Goal: Task Accomplishment & Management: Use online tool/utility

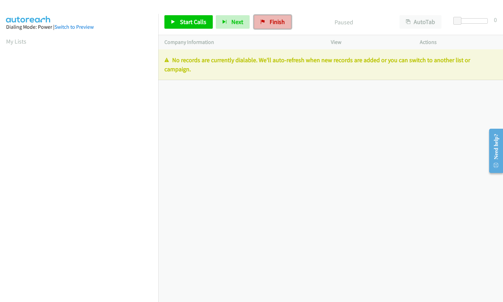
click at [264, 24] on link "Finish" at bounding box center [272, 22] width 37 height 14
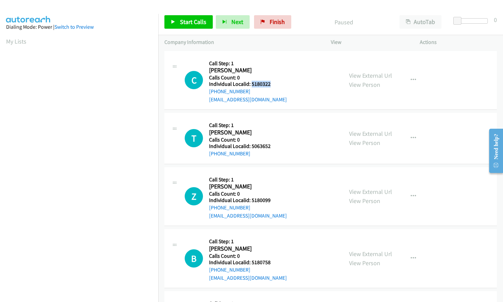
drag, startPoint x: 251, startPoint y: 84, endPoint x: 274, endPoint y: 84, distance: 23.0
click at [274, 84] on h5 "Individual Localid: 5180322" at bounding box center [248, 84] width 78 height 7
copy h5 "5180322"
drag, startPoint x: 252, startPoint y: 147, endPoint x: 273, endPoint y: 145, distance: 20.7
click at [273, 145] on h5 "Individual Localid: 5063652" at bounding box center [243, 146] width 68 height 7
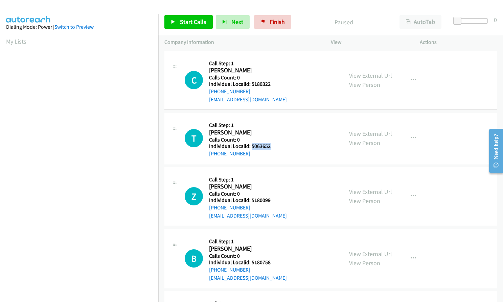
copy h5 "5063652"
drag, startPoint x: 251, startPoint y: 201, endPoint x: 271, endPoint y: 200, distance: 20.0
click at [273, 201] on h5 "Individual Localid: 5180099" at bounding box center [248, 200] width 78 height 7
copy h5 "5180099"
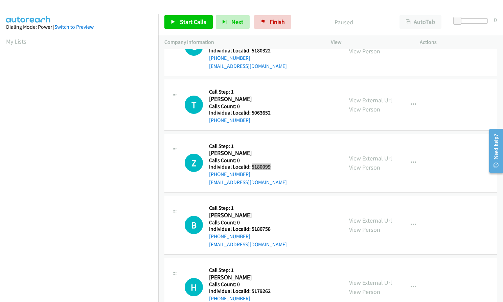
scroll to position [34, 0]
drag, startPoint x: 252, startPoint y: 231, endPoint x: 273, endPoint y: 230, distance: 20.6
click at [273, 230] on h5 "Individual Localid: 5180758" at bounding box center [248, 229] width 78 height 7
copy h5 "5180758"
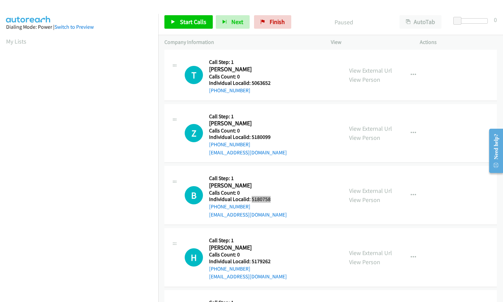
scroll to position [68, 0]
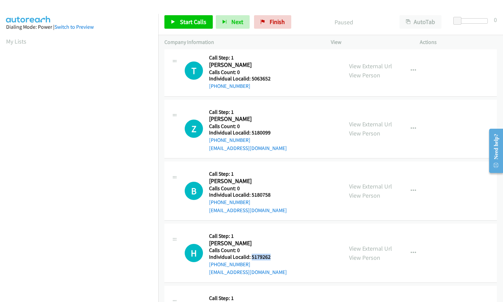
drag, startPoint x: 250, startPoint y: 257, endPoint x: 262, endPoint y: 257, distance: 11.9
click at [272, 257] on h5 "Individual Localid: 5179262" at bounding box center [248, 257] width 78 height 7
copy h5 "5179262"
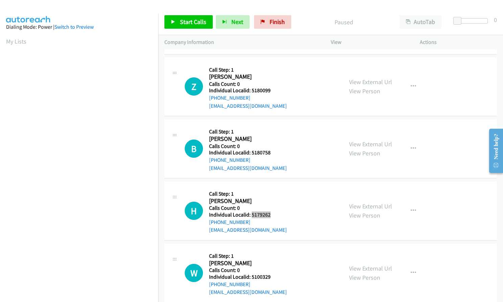
scroll to position [127, 0]
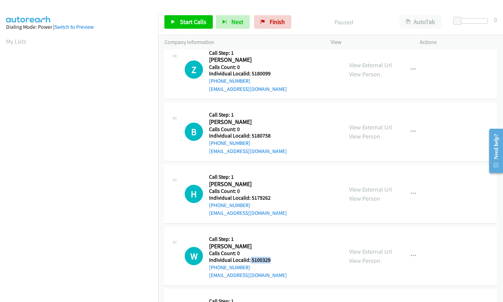
drag, startPoint x: 250, startPoint y: 261, endPoint x: 275, endPoint y: 261, distance: 25.7
click at [275, 261] on h5 "Individual Localid: 5100329" at bounding box center [248, 260] width 78 height 7
copy h5 "5100329"
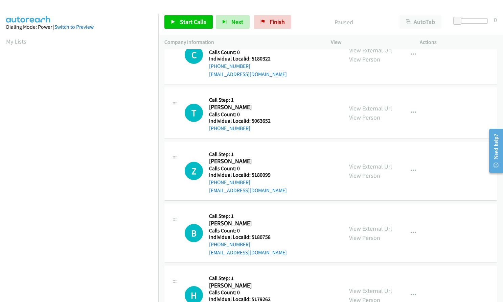
scroll to position [0, 0]
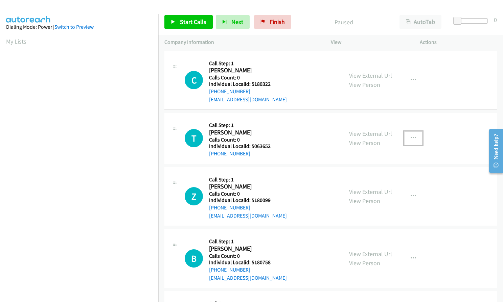
click at [411, 139] on icon "button" at bounding box center [413, 138] width 5 height 5
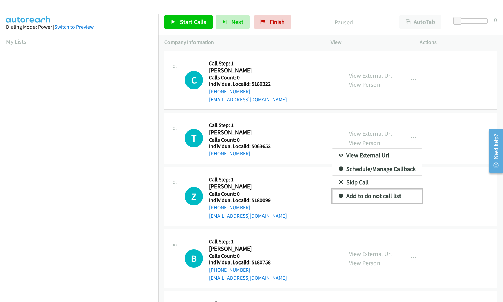
click at [340, 196] on link "Add to do not call list" at bounding box center [377, 196] width 90 height 14
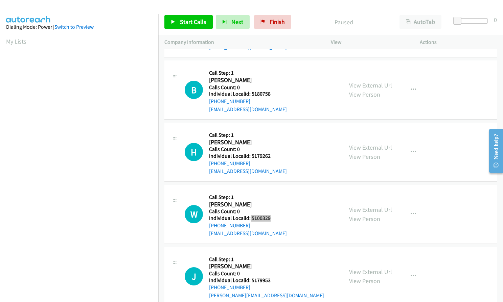
scroll to position [169, 0]
click at [411, 151] on icon "button" at bounding box center [413, 151] width 5 height 5
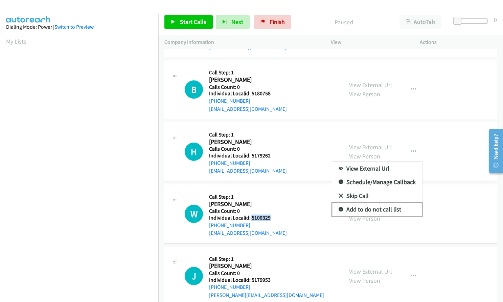
click at [340, 209] on icon at bounding box center [341, 210] width 5 height 5
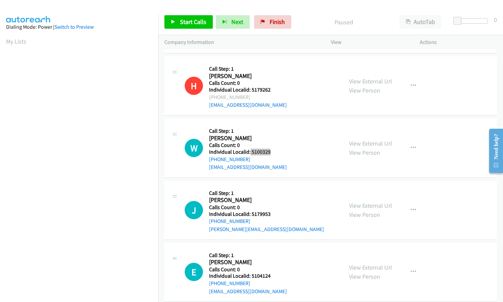
scroll to position [254, 0]
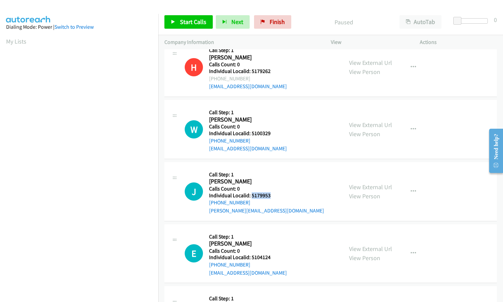
drag, startPoint x: 251, startPoint y: 197, endPoint x: 276, endPoint y: 195, distance: 25.7
click at [276, 195] on h5 "Individual Localid: 5179953" at bounding box center [266, 195] width 115 height 7
copy h5 "5179953"
drag, startPoint x: 250, startPoint y: 258, endPoint x: 273, endPoint y: 257, distance: 23.0
click at [273, 257] on h5 "Individual Localid: 5104124" at bounding box center [248, 257] width 78 height 7
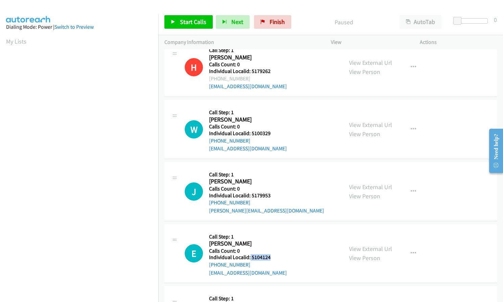
copy h5 "5104124"
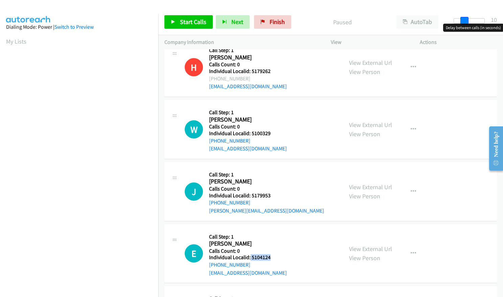
drag, startPoint x: 458, startPoint y: 21, endPoint x: 468, endPoint y: 20, distance: 10.2
click at [468, 20] on span at bounding box center [464, 21] width 8 height 8
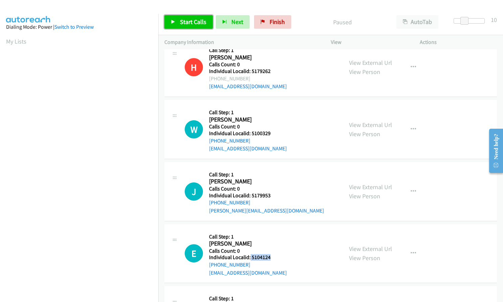
click at [189, 23] on span "Start Calls" at bounding box center [193, 22] width 26 height 8
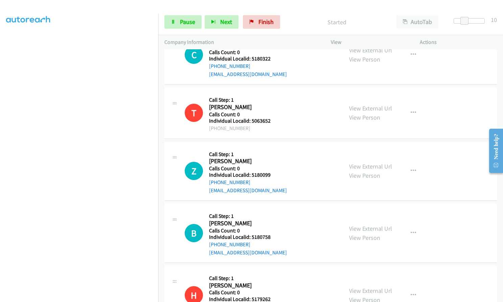
scroll to position [0, 0]
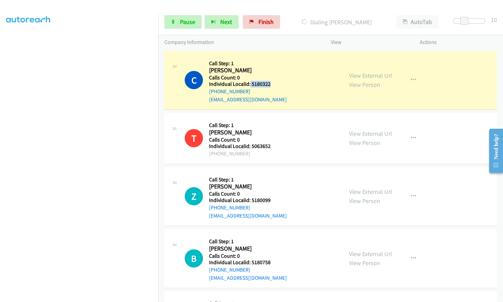
drag, startPoint x: 250, startPoint y: 85, endPoint x: 273, endPoint y: 83, distance: 23.4
click at [273, 83] on h5 "Individual Localid: 5180322" at bounding box center [248, 84] width 78 height 7
copy h5 "5180322"
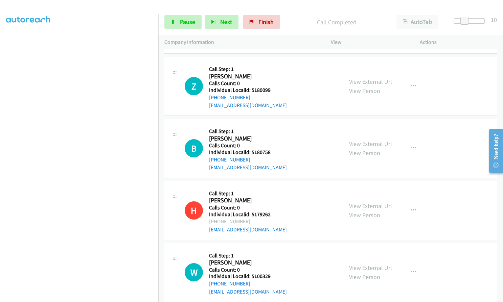
scroll to position [127, 0]
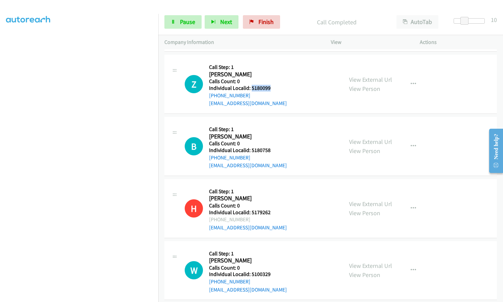
drag, startPoint x: 252, startPoint y: 88, endPoint x: 271, endPoint y: 87, distance: 19.6
click at [271, 87] on h5 "Individual Localid: 5180099" at bounding box center [248, 88] width 78 height 7
copy h5 "5180099"
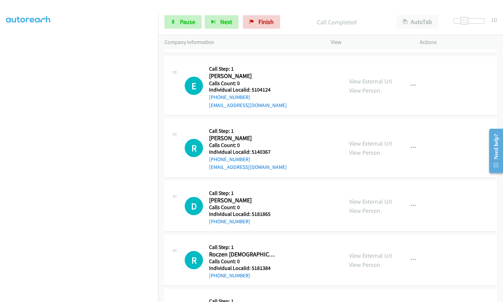
scroll to position [465, 0]
drag, startPoint x: 251, startPoint y: 152, endPoint x: 275, endPoint y: 152, distance: 23.3
click at [275, 152] on h5 "Individual Localid: 5140367" at bounding box center [248, 151] width 78 height 7
drag, startPoint x: 251, startPoint y: 215, endPoint x: 275, endPoint y: 212, distance: 24.2
click at [275, 212] on h5 "Individual Localid: 5181865" at bounding box center [243, 214] width 68 height 7
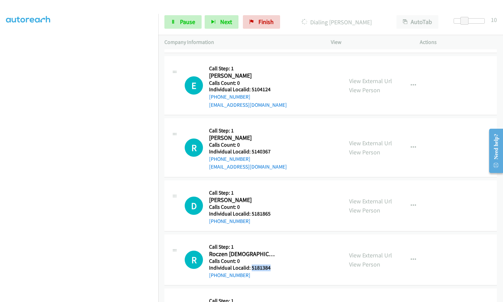
drag, startPoint x: 250, startPoint y: 268, endPoint x: 261, endPoint y: 268, distance: 11.2
click at [276, 269] on h5 "Individual Localid: 5181384" at bounding box center [243, 268] width 68 height 7
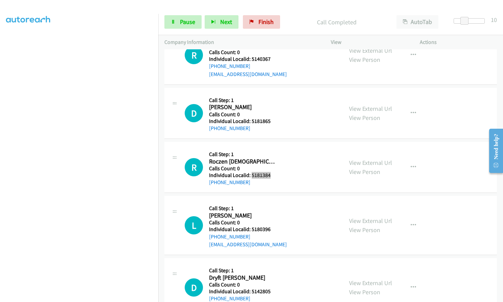
scroll to position [581, 0]
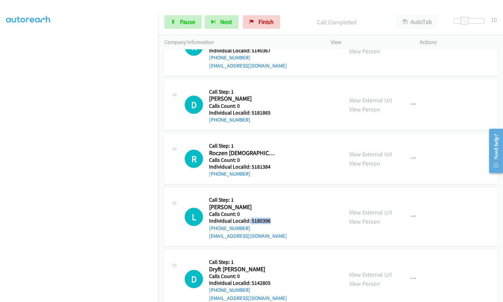
drag, startPoint x: 249, startPoint y: 220, endPoint x: 273, endPoint y: 220, distance: 23.7
click at [273, 220] on h5 "Individual Localid: 5180396" at bounding box center [248, 221] width 78 height 7
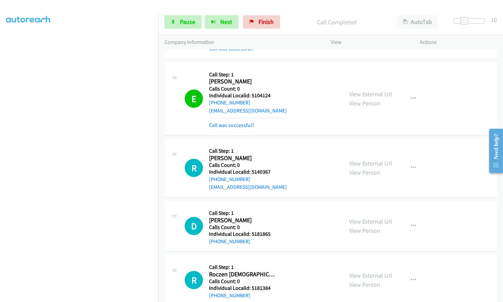
scroll to position [474, 0]
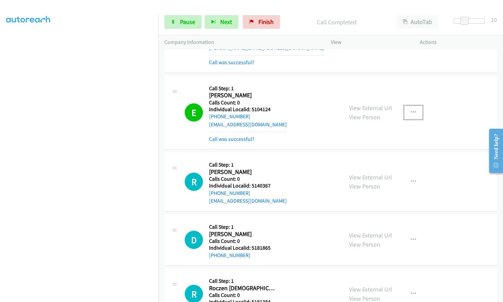
click at [411, 114] on icon "button" at bounding box center [413, 112] width 5 height 5
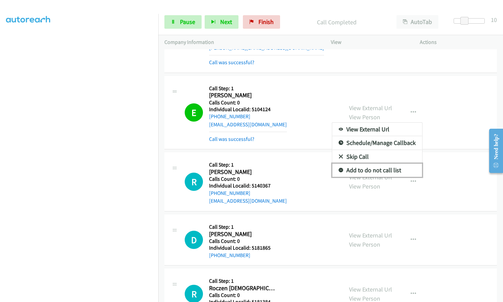
click at [339, 170] on icon at bounding box center [341, 170] width 5 height 5
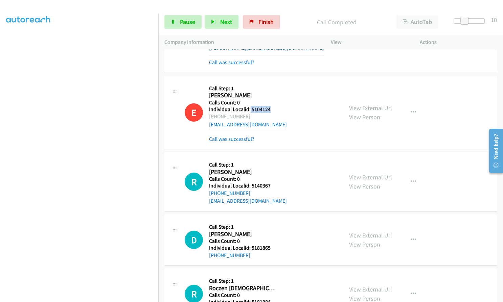
drag, startPoint x: 250, startPoint y: 109, endPoint x: 274, endPoint y: 110, distance: 24.7
click at [275, 110] on h5 "Individual Localid: 5104124" at bounding box center [248, 109] width 78 height 7
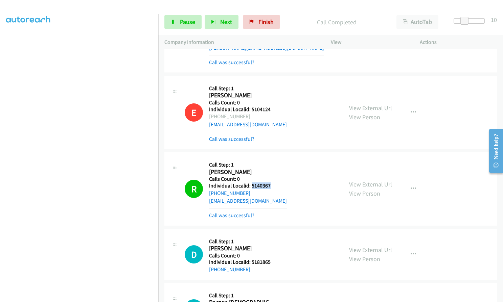
drag, startPoint x: 251, startPoint y: 185, endPoint x: 275, endPoint y: 185, distance: 24.4
click at [275, 185] on h5 "Individual Localid: 5140367" at bounding box center [248, 186] width 78 height 7
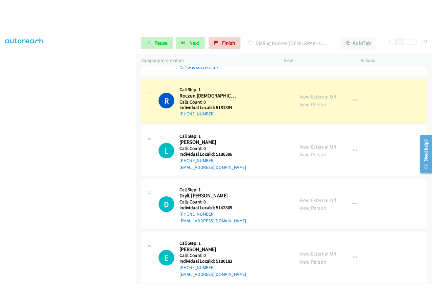
scroll to position [711, 0]
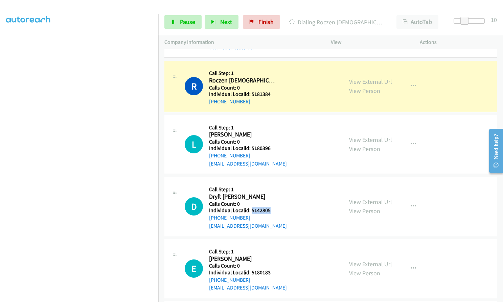
drag, startPoint x: 251, startPoint y: 210, endPoint x: 276, endPoint y: 210, distance: 25.4
click at [276, 210] on h5 "Individual Localid: 5142805" at bounding box center [248, 210] width 78 height 7
drag, startPoint x: 250, startPoint y: 273, endPoint x: 269, endPoint y: 273, distance: 18.9
click at [272, 273] on h5 "Individual Localid: 5180183" at bounding box center [248, 273] width 78 height 7
click at [179, 24] on link "Pause" at bounding box center [182, 22] width 37 height 14
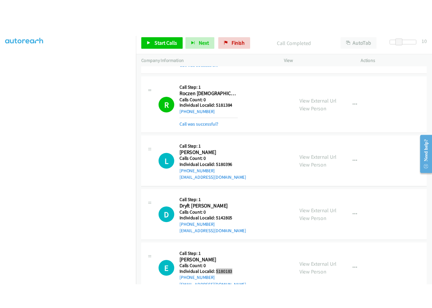
scroll to position [72, 0]
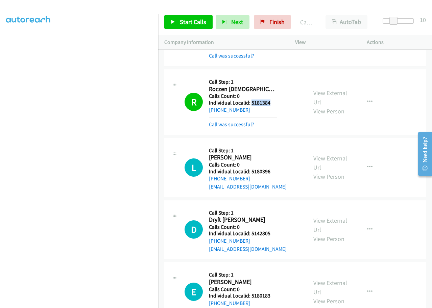
drag, startPoint x: 251, startPoint y: 93, endPoint x: 275, endPoint y: 93, distance: 24.4
click at [275, 99] on h5 "Individual Localid: 5181384" at bounding box center [243, 102] width 68 height 7
drag, startPoint x: 366, startPoint y: 91, endPoint x: 366, endPoint y: 96, distance: 4.7
click at [367, 99] on icon "button" at bounding box center [369, 101] width 5 height 5
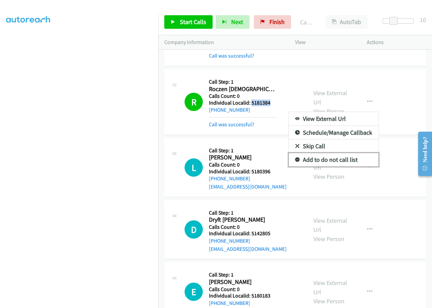
click at [295, 158] on icon at bounding box center [297, 160] width 5 height 5
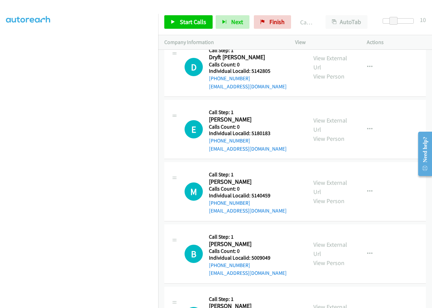
scroll to position [897, 0]
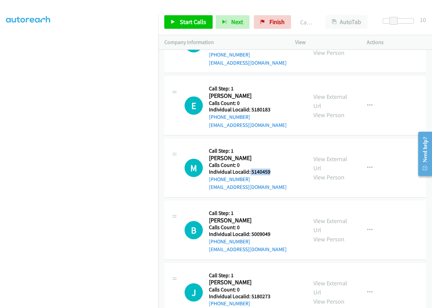
drag, startPoint x: 250, startPoint y: 163, endPoint x: 273, endPoint y: 163, distance: 22.7
click at [273, 168] on h5 "Individual Localid: 5140459" at bounding box center [248, 171] width 78 height 7
drag, startPoint x: 251, startPoint y: 225, endPoint x: 272, endPoint y: 226, distance: 21.0
click at [272, 231] on h5 "Individual Localid: 5009049" at bounding box center [248, 234] width 78 height 7
drag, startPoint x: 252, startPoint y: 289, endPoint x: 274, endPoint y: 290, distance: 21.7
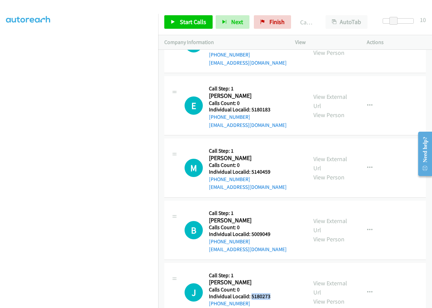
click at [274, 293] on h5 "Individual Localid: 5180273" at bounding box center [248, 296] width 78 height 7
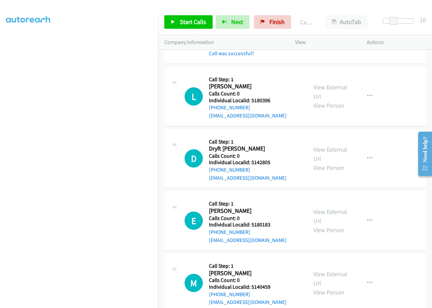
scroll to position [786, 0]
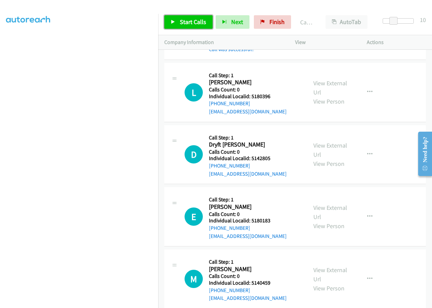
click at [191, 24] on span "Start Calls" at bounding box center [193, 22] width 26 height 8
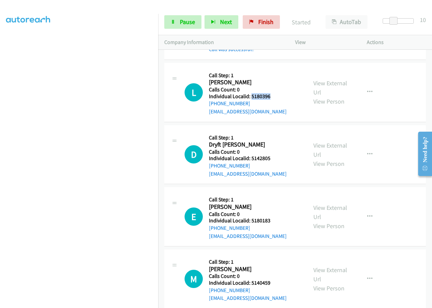
drag, startPoint x: 251, startPoint y: 89, endPoint x: 274, endPoint y: 89, distance: 23.7
click at [274, 93] on h5 "Individual Localid: 5180396" at bounding box center [248, 96] width 78 height 7
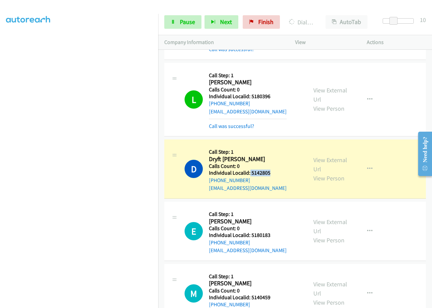
drag, startPoint x: 250, startPoint y: 164, endPoint x: 273, endPoint y: 165, distance: 22.7
click at [273, 169] on h5 "Individual Localid: 5142805" at bounding box center [248, 172] width 78 height 7
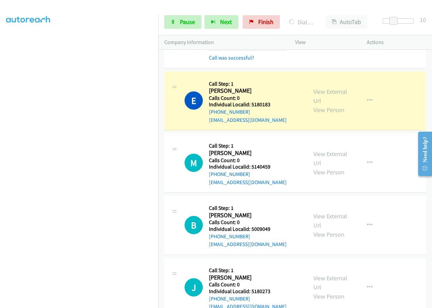
scroll to position [942, 0]
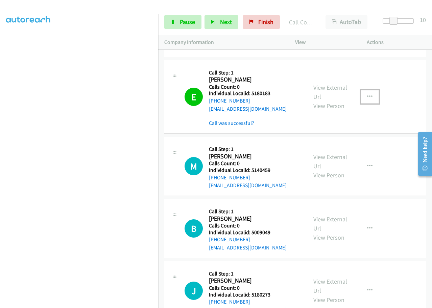
click at [367, 94] on icon "button" at bounding box center [369, 96] width 5 height 5
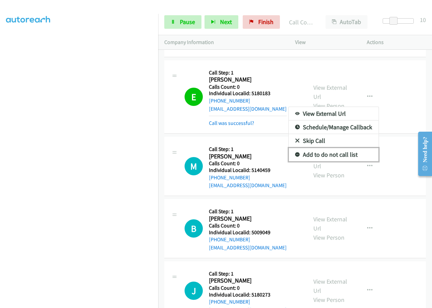
click at [295, 153] on icon at bounding box center [297, 155] width 5 height 5
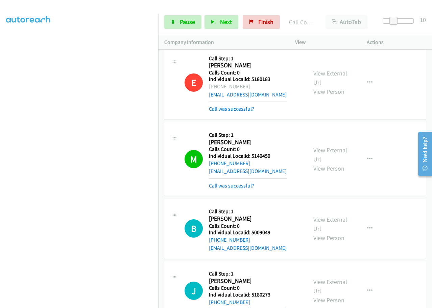
scroll to position [971, 0]
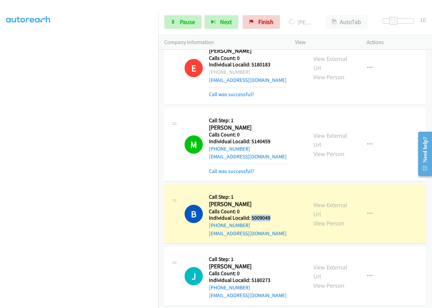
drag, startPoint x: 251, startPoint y: 209, endPoint x: 275, endPoint y: 209, distance: 24.0
click at [275, 214] on h5 "Individual Localid: 5009049" at bounding box center [248, 217] width 78 height 7
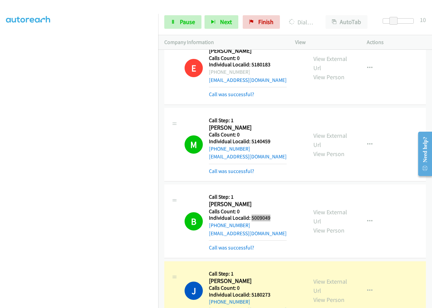
scroll to position [985, 0]
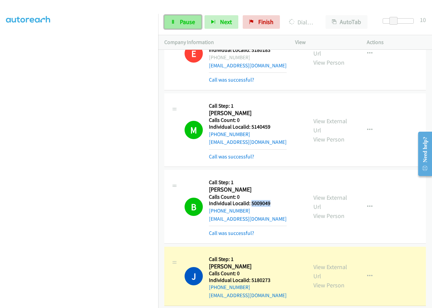
click at [180, 23] on span "Pause" at bounding box center [187, 22] width 15 height 8
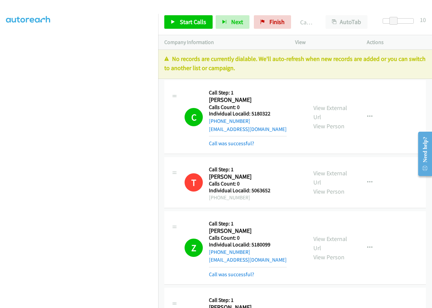
scroll to position [0, 0]
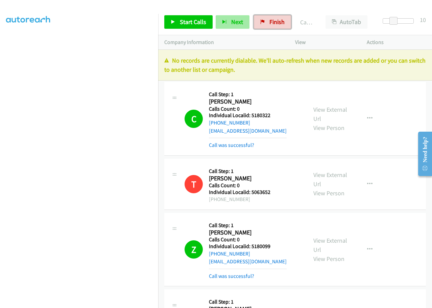
drag, startPoint x: 269, startPoint y: 23, endPoint x: 240, endPoint y: 23, distance: 29.1
click at [270, 23] on span "Finish" at bounding box center [277, 22] width 15 height 8
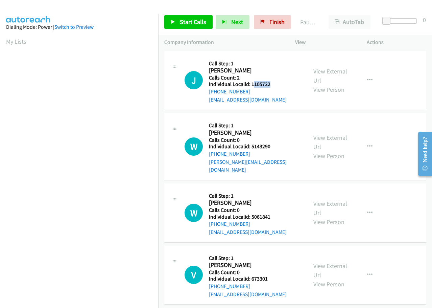
drag, startPoint x: 253, startPoint y: 84, endPoint x: 273, endPoint y: 84, distance: 20.0
click at [273, 84] on h5 "Individual Localid: 1105722" at bounding box center [248, 84] width 78 height 7
click at [263, 69] on h2 "Joe Savoca" at bounding box center [243, 71] width 69 height 8
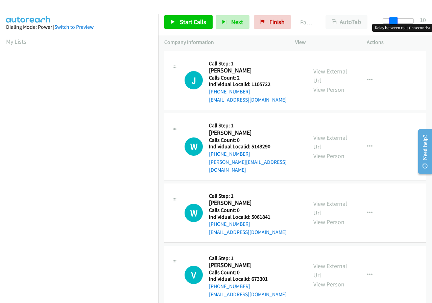
drag, startPoint x: 388, startPoint y: 21, endPoint x: 398, endPoint y: 21, distance: 10.1
click at [398, 21] on div at bounding box center [398, 20] width 31 height 5
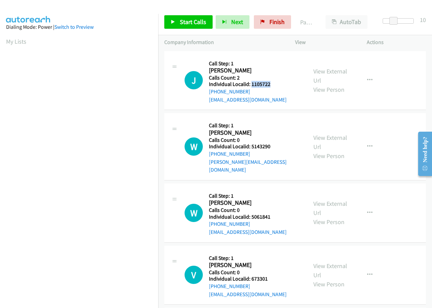
drag, startPoint x: 251, startPoint y: 84, endPoint x: 271, endPoint y: 84, distance: 20.6
click at [273, 84] on h5 "Individual Localid: 1105722" at bounding box center [248, 84] width 78 height 7
copy h5 "1105722"
drag, startPoint x: 250, startPoint y: 146, endPoint x: 274, endPoint y: 146, distance: 23.7
click at [274, 146] on h5 "Individual Localid: 5143290" at bounding box center [255, 146] width 92 height 7
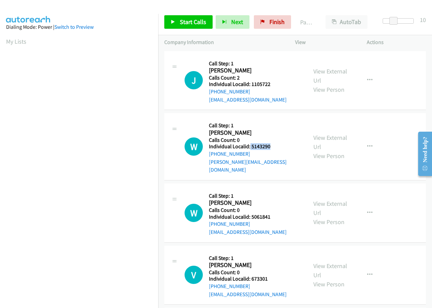
copy h5 "5143290"
drag, startPoint x: 250, startPoint y: 209, endPoint x: 270, endPoint y: 207, distance: 20.1
click at [270, 213] on h5 "Individual Localid: 5061841" at bounding box center [248, 216] width 78 height 7
copy h5 "5061841"
drag, startPoint x: 251, startPoint y: 270, endPoint x: 271, endPoint y: 270, distance: 20.6
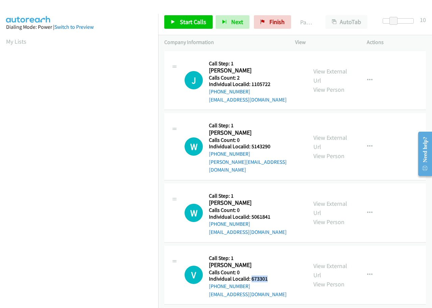
click at [271, 275] on h5 "Individual Localid: 673301" at bounding box center [248, 278] width 78 height 7
copy h5 "673301"
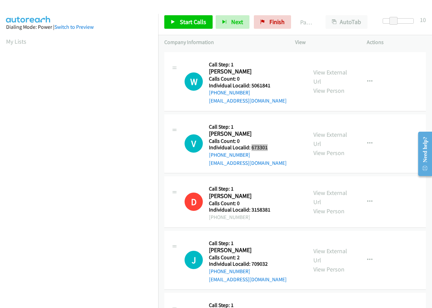
scroll to position [135, 0]
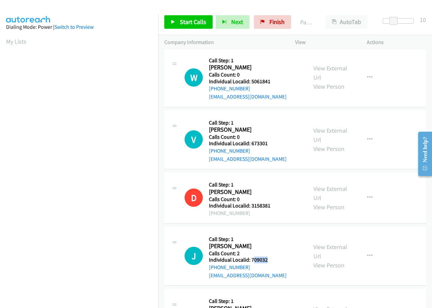
drag, startPoint x: 256, startPoint y: 252, endPoint x: 267, endPoint y: 253, distance: 10.9
click at [275, 256] on h5 "Individual Localid: 709032" at bounding box center [248, 259] width 78 height 7
copy h5 "09032"
drag, startPoint x: 301, startPoint y: 230, endPoint x: 289, endPoint y: 239, distance: 15.1
click at [301, 233] on div "J Callback Scheduled Call Step: 1 John Provo America/New_York Calls Count: 2 In…" at bounding box center [235, 256] width 143 height 47
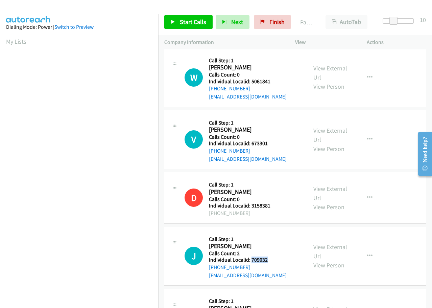
drag, startPoint x: 251, startPoint y: 250, endPoint x: 272, endPoint y: 250, distance: 20.6
click at [272, 256] on h5 "Individual Localid: 709032" at bounding box center [248, 259] width 78 height 7
copy h5 "709032"
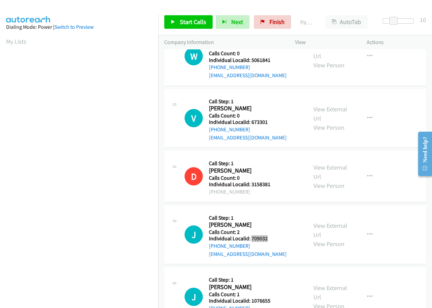
scroll to position [220, 0]
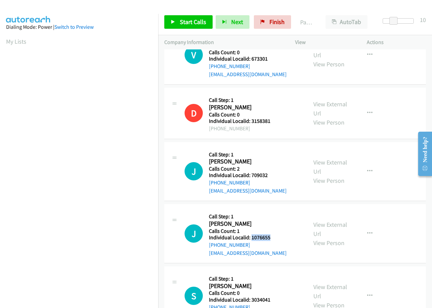
drag, startPoint x: 251, startPoint y: 230, endPoint x: 271, endPoint y: 230, distance: 20.3
click at [271, 234] on h5 "Individual Localid: 1076655" at bounding box center [248, 237] width 78 height 7
copy h5 "1076655"
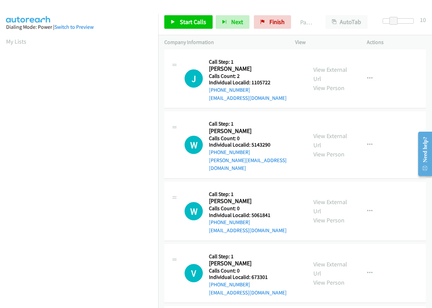
scroll to position [0, 0]
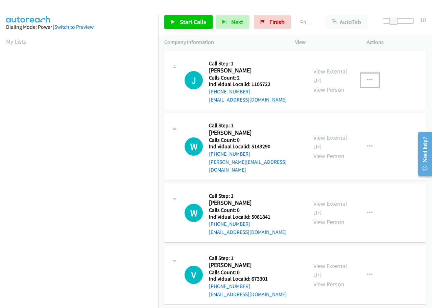
click at [367, 78] on icon "button" at bounding box center [369, 79] width 5 height 5
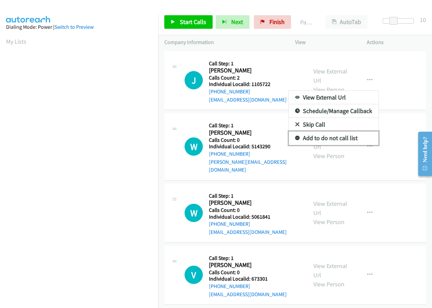
click at [295, 137] on icon at bounding box center [297, 138] width 5 height 5
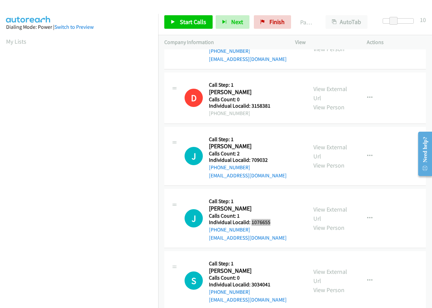
scroll to position [237, 0]
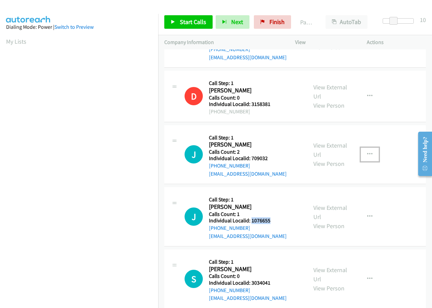
click at [367, 152] on icon "button" at bounding box center [369, 154] width 5 height 5
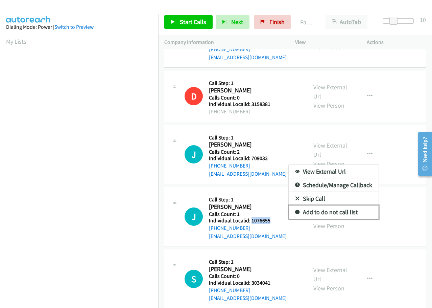
click at [295, 210] on icon at bounding box center [297, 212] width 5 height 5
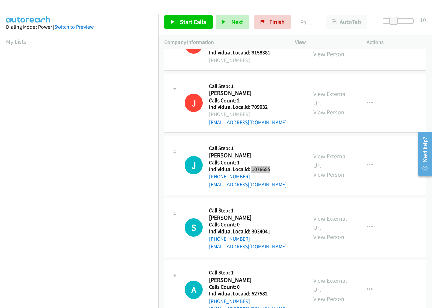
scroll to position [321, 0]
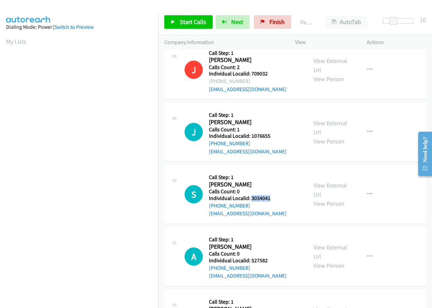
drag, startPoint x: 251, startPoint y: 190, endPoint x: 275, endPoint y: 188, distance: 24.1
click at [275, 195] on h5 "Individual Localid: 3034041" at bounding box center [248, 198] width 78 height 7
copy h5 "3034041"
drag, startPoint x: 252, startPoint y: 250, endPoint x: 267, endPoint y: 252, distance: 15.3
click at [269, 257] on h5 "Individual Localid: 527582" at bounding box center [248, 260] width 78 height 7
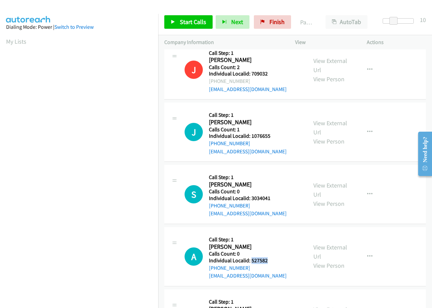
copy h5 "527582"
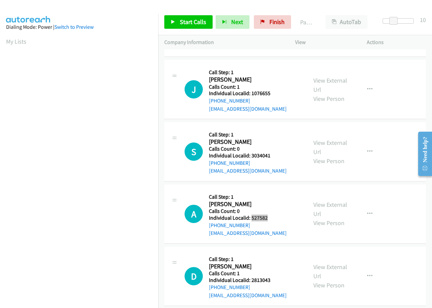
scroll to position [397, 0]
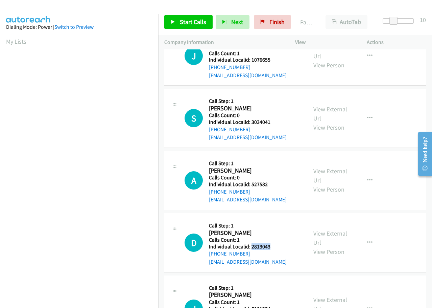
drag, startPoint x: 251, startPoint y: 239, endPoint x: 271, endPoint y: 238, distance: 20.0
click at [271, 243] on h5 "Individual Localid: 2813043" at bounding box center [248, 246] width 78 height 7
copy h5 "2813043"
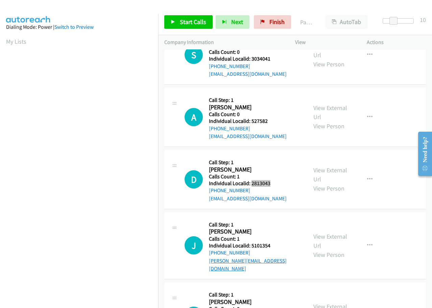
scroll to position [474, 0]
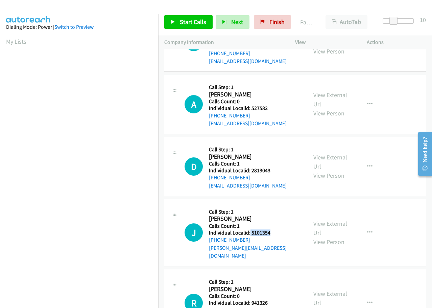
drag, startPoint x: 257, startPoint y: 225, endPoint x: 272, endPoint y: 224, distance: 14.9
click at [272, 229] on h5 "Individual Localid: 5101354" at bounding box center [255, 232] width 92 height 7
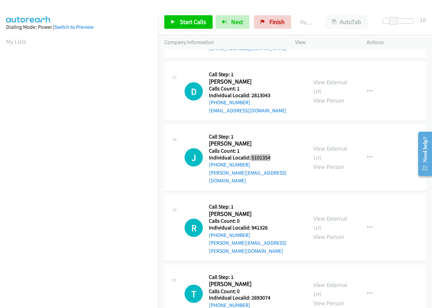
scroll to position [550, 0]
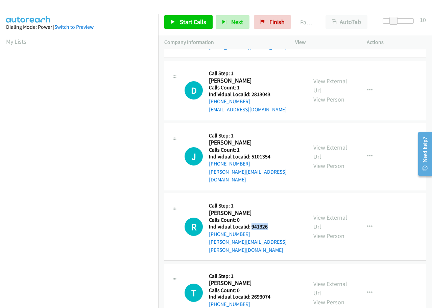
drag, startPoint x: 250, startPoint y: 210, endPoint x: 273, endPoint y: 210, distance: 22.3
click at [273, 223] on h5 "Individual Localid: 941326" at bounding box center [255, 226] width 92 height 7
click at [368, 154] on icon "button" at bounding box center [369, 156] width 5 height 5
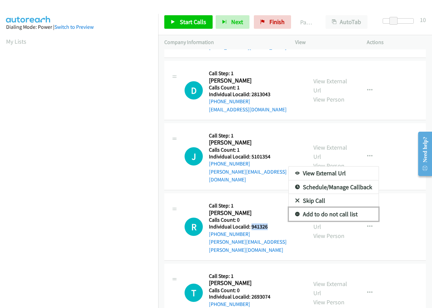
click at [295, 212] on icon at bounding box center [297, 214] width 5 height 5
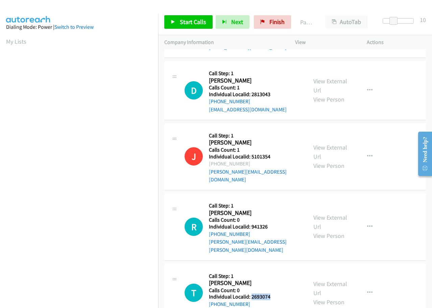
drag, startPoint x: 251, startPoint y: 273, endPoint x: 272, endPoint y: 273, distance: 21.3
click at [272, 293] on h5 "Individual Localid: 2693074" at bounding box center [248, 296] width 78 height 7
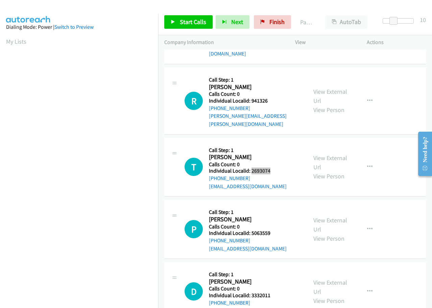
scroll to position [677, 0]
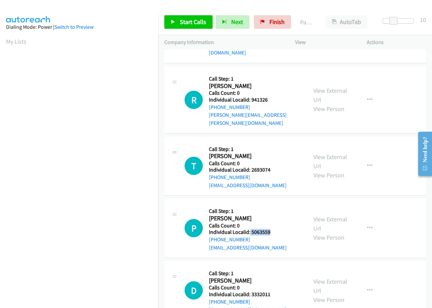
drag, startPoint x: 250, startPoint y: 207, endPoint x: 272, endPoint y: 209, distance: 22.4
click at [272, 229] on h5 "Individual Localid: 5063559" at bounding box center [248, 232] width 78 height 7
click at [364, 159] on button "button" at bounding box center [370, 166] width 18 height 14
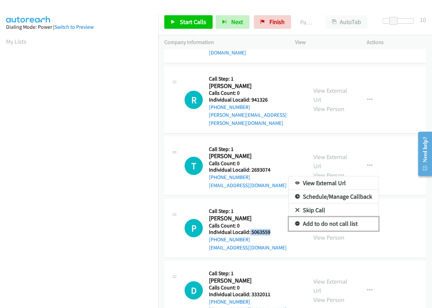
click at [295, 222] on icon at bounding box center [297, 224] width 5 height 5
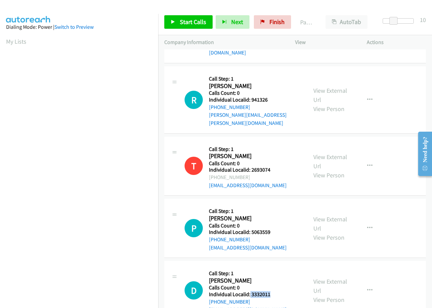
drag, startPoint x: 254, startPoint y: 271, endPoint x: 264, endPoint y: 271, distance: 9.8
click at [272, 291] on h5 "Individual Localid: 3332011" at bounding box center [248, 294] width 78 height 7
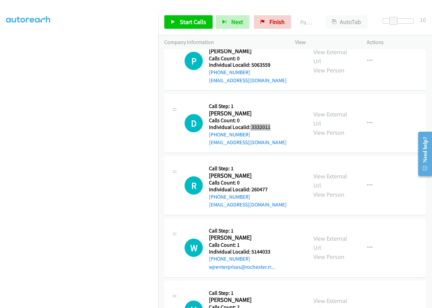
scroll to position [846, 0]
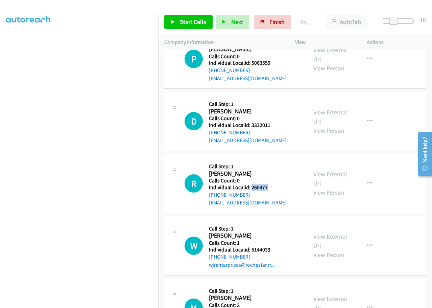
drag, startPoint x: 251, startPoint y: 163, endPoint x: 273, endPoint y: 163, distance: 22.3
click at [273, 184] on h5 "Individual Localid: 260477" at bounding box center [248, 187] width 78 height 7
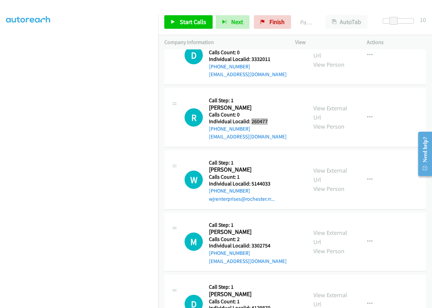
scroll to position [930, 0]
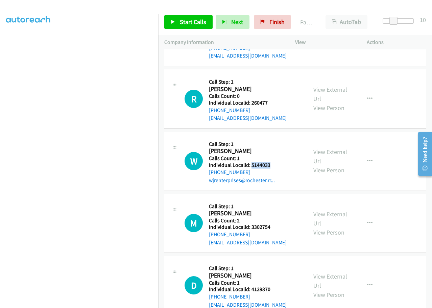
drag, startPoint x: 252, startPoint y: 141, endPoint x: 274, endPoint y: 140, distance: 22.7
click at [274, 162] on h5 "Individual Localid: 5144033" at bounding box center [243, 165] width 69 height 7
click at [369, 154] on button "button" at bounding box center [370, 161] width 18 height 14
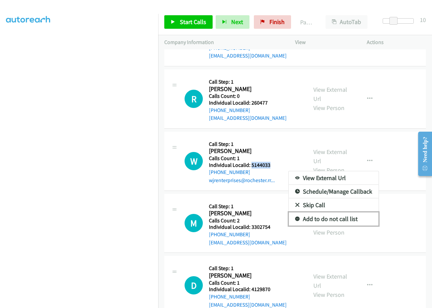
click at [295, 217] on icon at bounding box center [297, 219] width 5 height 5
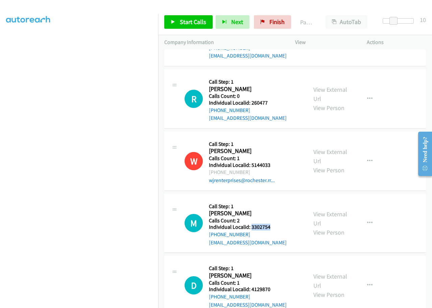
drag, startPoint x: 251, startPoint y: 202, endPoint x: 271, endPoint y: 202, distance: 20.3
click at [271, 224] on h5 "Individual Localid: 3302754" at bounding box center [248, 227] width 78 height 7
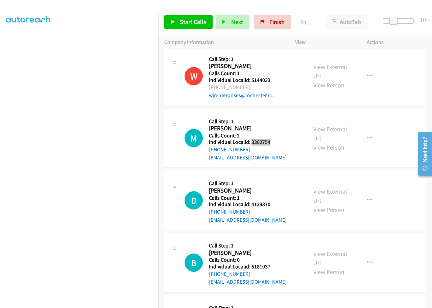
scroll to position [1023, 0]
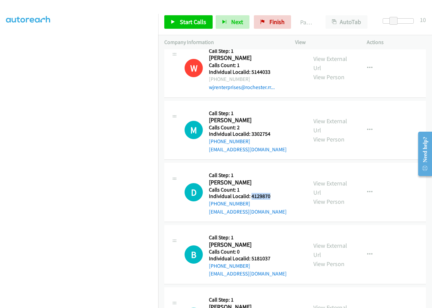
drag, startPoint x: 250, startPoint y: 172, endPoint x: 271, endPoint y: 173, distance: 21.0
click at [271, 193] on h5 "Individual Localid: 4129870" at bounding box center [248, 196] width 78 height 7
drag, startPoint x: 252, startPoint y: 234, endPoint x: 274, endPoint y: 234, distance: 22.7
click at [274, 255] on h5 "Individual Localid: 5181037" at bounding box center [248, 258] width 78 height 7
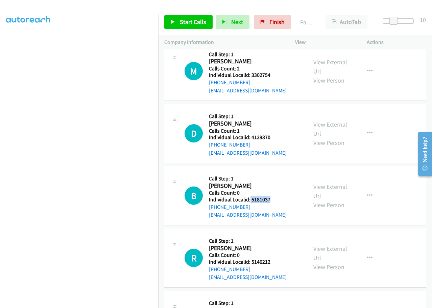
scroll to position [1082, 0]
click at [367, 130] on icon "button" at bounding box center [369, 132] width 5 height 5
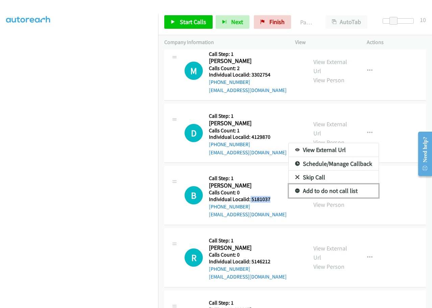
click at [289, 184] on link "Add to do not call list" at bounding box center [334, 191] width 90 height 14
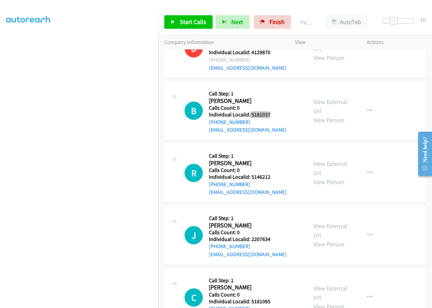
scroll to position [1175, 0]
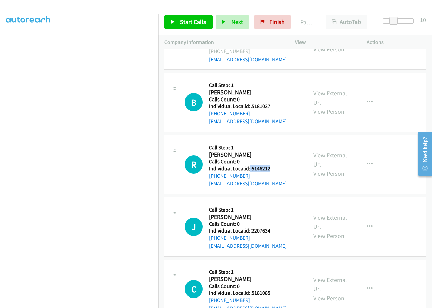
drag, startPoint x: 250, startPoint y: 144, endPoint x: 273, endPoint y: 144, distance: 23.3
click at [273, 165] on h5 "Individual Localid: 5146212" at bounding box center [248, 168] width 78 height 7
drag, startPoint x: 260, startPoint y: 207, endPoint x: 275, endPoint y: 207, distance: 15.6
click at [275, 227] on h5 "Individual Localid: 2207634" at bounding box center [248, 230] width 78 height 7
drag, startPoint x: 250, startPoint y: 268, endPoint x: 272, endPoint y: 267, distance: 22.7
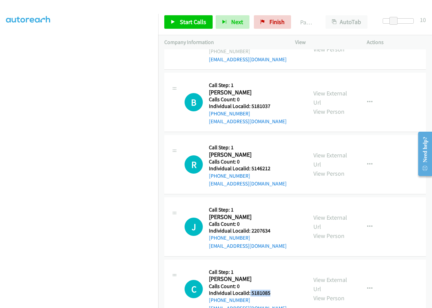
click at [272, 290] on h5 "Individual Localid: 5181085" at bounding box center [248, 293] width 78 height 7
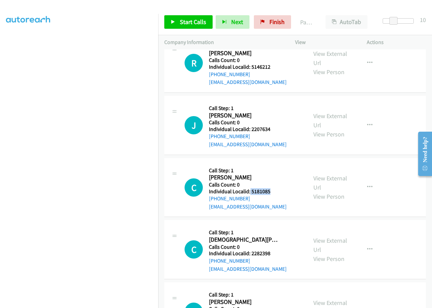
scroll to position [1285, 0]
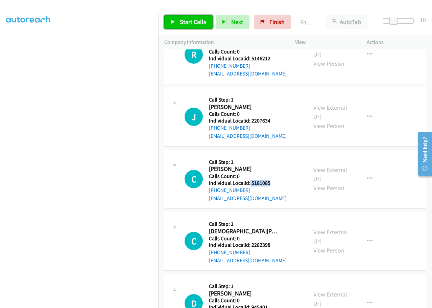
click at [183, 23] on span "Start Calls" at bounding box center [193, 22] width 26 height 8
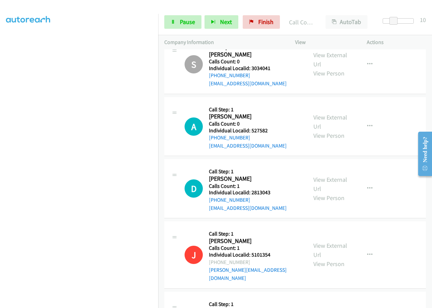
scroll to position [516, 0]
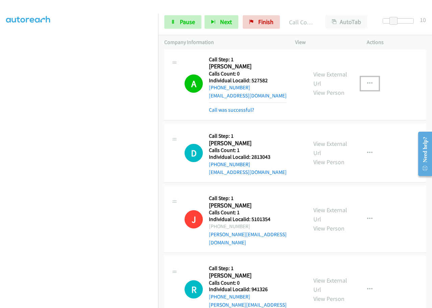
click at [368, 81] on icon "button" at bounding box center [369, 83] width 5 height 5
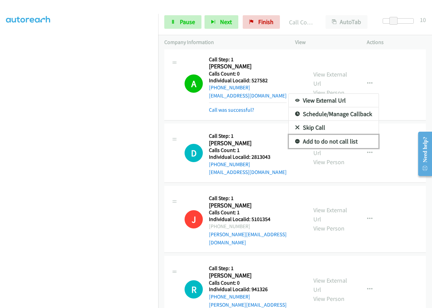
click at [295, 139] on icon at bounding box center [297, 141] width 5 height 5
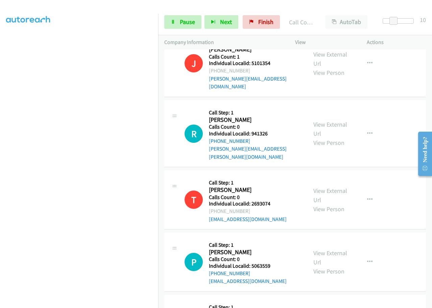
scroll to position [710, 0]
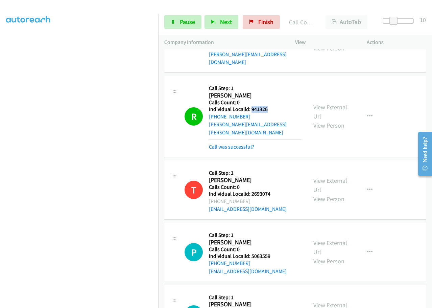
drag, startPoint x: 251, startPoint y: 93, endPoint x: 271, endPoint y: 93, distance: 20.0
click at [271, 106] on h5 "Individual Localid: 941326" at bounding box center [255, 109] width 92 height 7
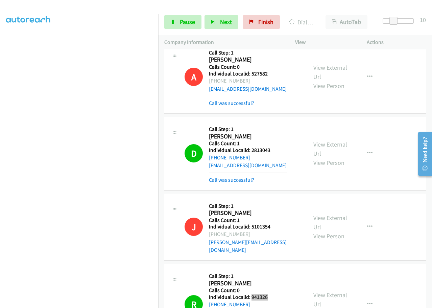
scroll to position [516, 0]
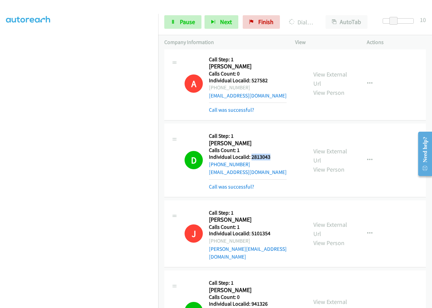
drag, startPoint x: 251, startPoint y: 147, endPoint x: 272, endPoint y: 147, distance: 21.3
click at [272, 154] on h5 "Individual Localid: 2813043" at bounding box center [248, 157] width 78 height 7
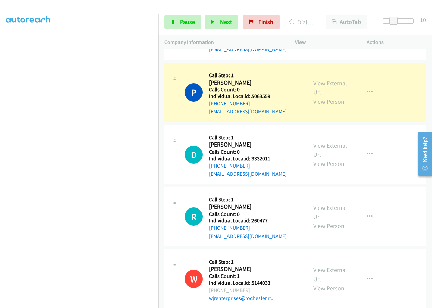
scroll to position [863, 0]
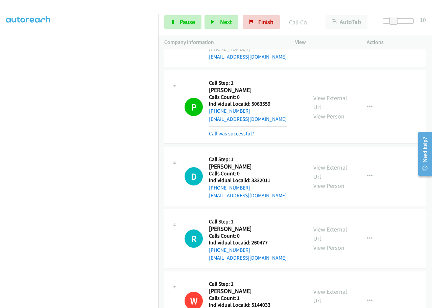
drag, startPoint x: 253, startPoint y: 141, endPoint x: 257, endPoint y: 141, distance: 3.4
click at [257, 163] on h2 "Donald Tallman" at bounding box center [243, 167] width 69 height 8
drag, startPoint x: 251, startPoint y: 155, endPoint x: 273, endPoint y: 158, distance: 22.8
click at [273, 177] on h5 "Individual Localid: 3332011" at bounding box center [248, 180] width 78 height 7
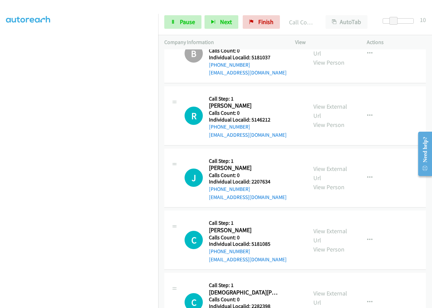
scroll to position [1328, 0]
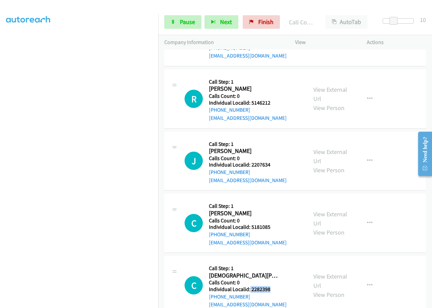
drag, startPoint x: 249, startPoint y: 265, endPoint x: 275, endPoint y: 265, distance: 26.1
click at [275, 286] on h5 "Individual Localid: 2282398" at bounding box center [248, 289] width 78 height 7
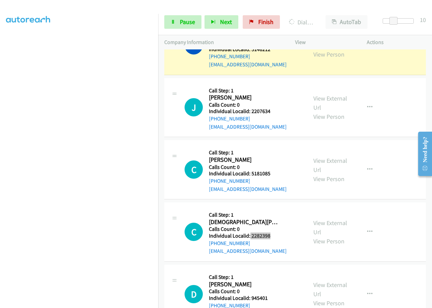
scroll to position [1404, 0]
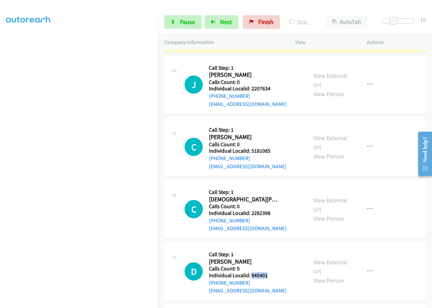
drag, startPoint x: 251, startPoint y: 251, endPoint x: 271, endPoint y: 250, distance: 20.0
click at [271, 272] on h5 "Individual Localid: 945401" at bounding box center [248, 275] width 78 height 7
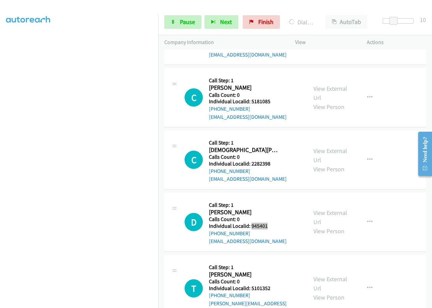
scroll to position [1463, 0]
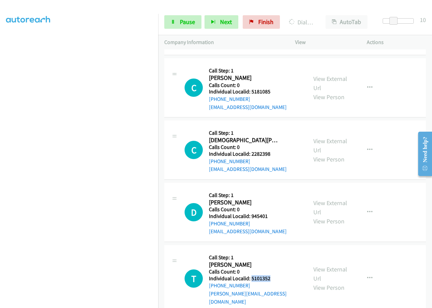
drag, startPoint x: 251, startPoint y: 253, endPoint x: 271, endPoint y: 253, distance: 20.6
click at [271, 275] on h5 "Individual Localid: 5101352" at bounding box center [255, 278] width 92 height 7
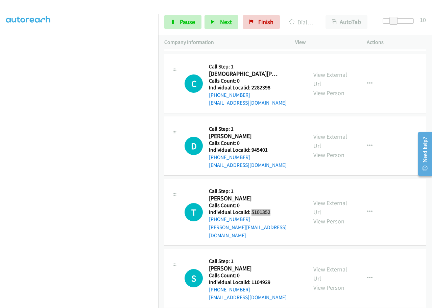
scroll to position [1539, 0]
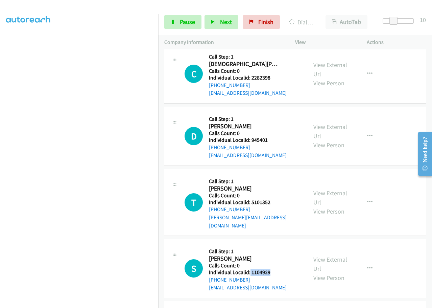
drag, startPoint x: 250, startPoint y: 240, endPoint x: 274, endPoint y: 241, distance: 24.1
click at [274, 269] on h5 "Individual Localid: 1104929" at bounding box center [248, 272] width 78 height 7
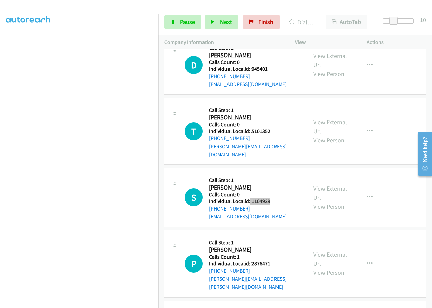
scroll to position [1615, 0]
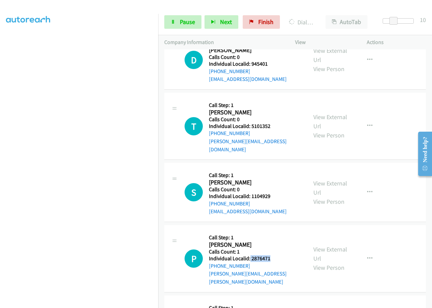
drag, startPoint x: 250, startPoint y: 225, endPoint x: 274, endPoint y: 225, distance: 24.0
click at [274, 255] on h5 "Individual Localid: 2876471" at bounding box center [255, 258] width 92 height 7
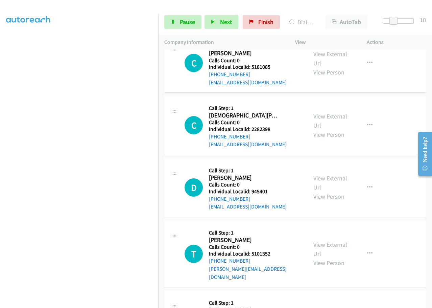
scroll to position [1480, 0]
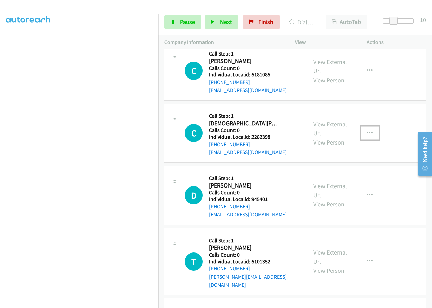
click at [369, 126] on button "button" at bounding box center [370, 133] width 18 height 14
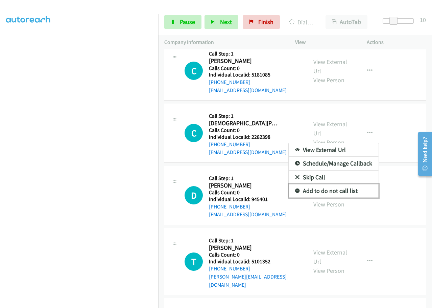
click at [295, 189] on icon at bounding box center [297, 191] width 5 height 5
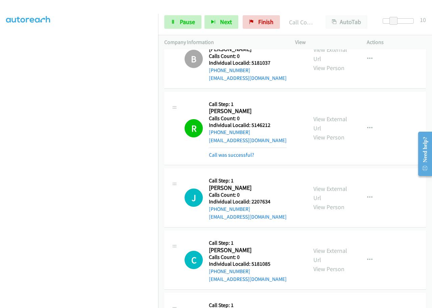
scroll to position [1300, 0]
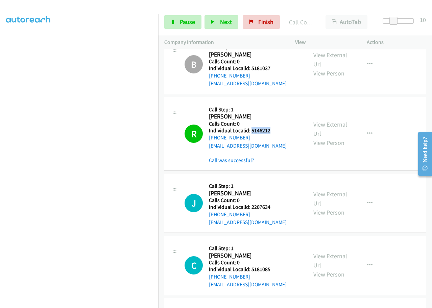
drag, startPoint x: 251, startPoint y: 106, endPoint x: 275, endPoint y: 105, distance: 24.4
click at [275, 127] on h5 "Individual Localid: 5146212" at bounding box center [248, 130] width 78 height 7
click at [181, 25] on span "Pause" at bounding box center [187, 22] width 15 height 8
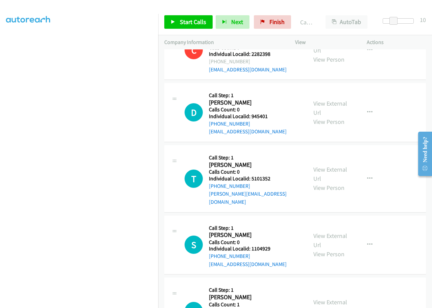
scroll to position [1604, 0]
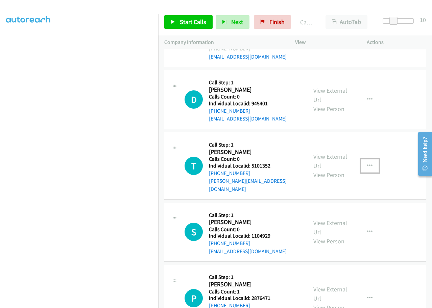
click at [367, 159] on button "button" at bounding box center [370, 166] width 18 height 14
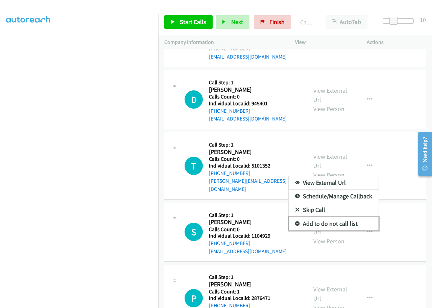
click at [296, 217] on link "Add to do not call list" at bounding box center [334, 224] width 90 height 14
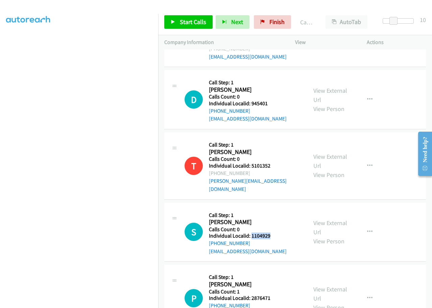
drag, startPoint x: 252, startPoint y: 204, endPoint x: 273, endPoint y: 204, distance: 21.0
click at [273, 232] on h5 "Individual Localid: 1104929" at bounding box center [248, 235] width 78 height 7
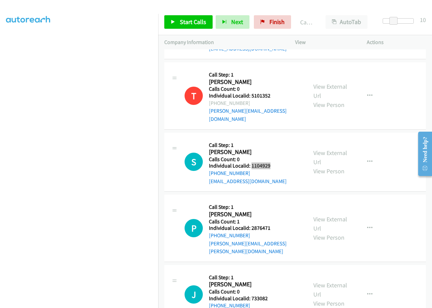
scroll to position [1689, 0]
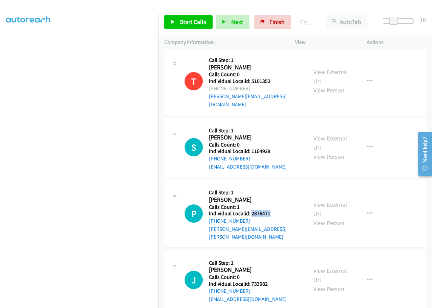
drag, startPoint x: 255, startPoint y: 182, endPoint x: 276, endPoint y: 182, distance: 21.3
click at [276, 210] on h5 "Individual Localid: 2876471" at bounding box center [255, 213] width 92 height 7
drag, startPoint x: 254, startPoint y: 242, endPoint x: 274, endPoint y: 243, distance: 20.3
click at [274, 280] on h5 "Individual Localid: 733082" at bounding box center [248, 283] width 78 height 7
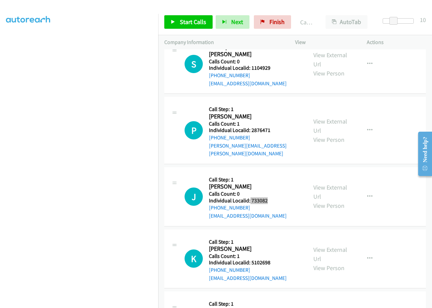
scroll to position [1774, 0]
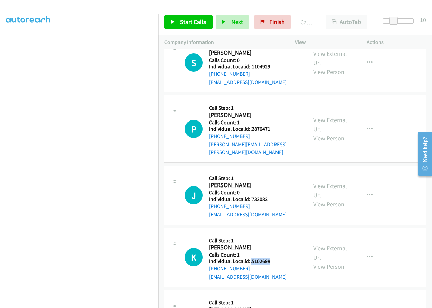
drag, startPoint x: 250, startPoint y: 223, endPoint x: 274, endPoint y: 222, distance: 23.3
click at [274, 258] on h5 "Individual Localid: 5102698" at bounding box center [248, 261] width 78 height 7
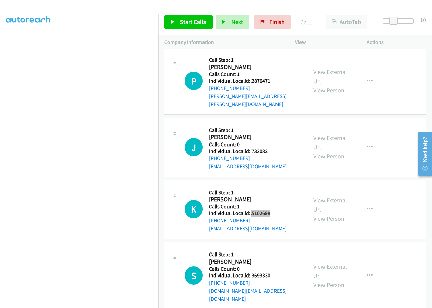
scroll to position [1824, 0]
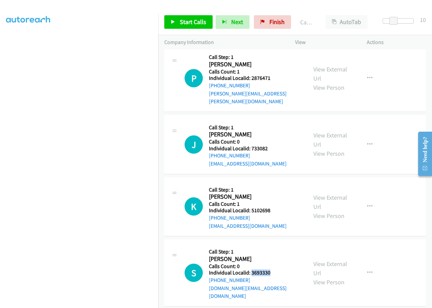
drag, startPoint x: 251, startPoint y: 233, endPoint x: 276, endPoint y: 233, distance: 24.7
click at [276, 245] on div "S Callback Scheduled Call Step: 1 Stacy Carter America/New_York Calls Count: 0 …" at bounding box center [243, 272] width 117 height 54
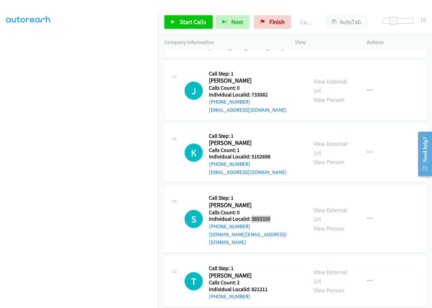
scroll to position [1883, 0]
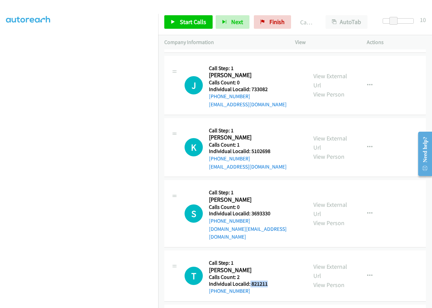
drag, startPoint x: 250, startPoint y: 234, endPoint x: 271, endPoint y: 235, distance: 21.7
click at [271, 256] on div "T Callback Scheduled Call Step: 1 Tyler Myers America/New_York Calls Count: 2 I…" at bounding box center [243, 275] width 117 height 39
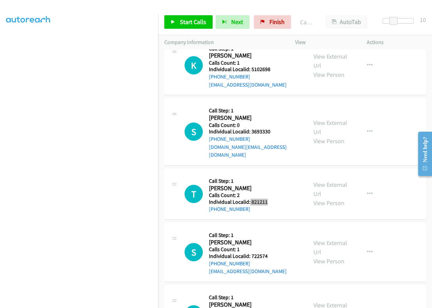
scroll to position [1985, 0]
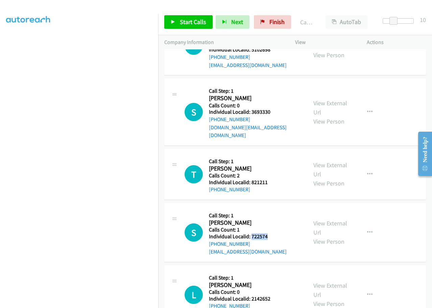
drag, startPoint x: 254, startPoint y: 189, endPoint x: 270, endPoint y: 188, distance: 15.9
click at [270, 209] on div "S Callback Scheduled Call Step: 1 Shawn Mcmurray America/New_York Calls Count: …" at bounding box center [243, 232] width 117 height 47
drag, startPoint x: 253, startPoint y: 250, endPoint x: 276, endPoint y: 250, distance: 23.3
click at [276, 271] on div "L Callback Scheduled Call Step: 1 Luke Mc Cracken America/New_York Calls Count:…" at bounding box center [243, 294] width 117 height 47
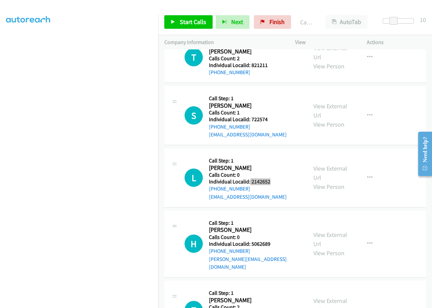
scroll to position [2103, 0]
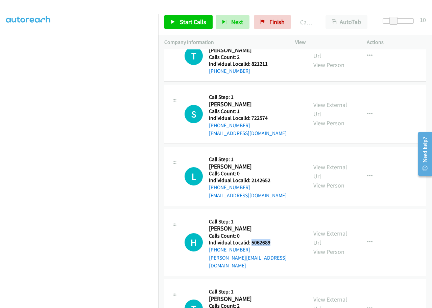
drag, startPoint x: 254, startPoint y: 194, endPoint x: 275, endPoint y: 194, distance: 21.0
click at [275, 239] on h5 "Individual Localid: 5062689" at bounding box center [255, 242] width 92 height 7
click at [369, 169] on button "button" at bounding box center [370, 176] width 18 height 14
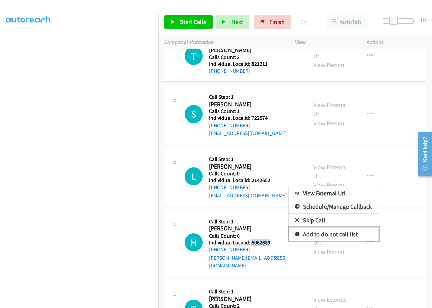
click at [295, 232] on icon at bounding box center [297, 234] width 5 height 5
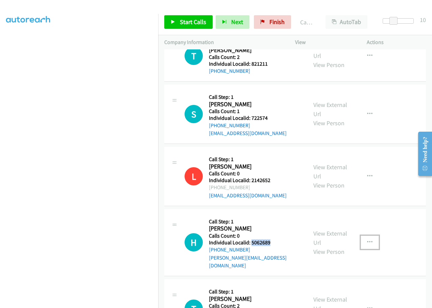
drag, startPoint x: 369, startPoint y: 190, endPoint x: 354, endPoint y: 203, distance: 19.9
click at [369, 235] on button "button" at bounding box center [370, 242] width 18 height 14
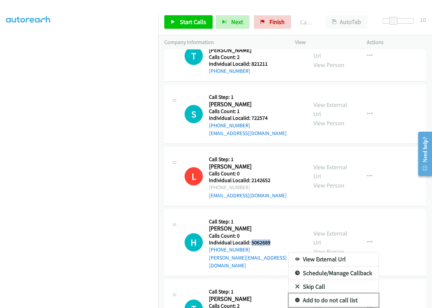
click at [295, 298] on icon at bounding box center [297, 300] width 5 height 5
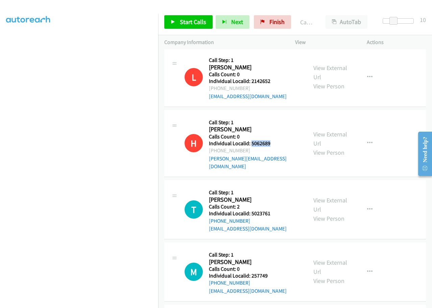
scroll to position [2213, 0]
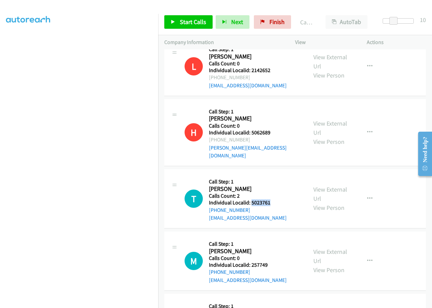
drag, startPoint x: 257, startPoint y: 148, endPoint x: 274, endPoint y: 148, distance: 16.6
click at [274, 175] on div "T Callback Scheduled Call Step: 1 Tyler Carlin America/New_York Calls Count: 2 …" at bounding box center [243, 198] width 117 height 47
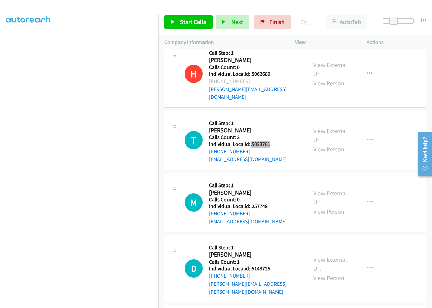
scroll to position [2272, 0]
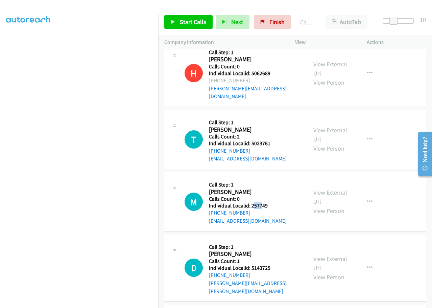
drag, startPoint x: 253, startPoint y: 150, endPoint x: 260, endPoint y: 150, distance: 7.8
click at [260, 202] on h5 "Individual Localid: 257749" at bounding box center [248, 205] width 78 height 7
drag, startPoint x: 251, startPoint y: 149, endPoint x: 270, endPoint y: 150, distance: 18.3
click at [270, 178] on div "M Callback Scheduled Call Step: 1 Mark Serfozo America/New_York Calls Count: 0 …" at bounding box center [243, 201] width 117 height 47
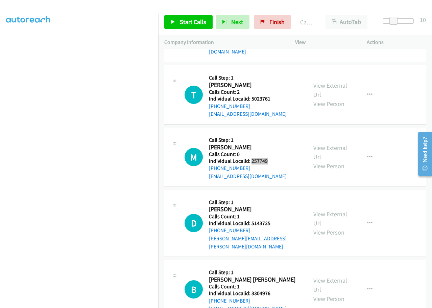
scroll to position [2323, 0]
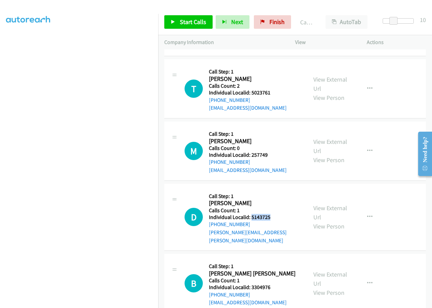
drag, startPoint x: 252, startPoint y: 160, endPoint x: 273, endPoint y: 161, distance: 21.3
click at [273, 214] on h5 "Individual Localid: 5143725" at bounding box center [255, 217] width 92 height 7
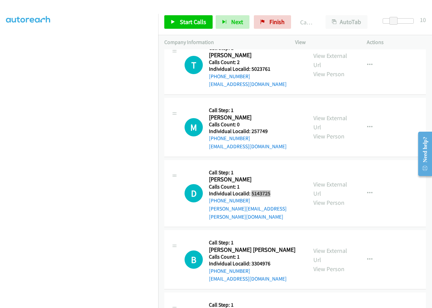
scroll to position [2349, 0]
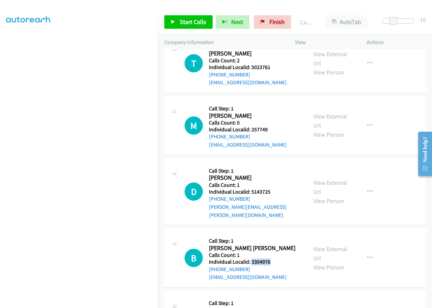
drag, startPoint x: 251, startPoint y: 197, endPoint x: 273, endPoint y: 198, distance: 21.7
click at [273, 234] on div "B Callback Scheduled Call Step: 1 Belson Jones America/New_York Calls Count: 1 …" at bounding box center [243, 257] width 117 height 47
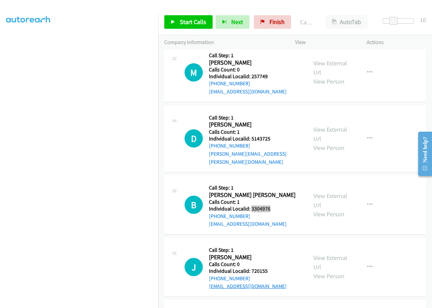
scroll to position [2408, 0]
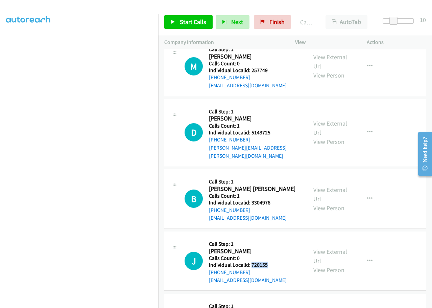
drag, startPoint x: 251, startPoint y: 202, endPoint x: 270, endPoint y: 201, distance: 19.0
click at [270, 237] on div "J Callback Scheduled Call Step: 1 Jack Emig America/New_York Calls Count: 0 Ind…" at bounding box center [243, 260] width 117 height 47
click at [367, 196] on icon "button" at bounding box center [369, 198] width 5 height 5
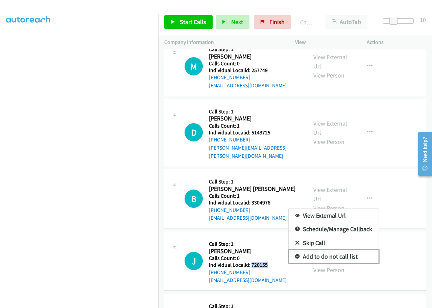
click at [295, 254] on icon at bounding box center [297, 256] width 5 height 5
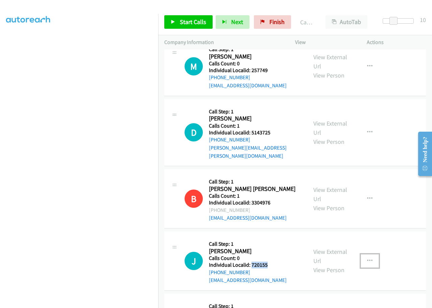
click at [367, 258] on icon "button" at bounding box center [369, 260] width 5 height 5
click at [186, 25] on span "Start Calls" at bounding box center [193, 22] width 26 height 8
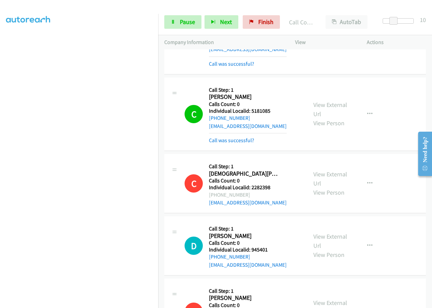
scroll to position [1475, 0]
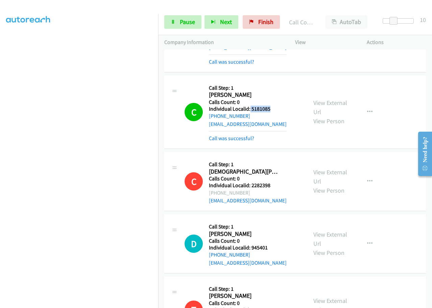
drag, startPoint x: 250, startPoint y: 84, endPoint x: 277, endPoint y: 83, distance: 27.7
click at [277, 106] on h5 "Individual Localid: 5181085" at bounding box center [248, 109] width 78 height 7
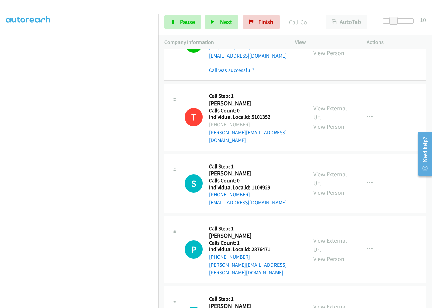
scroll to position [1754, 0]
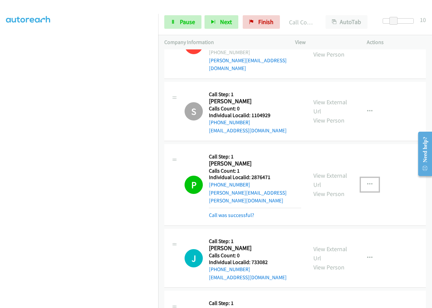
click at [367, 182] on icon "button" at bounding box center [369, 184] width 5 height 5
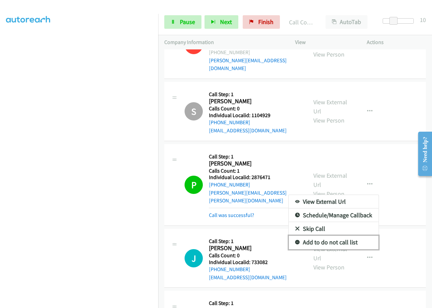
click at [293, 235] on link "Add to do not call list" at bounding box center [334, 242] width 90 height 14
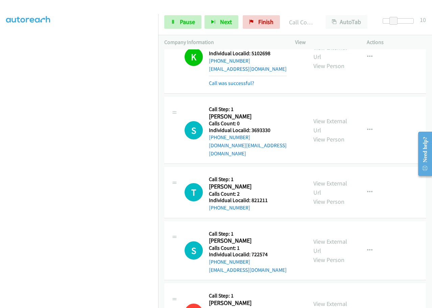
scroll to position [2041, 0]
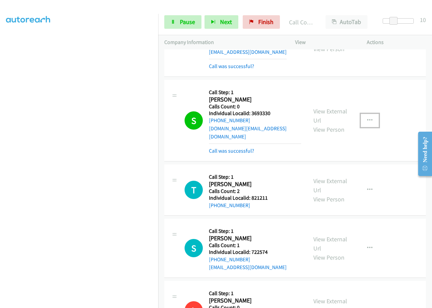
click at [367, 118] on icon "button" at bounding box center [369, 120] width 5 height 5
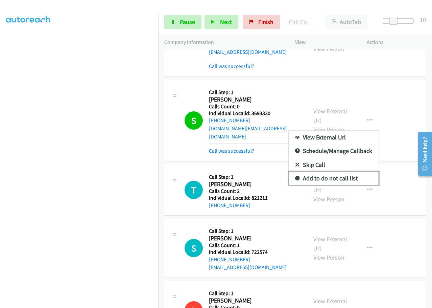
click at [295, 176] on icon at bounding box center [297, 178] width 5 height 5
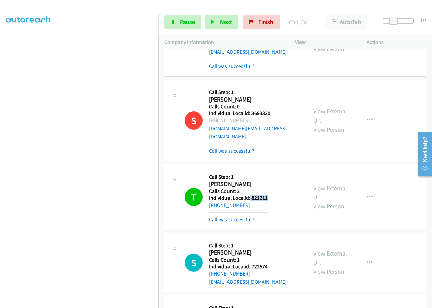
drag, startPoint x: 250, startPoint y: 150, endPoint x: 273, endPoint y: 150, distance: 22.7
click at [273, 170] on div "T Callback Scheduled Call Step: 1 Tyler Myers America/New_York Calls Count: 2 I…" at bounding box center [243, 196] width 117 height 53
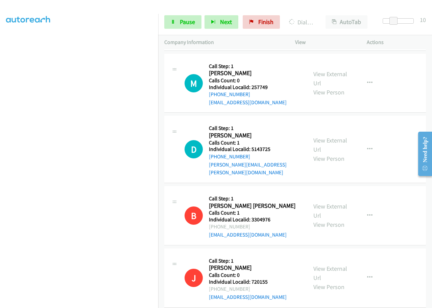
scroll to position [2549, 0]
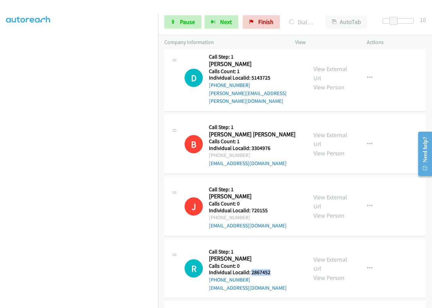
drag, startPoint x: 252, startPoint y: 209, endPoint x: 276, endPoint y: 208, distance: 24.0
click at [276, 245] on div "R Callback Scheduled Call Step: 1 Robin Bova America/New_York Calls Count: 0 In…" at bounding box center [243, 268] width 117 height 47
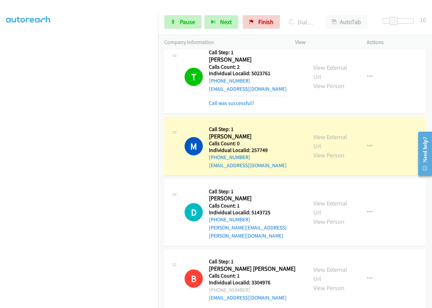
scroll to position [2442, 0]
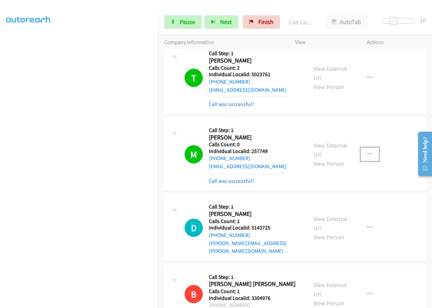
click at [367, 152] on icon "button" at bounding box center [369, 154] width 5 height 5
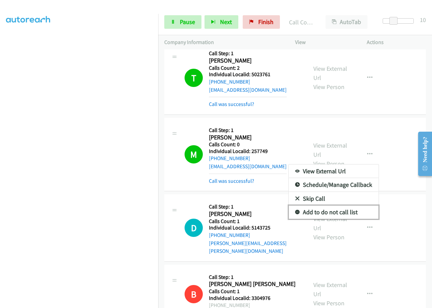
click at [295, 210] on icon at bounding box center [297, 212] width 5 height 5
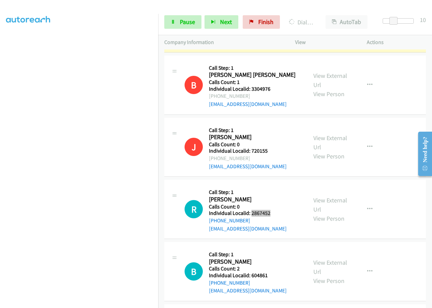
scroll to position [2704, 0]
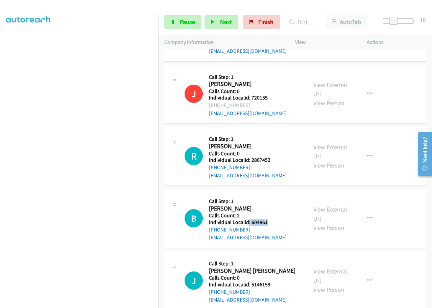
drag, startPoint x: 254, startPoint y: 159, endPoint x: 273, endPoint y: 158, distance: 18.6
click at [273, 195] on div "B Callback Scheduled Call Step: 1 Blake Ricketts America/New_York Calls Count: …" at bounding box center [243, 218] width 117 height 47
drag, startPoint x: 250, startPoint y: 221, endPoint x: 272, endPoint y: 219, distance: 22.1
click at [272, 257] on div "J Callback Scheduled Call Step: 1 Jackson Spezzano America/New_York Calls Count…" at bounding box center [243, 280] width 117 height 47
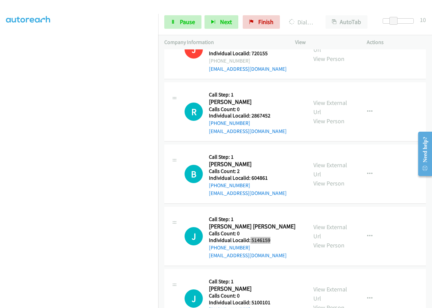
scroll to position [2772, 0]
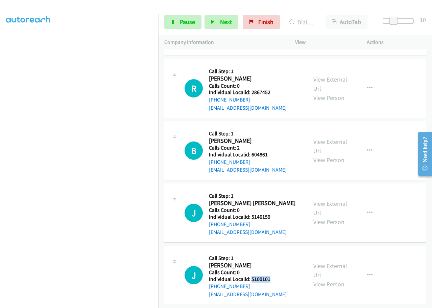
drag, startPoint x: 250, startPoint y: 214, endPoint x: 271, endPoint y: 214, distance: 20.6
click at [271, 252] on div "J Callback Scheduled Call Step: 1 John Pine America/New_York Calls Count: 0 Ind…" at bounding box center [243, 275] width 117 height 47
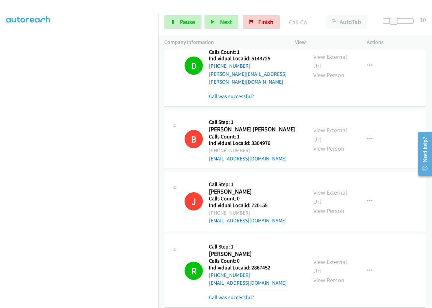
scroll to position [2634, 0]
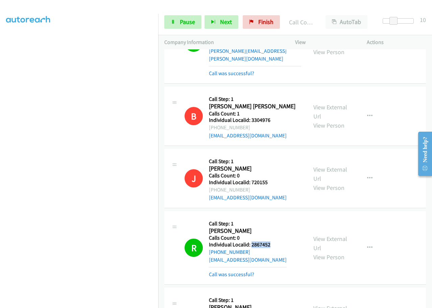
drag, startPoint x: 251, startPoint y: 182, endPoint x: 275, endPoint y: 180, distance: 24.1
click at [275, 217] on div "R Callback Scheduled Call Step: 1 Robin Bova America/New_York Calls Count: 0 In…" at bounding box center [243, 247] width 117 height 61
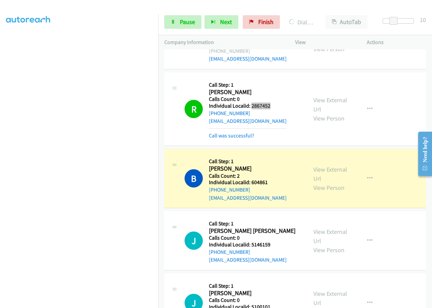
scroll to position [2778, 0]
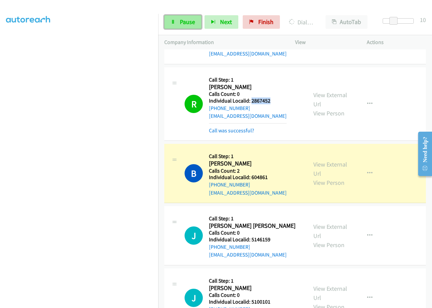
click at [182, 24] on span "Pause" at bounding box center [187, 22] width 15 height 8
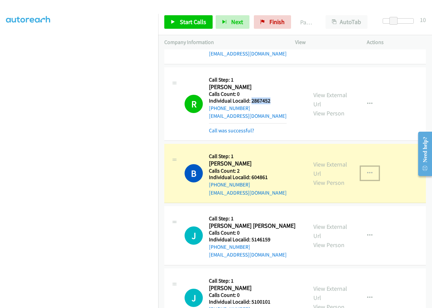
click at [370, 166] on button "button" at bounding box center [370, 173] width 18 height 14
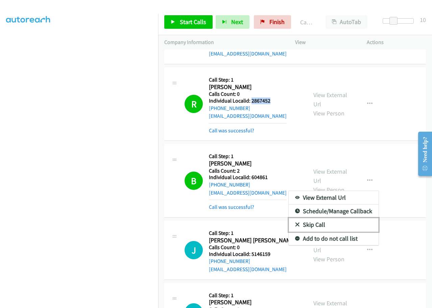
click at [293, 218] on link "Skip Call" at bounding box center [334, 225] width 90 height 14
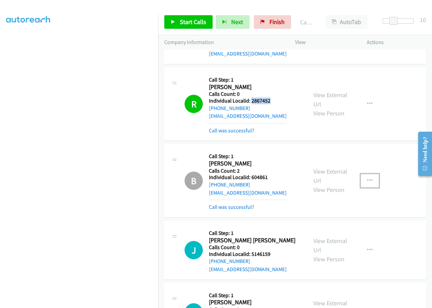
click at [369, 174] on button "button" at bounding box center [370, 181] width 18 height 14
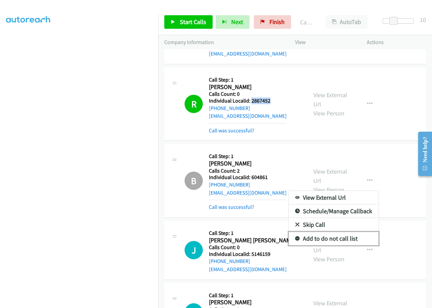
click at [295, 236] on icon at bounding box center [297, 238] width 5 height 5
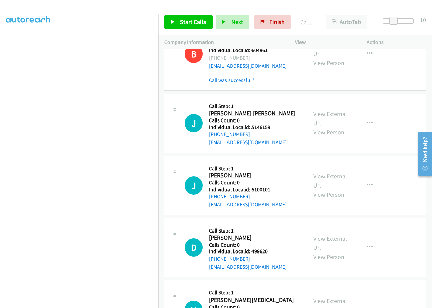
scroll to position [2888, 0]
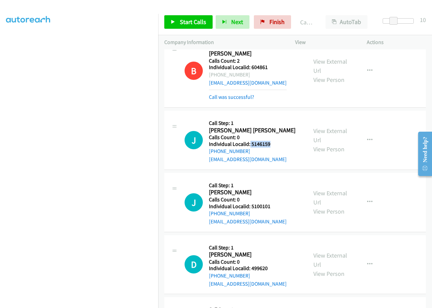
drag, startPoint x: 250, startPoint y: 79, endPoint x: 272, endPoint y: 79, distance: 22.3
click at [272, 117] on div "J Callback Scheduled Call Step: 1 Jackson Spezzano America/New_York Calls Count…" at bounding box center [243, 140] width 117 height 47
drag, startPoint x: 250, startPoint y: 141, endPoint x: 272, endPoint y: 141, distance: 22.3
click at [272, 179] on div "J Callback Scheduled Call Step: 1 John Pine America/New_York Calls Count: 0 Ind…" at bounding box center [243, 202] width 117 height 47
drag, startPoint x: 249, startPoint y: 203, endPoint x: 272, endPoint y: 202, distance: 22.7
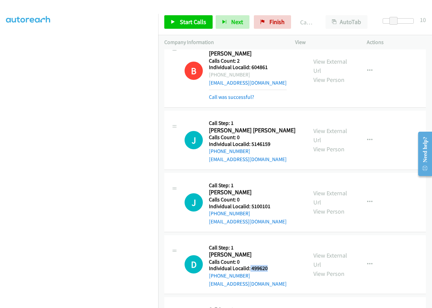
click at [272, 241] on div "D Callback Scheduled Call Step: 1 Daniel West America/Chicago Calls Count: 0 In…" at bounding box center [243, 264] width 117 height 47
drag, startPoint x: 251, startPoint y: 266, endPoint x: 272, endPoint y: 268, distance: 21.4
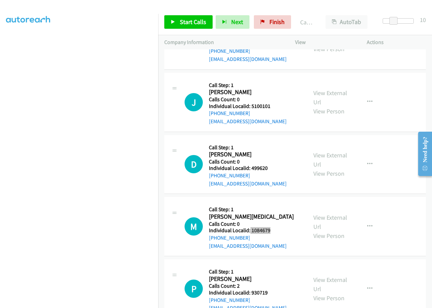
scroll to position [2990, 0]
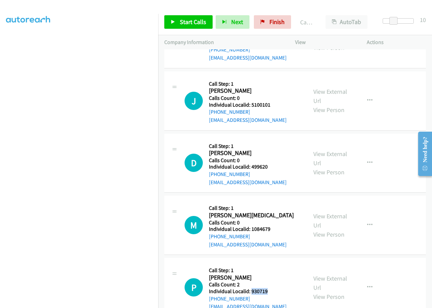
drag, startPoint x: 251, startPoint y: 227, endPoint x: 273, endPoint y: 227, distance: 22.0
click at [273, 264] on div "P Callback Scheduled Call Step: 1 Paul Kelbel America/New_York Calls Count: 2 I…" at bounding box center [243, 287] width 117 height 47
drag, startPoint x: 131, startPoint y: 151, endPoint x: 363, endPoint y: 221, distance: 242.2
click at [363, 280] on button "button" at bounding box center [370, 287] width 18 height 14
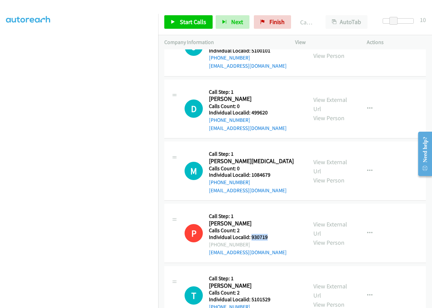
scroll to position [3116, 0]
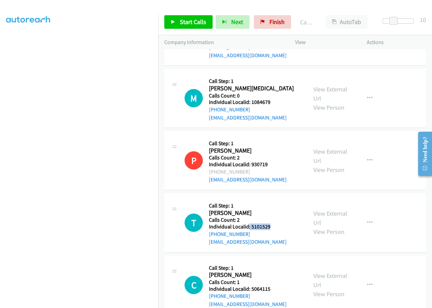
drag, startPoint x: 249, startPoint y: 162, endPoint x: 277, endPoint y: 162, distance: 28.1
click at [277, 199] on div "T Callback Scheduled Call Step: 1 Tyler Crigger America/New_York Calls Count: 2…" at bounding box center [243, 222] width 117 height 47
drag, startPoint x: 250, startPoint y: 224, endPoint x: 270, endPoint y: 224, distance: 20.0
click at [270, 261] on div "C Callback Scheduled Call Step: 1 Cassandra White America/New_York Calls Count:…" at bounding box center [243, 284] width 117 height 47
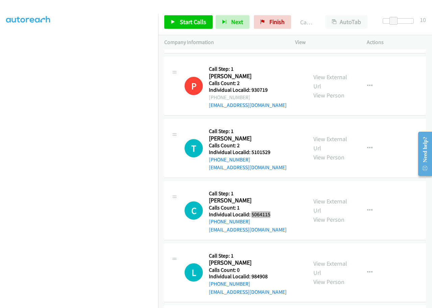
scroll to position [3226, 0]
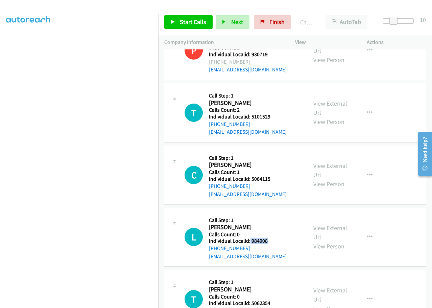
drag, startPoint x: 251, startPoint y: 176, endPoint x: 271, endPoint y: 176, distance: 20.3
click at [273, 214] on div "L Callback Scheduled Call Step: 1 Laurence White America/Chicago Calls Count: 0…" at bounding box center [243, 237] width 117 height 47
click at [367, 172] on icon "button" at bounding box center [369, 174] width 5 height 5
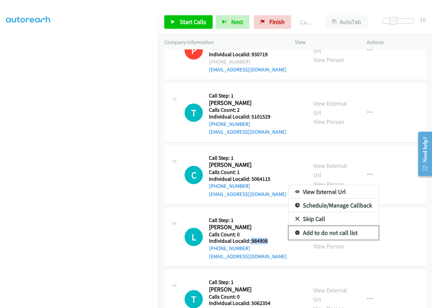
click at [295, 231] on icon at bounding box center [297, 233] width 5 height 5
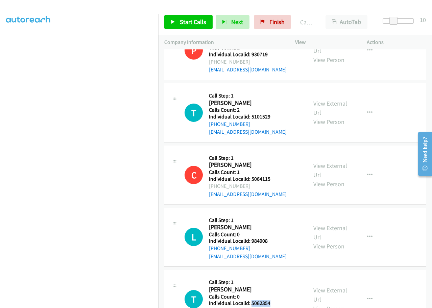
drag, startPoint x: 251, startPoint y: 238, endPoint x: 279, endPoint y: 239, distance: 28.1
click at [281, 276] on div "T Callback Scheduled Call Step: 1 Timothy Nicely America/New_York Calls Count: …" at bounding box center [243, 299] width 117 height 47
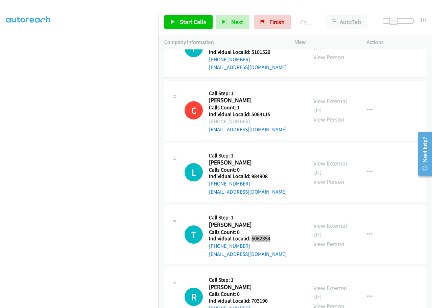
scroll to position [3302, 0]
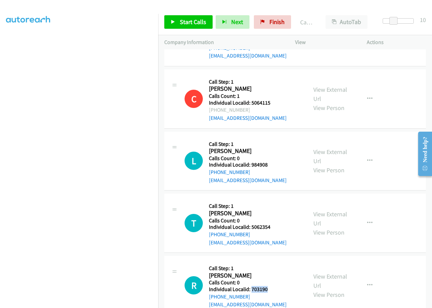
drag, startPoint x: 251, startPoint y: 227, endPoint x: 270, endPoint y: 226, distance: 19.6
click at [270, 262] on div "R Callback Scheduled Call Step: 1 Raymond Meyer America/Chicago Calls Count: 0 …" at bounding box center [243, 285] width 117 height 47
click at [367, 220] on icon "button" at bounding box center [369, 222] width 5 height 5
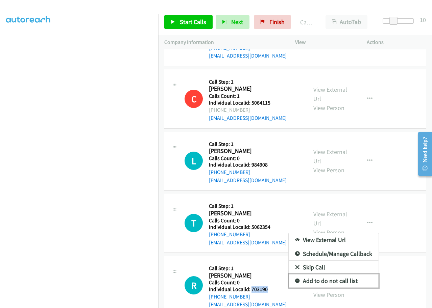
click at [295, 279] on icon at bounding box center [297, 281] width 5 height 5
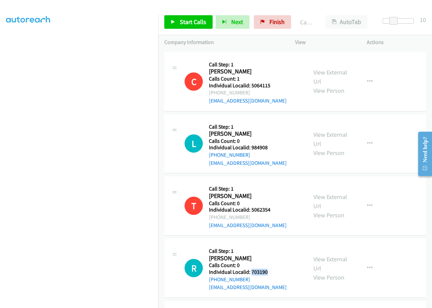
scroll to position [3379, 0]
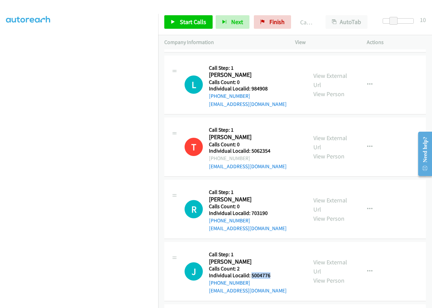
drag, startPoint x: 252, startPoint y: 210, endPoint x: 272, endPoint y: 210, distance: 20.0
click at [272, 248] on div "J Callback Scheduled Call Step: 1 Justin Stevens America/New_York Calls Count: …" at bounding box center [243, 271] width 117 height 47
click at [367, 206] on icon "button" at bounding box center [369, 208] width 5 height 5
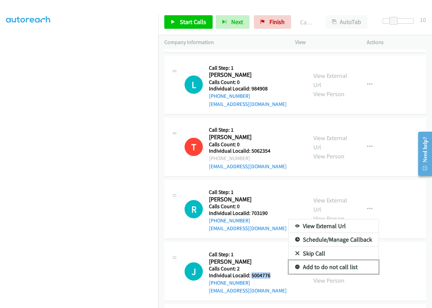
click at [295, 265] on icon at bounding box center [297, 267] width 5 height 5
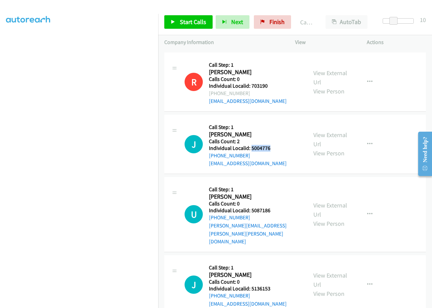
scroll to position [3522, 0]
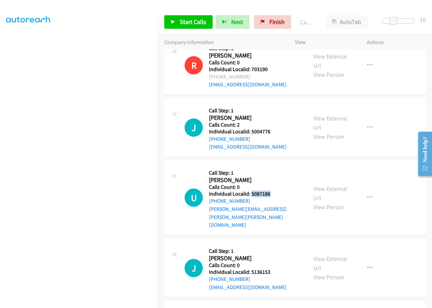
drag, startPoint x: 251, startPoint y: 130, endPoint x: 274, endPoint y: 130, distance: 23.0
click at [274, 190] on h5 "Individual Localid: 5087186" at bounding box center [255, 193] width 92 height 7
drag, startPoint x: 250, startPoint y: 192, endPoint x: 271, endPoint y: 191, distance: 21.3
click at [271, 245] on div "J Callback Scheduled Call Step: 1 Jacob Zuspann America/Chicago Calls Count: 0 …" at bounding box center [243, 268] width 117 height 47
drag, startPoint x: 249, startPoint y: 255, endPoint x: 276, endPoint y: 252, distance: 26.5
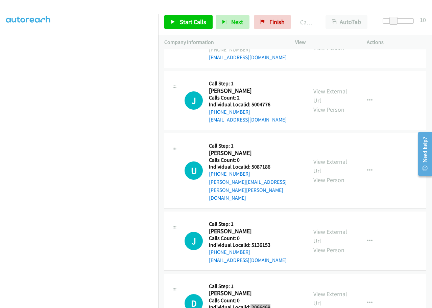
scroll to position [3565, 0]
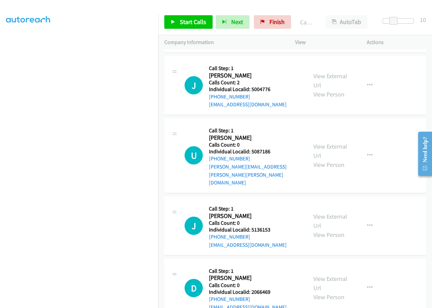
drag, startPoint x: 251, startPoint y: 274, endPoint x: 271, endPoint y: 272, distance: 20.4
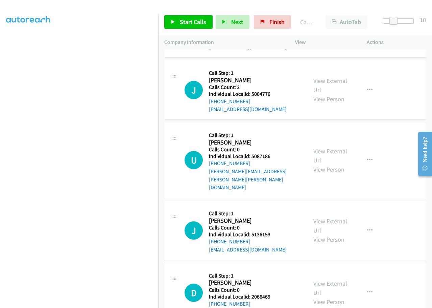
scroll to position [3582, 0]
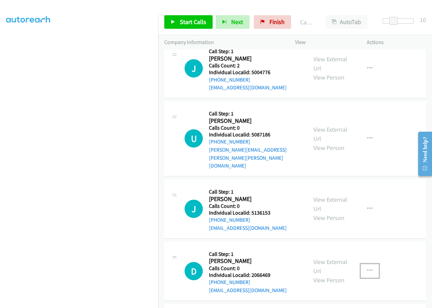
click at [361, 264] on button "button" at bounding box center [370, 271] width 18 height 14
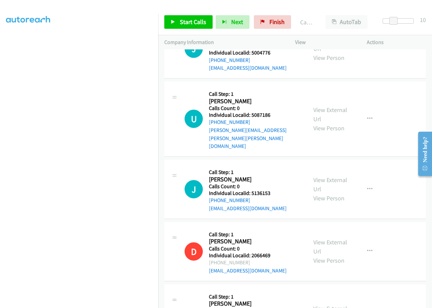
scroll to position [3629, 0]
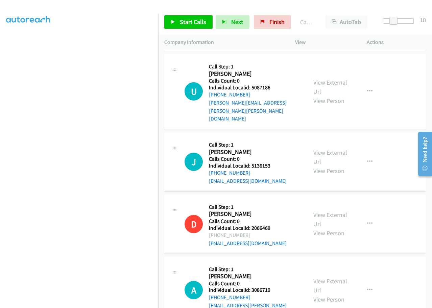
drag, startPoint x: 250, startPoint y: 272, endPoint x: 273, endPoint y: 272, distance: 22.3
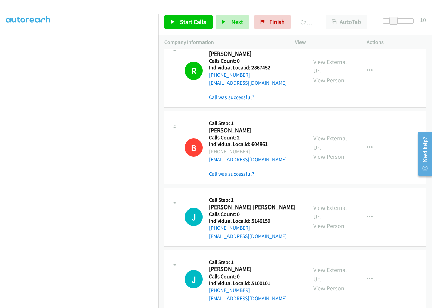
scroll to position [2884, 0]
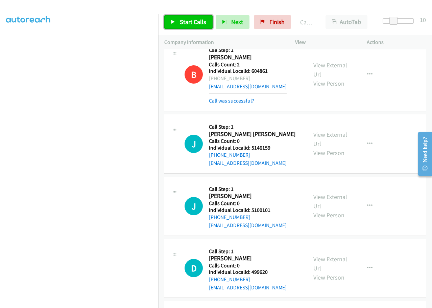
click at [196, 22] on span "Start Calls" at bounding box center [193, 22] width 26 height 8
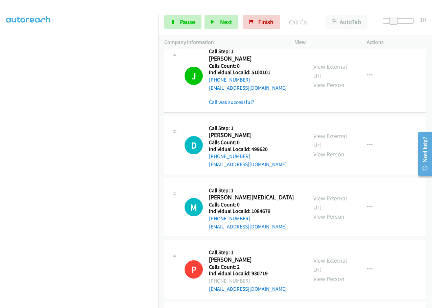
scroll to position [3037, 0]
drag, startPoint x: 250, startPoint y: 87, endPoint x: 269, endPoint y: 86, distance: 19.3
click at [269, 121] on div "D Callback Scheduled Call Step: 1 Daniel West America/Chicago Calls Count: 0 In…" at bounding box center [243, 144] width 117 height 47
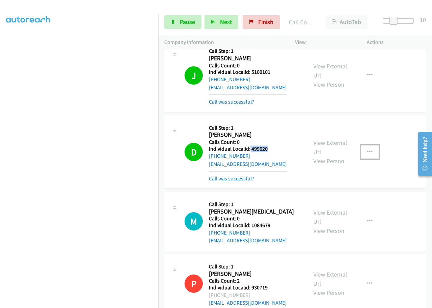
click at [367, 149] on icon "button" at bounding box center [369, 151] width 5 height 5
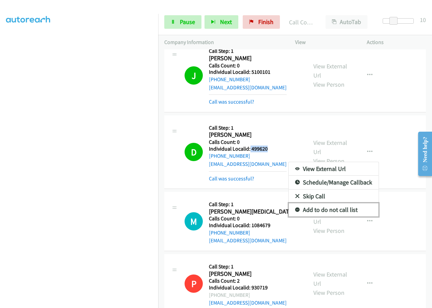
click at [295, 208] on icon at bounding box center [297, 210] width 5 height 5
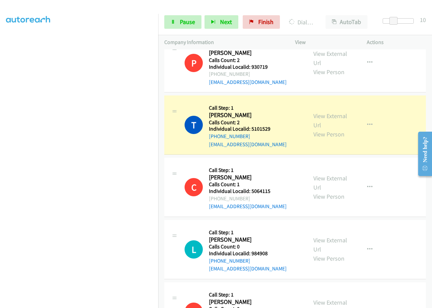
scroll to position [3248, 0]
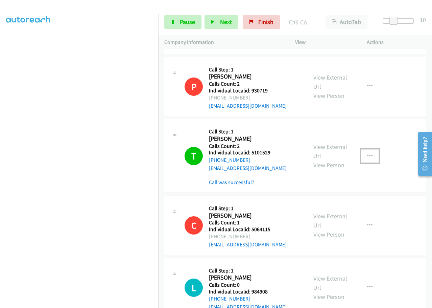
click at [368, 149] on button "button" at bounding box center [370, 156] width 18 height 14
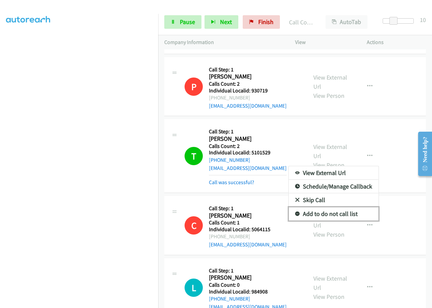
click at [295, 212] on icon at bounding box center [297, 214] width 5 height 5
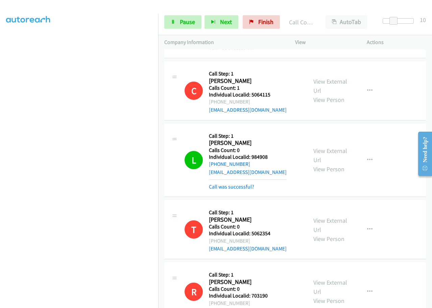
scroll to position [3392, 0]
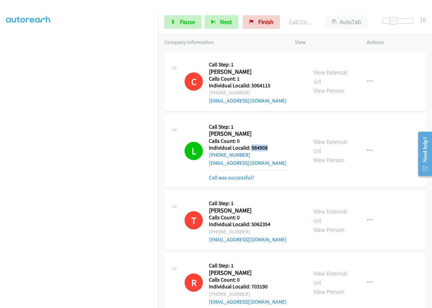
drag, startPoint x: 252, startPoint y: 83, endPoint x: 273, endPoint y: 83, distance: 21.0
click at [273, 120] on div "L Callback Scheduled Call Step: 1 Laurence White America/Chicago Calls Count: 0…" at bounding box center [243, 150] width 117 height 61
click at [259, 151] on div "+1 636-240-6866" at bounding box center [248, 155] width 78 height 8
drag, startPoint x: 258, startPoint y: 83, endPoint x: 262, endPoint y: 87, distance: 6.2
click at [277, 120] on div "L Callback Scheduled Call Step: 1 Laurence White America/Chicago Calls Count: 0…" at bounding box center [243, 150] width 117 height 61
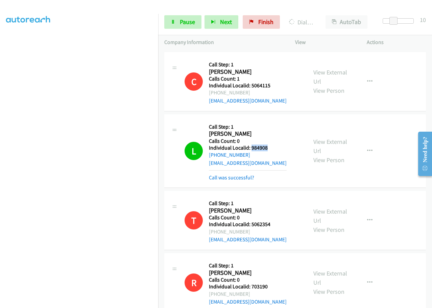
drag, startPoint x: 252, startPoint y: 84, endPoint x: 274, endPoint y: 83, distance: 22.3
click at [274, 120] on div "L Callback Scheduled Call Step: 1 Laurence White America/Chicago Calls Count: 0…" at bounding box center [243, 150] width 117 height 61
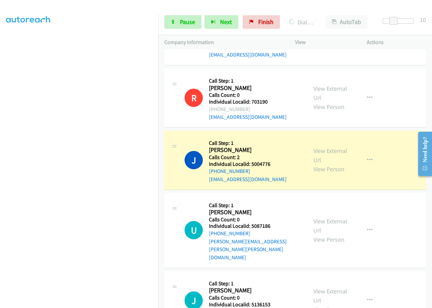
scroll to position [3578, 0]
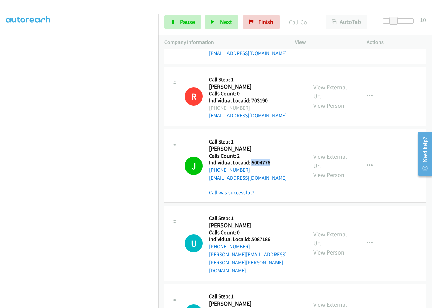
drag, startPoint x: 252, startPoint y: 97, endPoint x: 271, endPoint y: 97, distance: 18.9
click at [271, 135] on div "J Callback Scheduled Call Step: 1 Justin Stevens America/New_York Calls Count: …" at bounding box center [243, 165] width 117 height 61
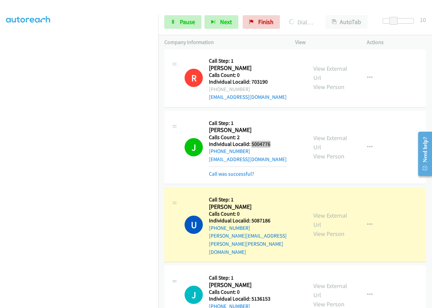
scroll to position [3629, 0]
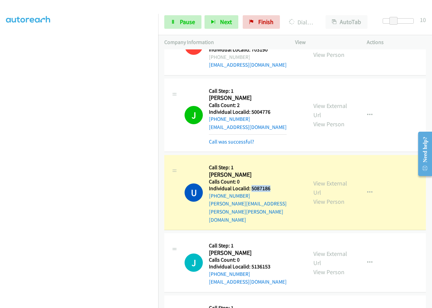
drag, startPoint x: 251, startPoint y: 125, endPoint x: 275, endPoint y: 125, distance: 24.4
click at [275, 185] on h5 "Individual Localid: 5087186" at bounding box center [255, 188] width 92 height 7
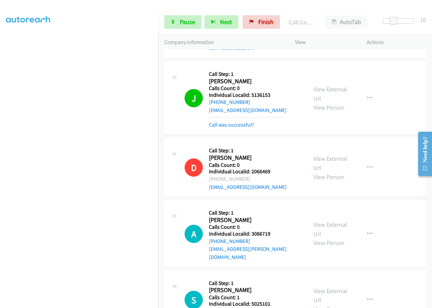
scroll to position [3829, 0]
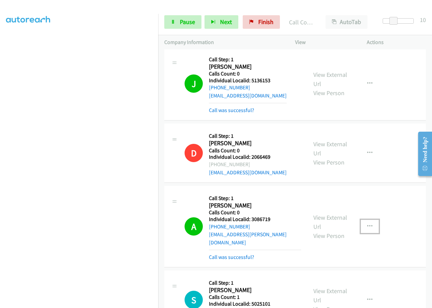
click at [364, 220] on button "button" at bounding box center [370, 227] width 18 height 14
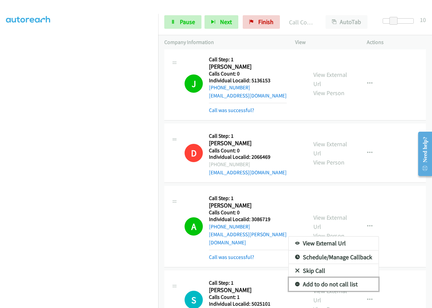
click at [296, 277] on link "Add to do not call list" at bounding box center [334, 284] width 90 height 14
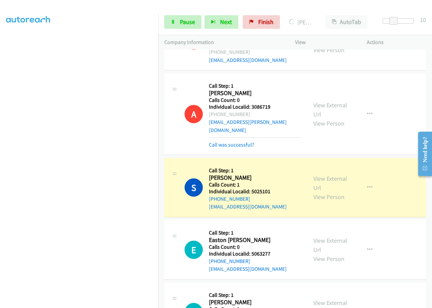
scroll to position [3964, 0]
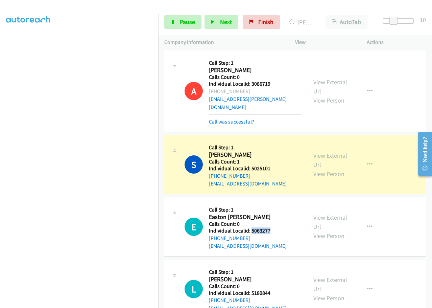
drag, startPoint x: 250, startPoint y: 144, endPoint x: 275, endPoint y: 142, distance: 24.4
click at [275, 227] on h5 "Individual Localid: 5063277" at bounding box center [248, 230] width 78 height 7
drag, startPoint x: 255, startPoint y: 204, endPoint x: 274, endPoint y: 204, distance: 18.9
click at [274, 266] on div "L Callback Scheduled Call Step: 1 Lucas Pauley America/New_York Calls Count: 0 …" at bounding box center [243, 289] width 117 height 47
click at [179, 24] on link "Pause" at bounding box center [182, 22] width 37 height 14
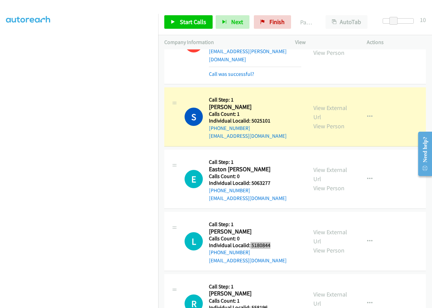
scroll to position [4015, 0]
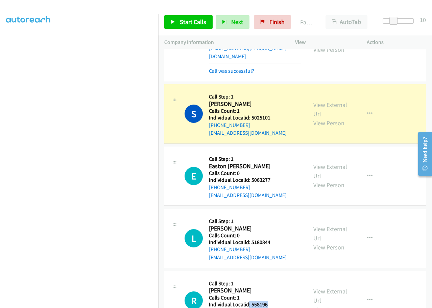
drag, startPoint x: 249, startPoint y: 217, endPoint x: 273, endPoint y: 217, distance: 24.4
click at [273, 277] on div "R Callback Scheduled Call Step: 1 Robert Monroe America/New_York Calls Count: 1…" at bounding box center [243, 300] width 117 height 47
drag, startPoint x: 250, startPoint y: 278, endPoint x: 275, endPoint y: 278, distance: 25.0
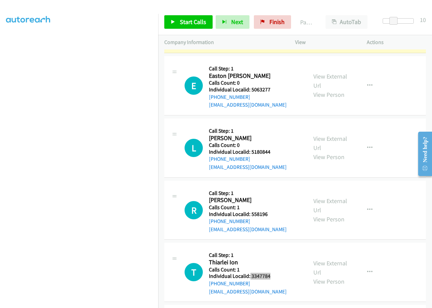
scroll to position [4134, 0]
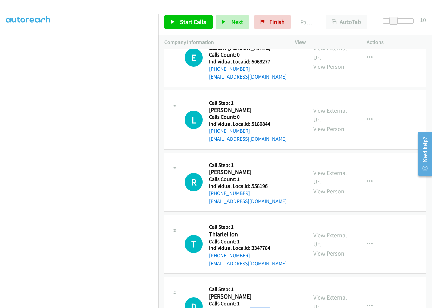
drag, startPoint x: 250, startPoint y: 222, endPoint x: 273, endPoint y: 221, distance: 23.4
click at [273, 307] on h5 "Individual Localid: 3528932" at bounding box center [248, 310] width 78 height 7
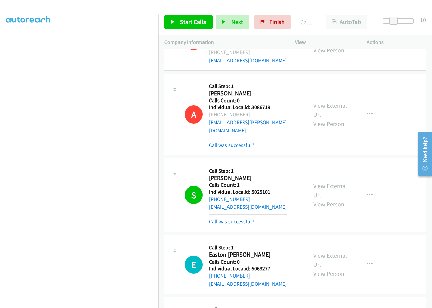
scroll to position [3937, 0]
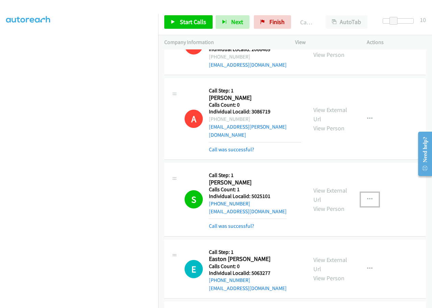
drag, startPoint x: 365, startPoint y: 109, endPoint x: 362, endPoint y: 112, distance: 3.9
click at [367, 197] on icon "button" at bounding box center [369, 199] width 5 height 5
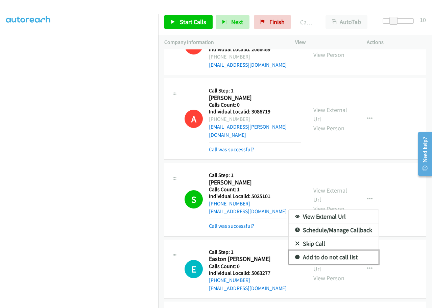
click at [295, 255] on icon at bounding box center [297, 257] width 5 height 5
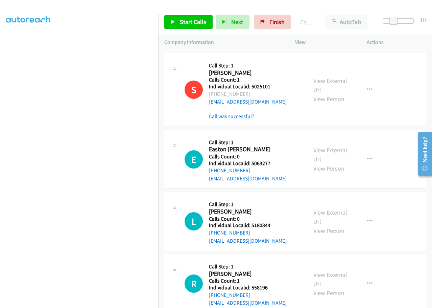
scroll to position [4047, 0]
click at [367, 280] on icon "button" at bounding box center [369, 282] width 5 height 5
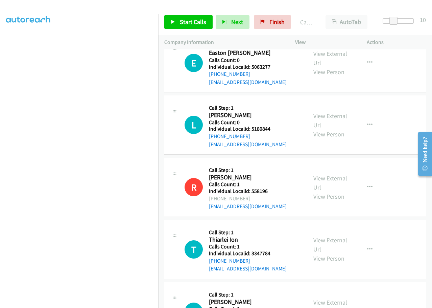
scroll to position [4182, 0]
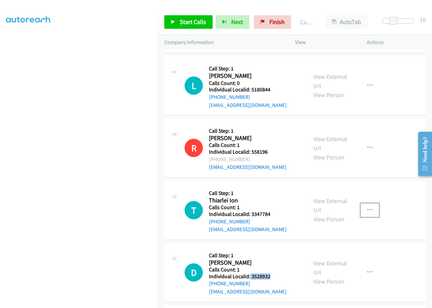
click at [367, 207] on icon "button" at bounding box center [369, 209] width 5 height 5
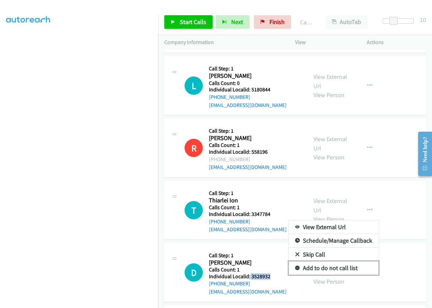
click at [295, 266] on icon at bounding box center [297, 268] width 5 height 5
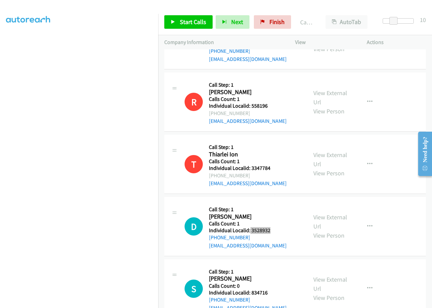
scroll to position [4250, 0]
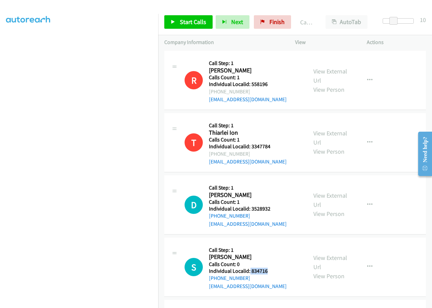
drag, startPoint x: 250, startPoint y: 183, endPoint x: 272, endPoint y: 183, distance: 21.3
click at [272, 244] on div "S Callback Scheduled Call Step: 1 Stephen Strong America/Chicago Calls Count: 0…" at bounding box center [243, 267] width 117 height 47
drag, startPoint x: 252, startPoint y: 247, endPoint x: 277, endPoint y: 245, distance: 24.8
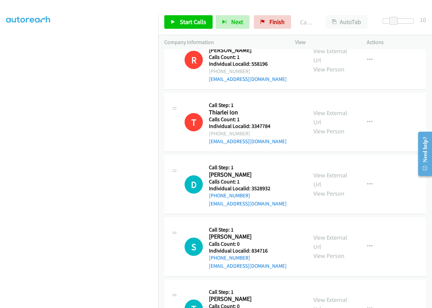
scroll to position [4351, 0]
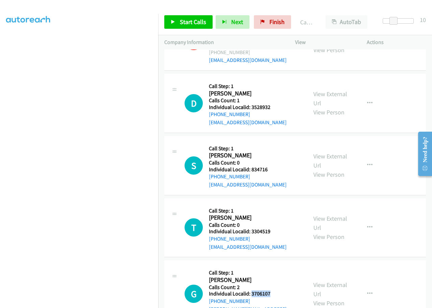
drag, startPoint x: 252, startPoint y: 207, endPoint x: 274, endPoint y: 204, distance: 22.1
click at [274, 266] on div "G Callback Scheduled Call Step: 1 Greg Spickard America/New_York Calls Count: 2…" at bounding box center [243, 293] width 117 height 54
drag, startPoint x: 371, startPoint y: 74, endPoint x: 366, endPoint y: 83, distance: 10.2
click at [371, 158] on button "button" at bounding box center [370, 165] width 18 height 14
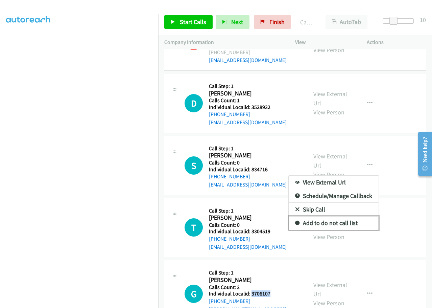
click at [295, 221] on icon at bounding box center [297, 223] width 5 height 5
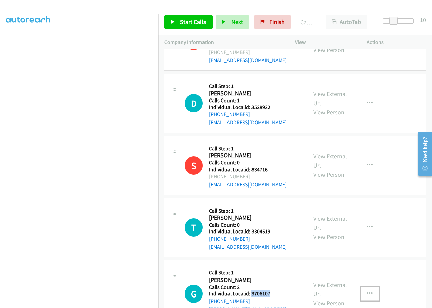
click at [367, 291] on icon "button" at bounding box center [369, 293] width 5 height 5
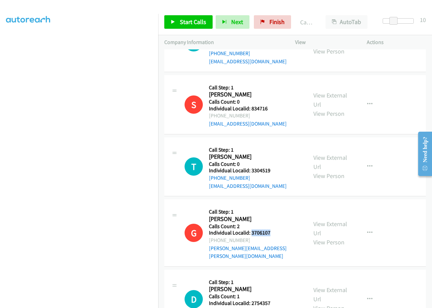
scroll to position [4419, 0]
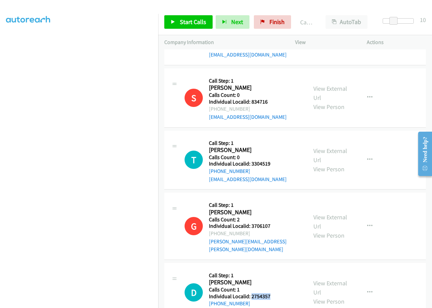
drag, startPoint x: 252, startPoint y: 200, endPoint x: 274, endPoint y: 200, distance: 22.7
click at [274, 269] on div "D Callback Scheduled Call Step: 1 David Guenst America/New_York Calls Count: 1 …" at bounding box center [243, 292] width 117 height 47
drag, startPoint x: 251, startPoint y: 260, endPoint x: 273, endPoint y: 260, distance: 22.3
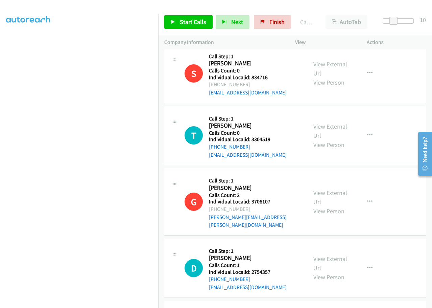
scroll to position [4520, 0]
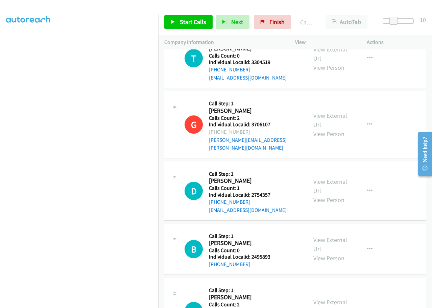
drag, startPoint x: 249, startPoint y: 214, endPoint x: 273, endPoint y: 215, distance: 24.0
click at [273, 284] on div "J Callback Scheduled Call Step: 1 Joe Fisher America/New_York Calls Count: 2 In…" at bounding box center [243, 311] width 117 height 54
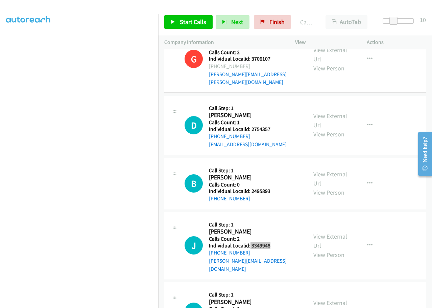
scroll to position [4596, 0]
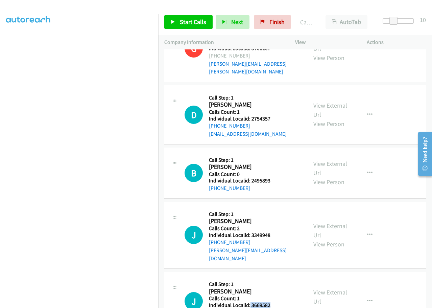
drag, startPoint x: 252, startPoint y: 202, endPoint x: 272, endPoint y: 202, distance: 20.0
click at [272, 278] on div "J Callback Scheduled Call Step: 1 Jeff Fehr America/New_York Calls Count: 1 Ind…" at bounding box center [243, 301] width 117 height 47
drag, startPoint x: 252, startPoint y: 264, endPoint x: 274, endPoint y: 261, distance: 22.8
click at [367, 298] on icon "button" at bounding box center [369, 300] width 5 height 5
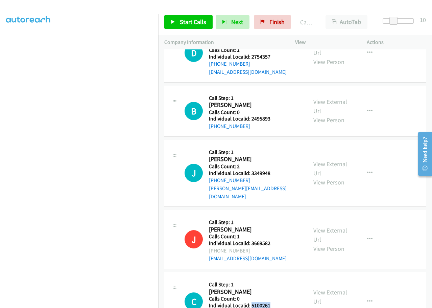
scroll to position [4664, 0]
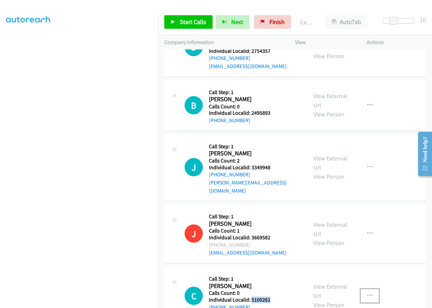
click at [368, 293] on icon "button" at bounding box center [369, 295] width 5 height 5
drag, startPoint x: 251, startPoint y: 258, endPoint x: 276, endPoint y: 258, distance: 24.7
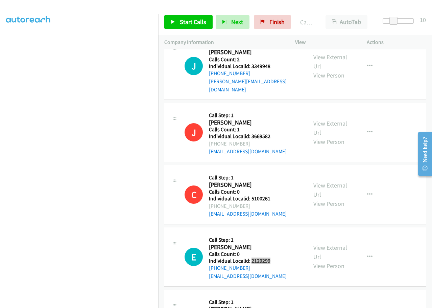
scroll to position [4765, 0]
drag, startPoint x: 250, startPoint y: 219, endPoint x: 273, endPoint y: 217, distance: 23.1
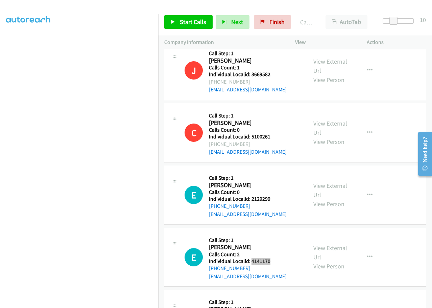
scroll to position [4850, 0]
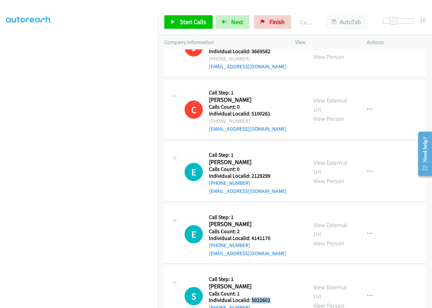
drag, startPoint x: 254, startPoint y: 195, endPoint x: 271, endPoint y: 196, distance: 17.6
click at [271, 273] on div "S Callback Scheduled Call Step: 1 Seth Motes America/New_York Calls Count: 1 In…" at bounding box center [243, 296] width 117 height 47
drag, startPoint x: 251, startPoint y: 260, endPoint x: 275, endPoint y: 259, distance: 24.4
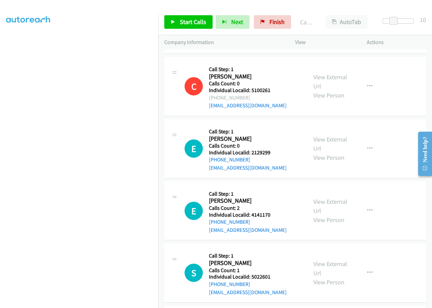
scroll to position [4961, 0]
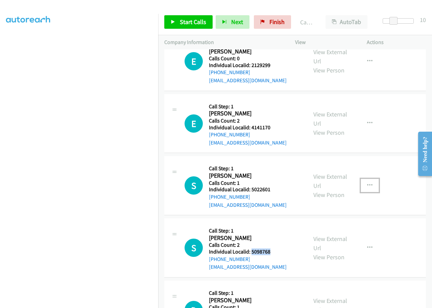
click at [368, 183] on icon "button" at bounding box center [369, 185] width 5 height 5
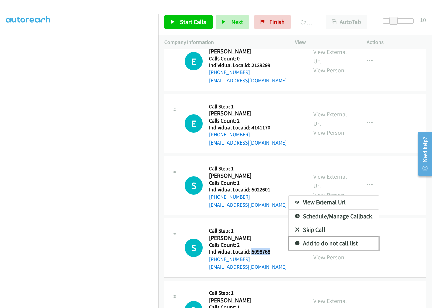
click at [295, 241] on icon at bounding box center [297, 243] width 5 height 5
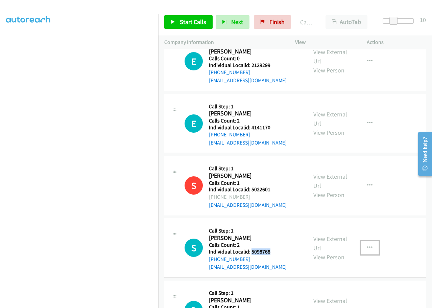
click at [367, 245] on icon "button" at bounding box center [369, 247] width 5 height 5
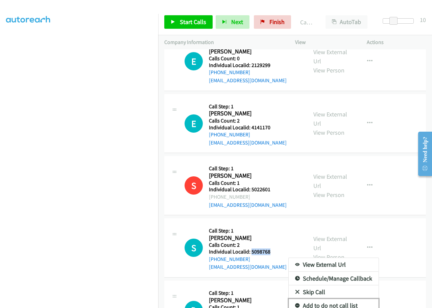
click at [295, 303] on icon at bounding box center [297, 305] width 5 height 5
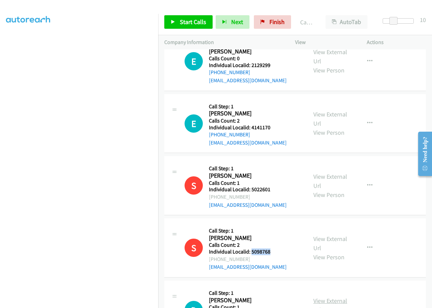
click at [316, 297] on link "View External Url" at bounding box center [331, 305] width 34 height 17
drag, startPoint x: 250, startPoint y: 210, endPoint x: 273, endPoint y: 209, distance: 23.3
click at [273, 287] on div "D Callback Scheduled Call Step: 1 David Kunkle America/New_York Calls Count: 1 …" at bounding box center [243, 310] width 117 height 47
drag, startPoint x: 250, startPoint y: 272, endPoint x: 274, endPoint y: 271, distance: 24.0
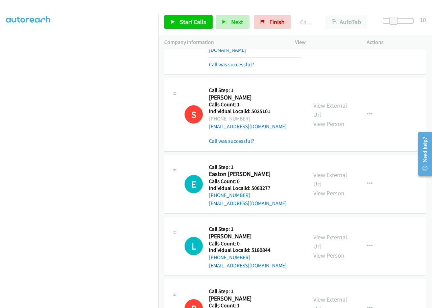
scroll to position [4039, 0]
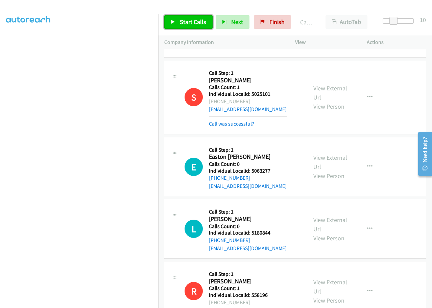
click at [189, 20] on span "Start Calls" at bounding box center [193, 22] width 26 height 8
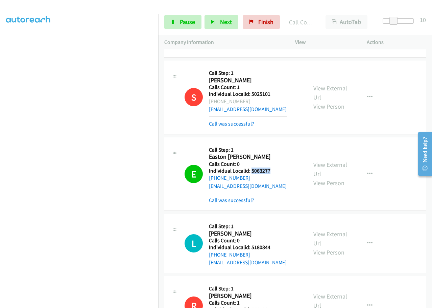
drag, startPoint x: 251, startPoint y: 83, endPoint x: 274, endPoint y: 82, distance: 23.3
click at [274, 167] on h5 "Individual Localid: 5063277" at bounding box center [248, 170] width 78 height 7
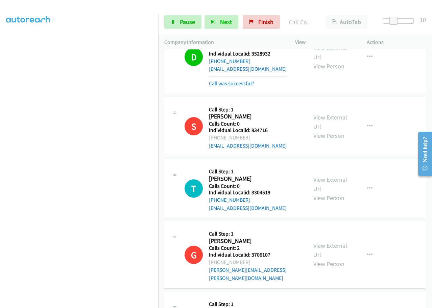
scroll to position [4436, 0]
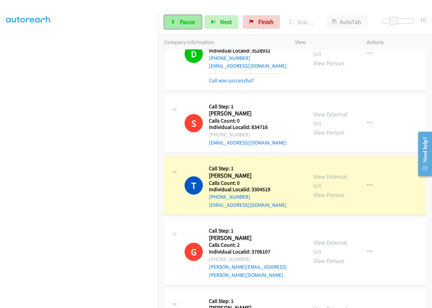
click at [192, 22] on span "Pause" at bounding box center [187, 22] width 15 height 8
click at [183, 19] on span "Start Calls" at bounding box center [193, 22] width 26 height 8
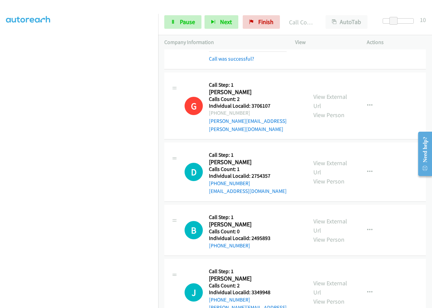
scroll to position [4597, 0]
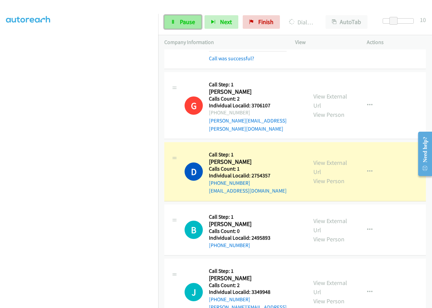
click at [179, 19] on link "Pause" at bounding box center [182, 22] width 37 height 14
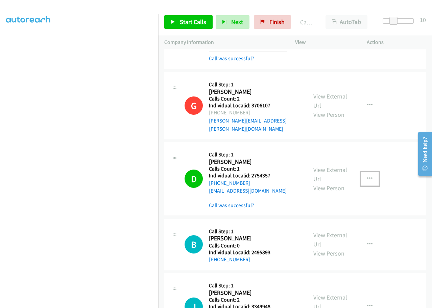
click at [367, 176] on icon "button" at bounding box center [369, 178] width 5 height 5
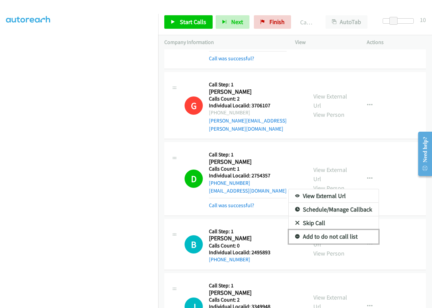
click at [295, 234] on icon at bounding box center [297, 236] width 5 height 5
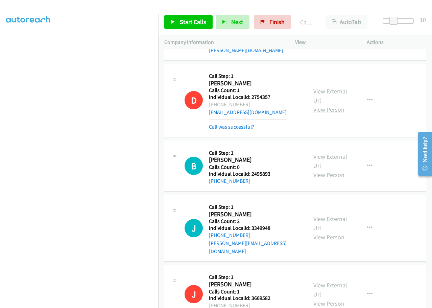
scroll to position [4673, 0]
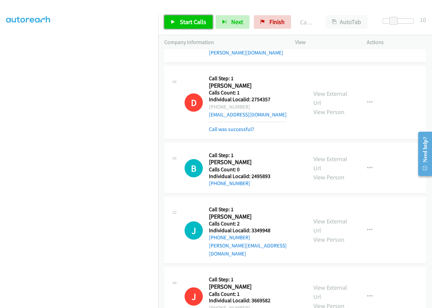
click at [185, 24] on span "Start Calls" at bounding box center [193, 22] width 26 height 8
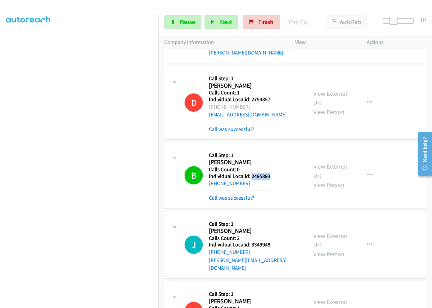
drag, startPoint x: 252, startPoint y: 78, endPoint x: 274, endPoint y: 78, distance: 22.3
click at [274, 149] on div "B Callback Scheduled Call Step: 1 Brent Benzing America/New_York Calls Count: 0…" at bounding box center [243, 175] width 117 height 53
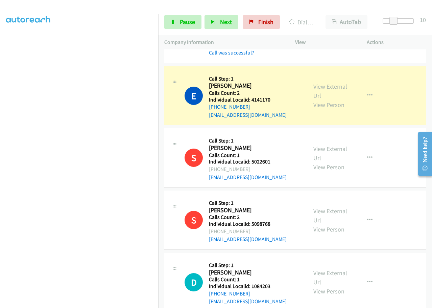
scroll to position [5147, 0]
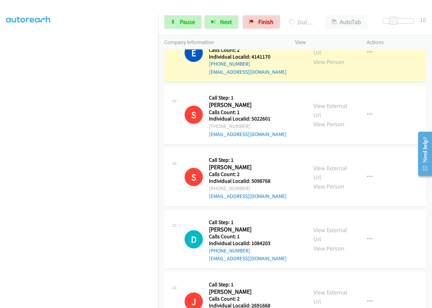
drag, startPoint x: 251, startPoint y: 264, endPoint x: 272, endPoint y: 264, distance: 21.3
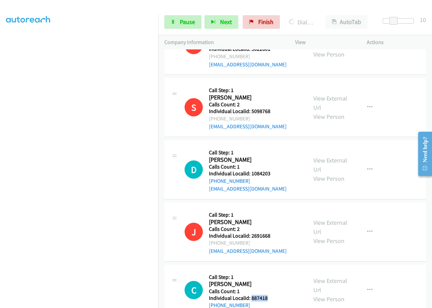
scroll to position [5240, 0]
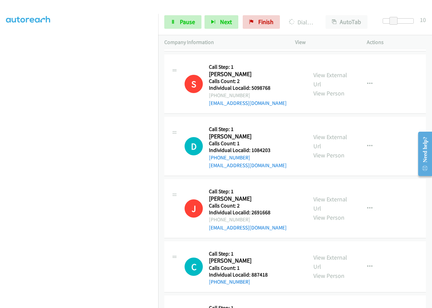
drag, startPoint x: 252, startPoint y: 225, endPoint x: 270, endPoint y: 224, distance: 18.3
drag, startPoint x: 251, startPoint y: 285, endPoint x: 272, endPoint y: 285, distance: 21.3
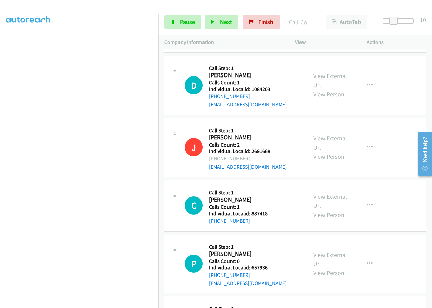
scroll to position [5330, 0]
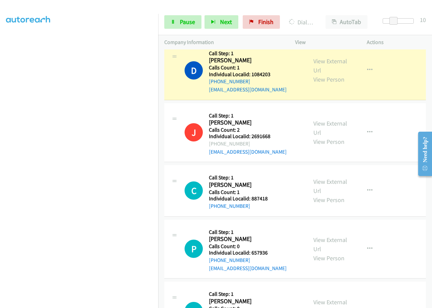
drag, startPoint x: 255, startPoint y: 273, endPoint x: 274, endPoint y: 273, distance: 19.3
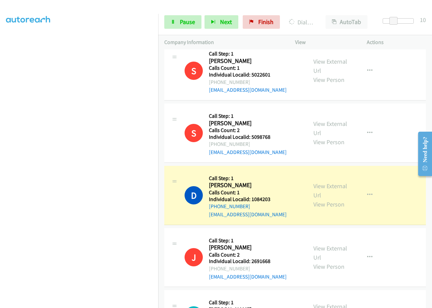
scroll to position [5203, 0]
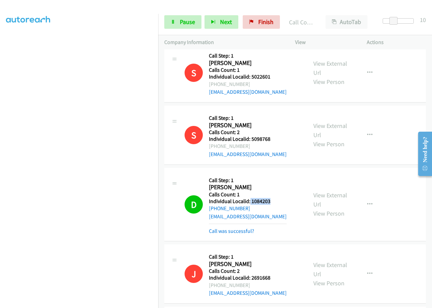
drag, startPoint x: 249, startPoint y: 98, endPoint x: 272, endPoint y: 95, distance: 23.1
click at [272, 174] on div "D Callback Scheduled Call Step: 1 David Kunkle America/New_York Calls Count: 1 …" at bounding box center [243, 204] width 117 height 61
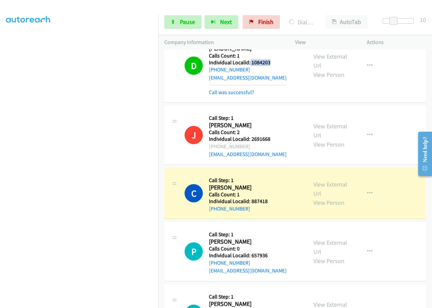
scroll to position [5364, 0]
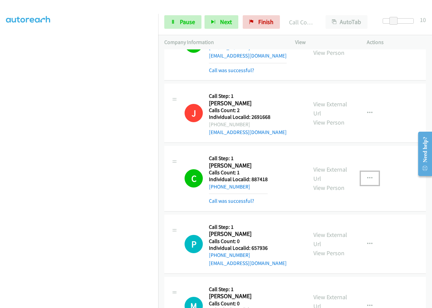
click at [368, 176] on icon "button" at bounding box center [369, 178] width 5 height 5
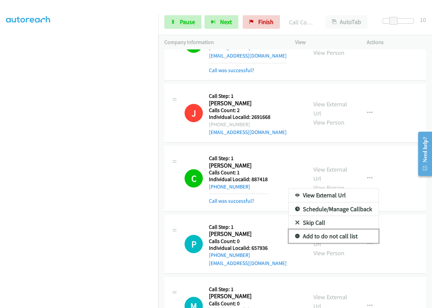
click at [295, 234] on icon at bounding box center [297, 236] width 5 height 5
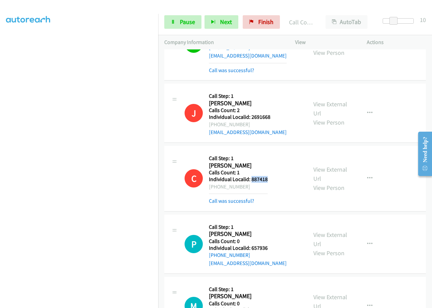
drag, startPoint x: 251, startPoint y: 74, endPoint x: 270, endPoint y: 75, distance: 19.4
click at [270, 152] on div "C Callback Scheduled Call Step: 1 Cody Stewart America/Chicago Calls Count: 1 I…" at bounding box center [243, 178] width 117 height 53
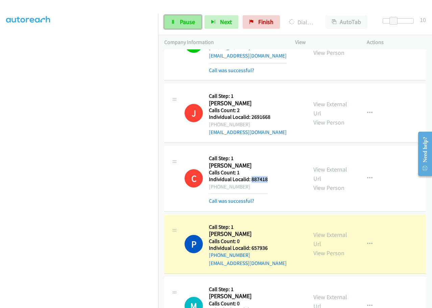
click at [187, 22] on span "Pause" at bounding box center [187, 22] width 15 height 8
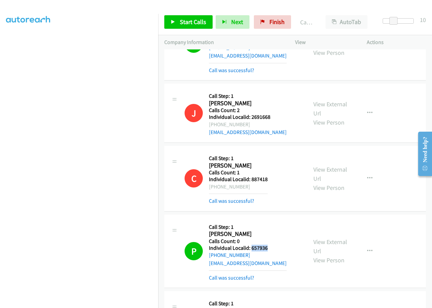
drag, startPoint x: 250, startPoint y: 144, endPoint x: 270, endPoint y: 142, distance: 20.0
click at [270, 245] on h5 "Individual Localid: 657936" at bounding box center [248, 248] width 78 height 7
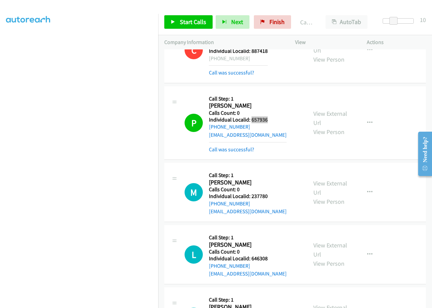
scroll to position [5491, 0]
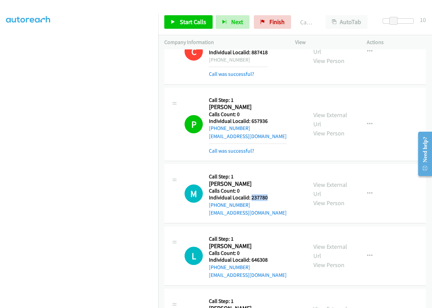
drag, startPoint x: 250, startPoint y: 94, endPoint x: 271, endPoint y: 94, distance: 21.0
click at [271, 170] on div "M Callback Scheduled Call Step: 1 Mark Thompson America/New_York Calls Count: 0…" at bounding box center [243, 193] width 117 height 47
drag, startPoint x: 250, startPoint y: 155, endPoint x: 269, endPoint y: 155, distance: 19.3
click at [269, 232] on div "L Callback Scheduled Call Step: 1 Lou Rodio America/Chicago Calls Count: 0 Indi…" at bounding box center [243, 255] width 117 height 47
drag, startPoint x: 252, startPoint y: 219, endPoint x: 269, endPoint y: 218, distance: 17.6
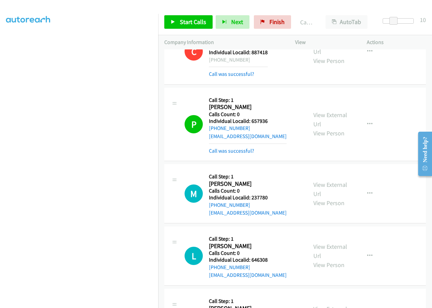
drag, startPoint x: 252, startPoint y: 279, endPoint x: 273, endPoint y: 280, distance: 20.6
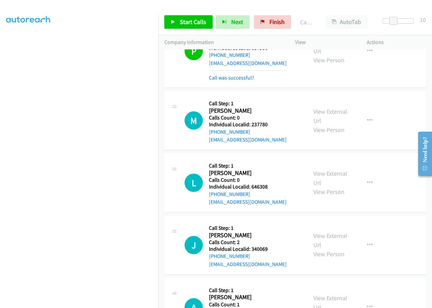
scroll to position [5609, 0]
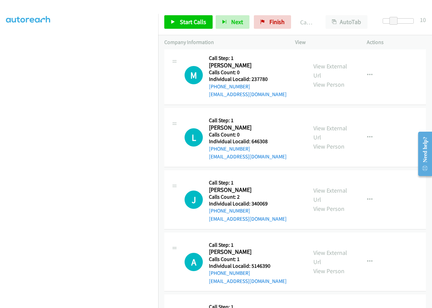
drag, startPoint x: 251, startPoint y: 224, endPoint x: 273, endPoint y: 224, distance: 21.3
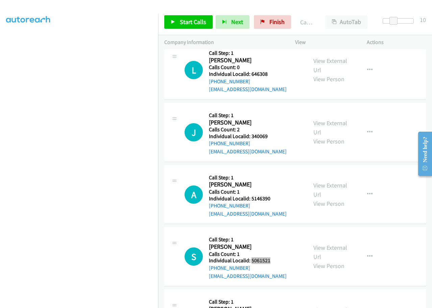
scroll to position [5677, 0]
drag, startPoint x: 251, startPoint y: 219, endPoint x: 270, endPoint y: 218, distance: 18.6
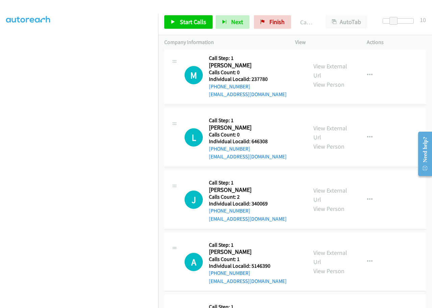
scroll to position [5601, 0]
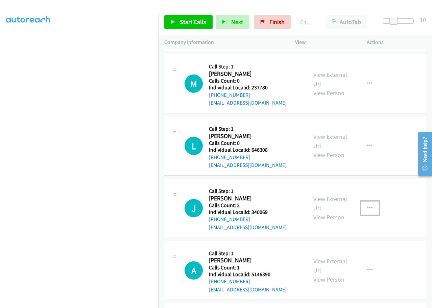
click at [367, 205] on icon "button" at bounding box center [369, 207] width 5 height 5
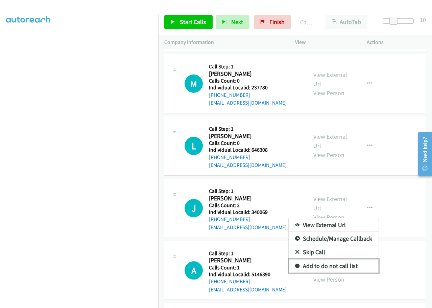
click at [295, 264] on icon at bounding box center [297, 266] width 5 height 5
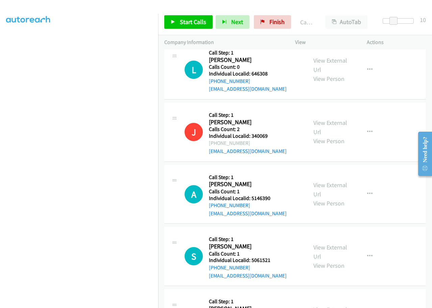
scroll to position [5685, 0]
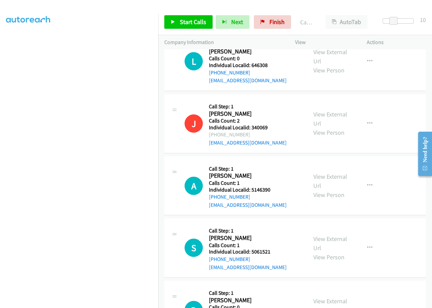
drag, startPoint x: 251, startPoint y: 273, endPoint x: 272, endPoint y: 272, distance: 20.4
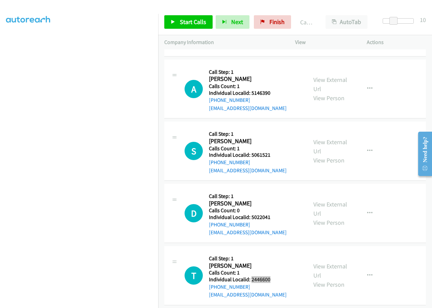
scroll to position [5846, 0]
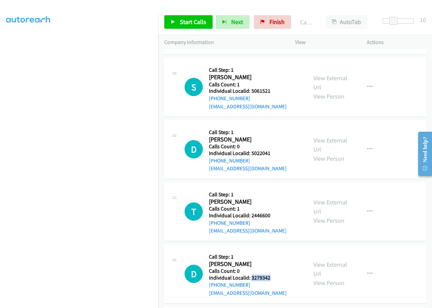
drag, startPoint x: 250, startPoint y: 173, endPoint x: 265, endPoint y: 173, distance: 14.9
click at [271, 250] on div "D Callback Scheduled Call Step: 1 Debra Abraham America/Chicago Calls Count: 0 …" at bounding box center [243, 273] width 117 height 47
drag, startPoint x: 251, startPoint y: 236, endPoint x: 275, endPoint y: 236, distance: 24.4
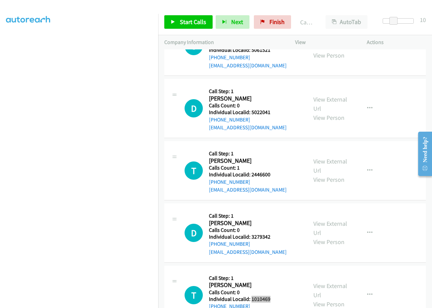
scroll to position [5888, 0]
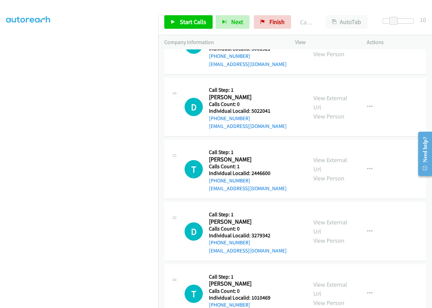
drag, startPoint x: 250, startPoint y: 255, endPoint x: 273, endPoint y: 255, distance: 22.3
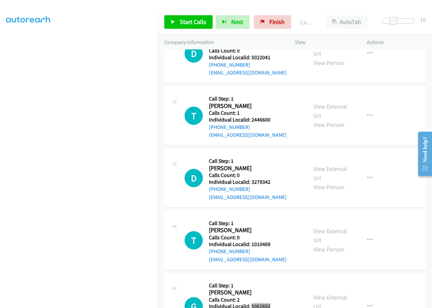
scroll to position [5947, 0]
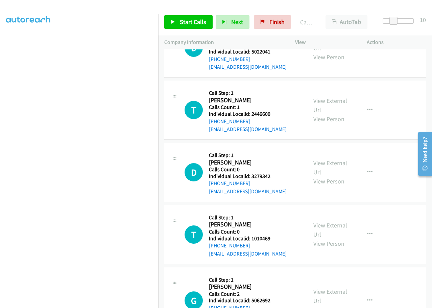
drag, startPoint x: 253, startPoint y: 259, endPoint x: 270, endPoint y: 259, distance: 16.9
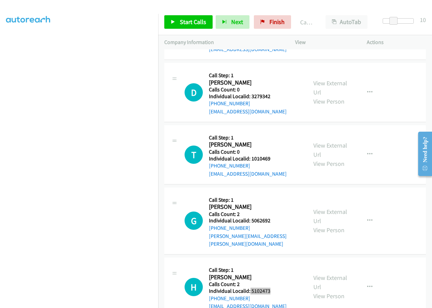
scroll to position [6049, 0]
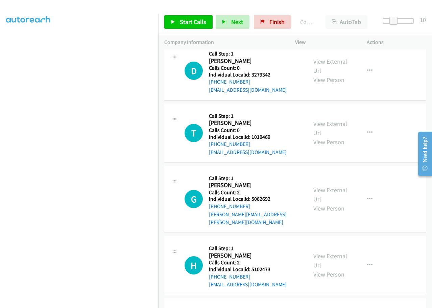
drag, startPoint x: 251, startPoint y: 219, endPoint x: 273, endPoint y: 219, distance: 22.3
click at [368, 262] on icon "button" at bounding box center [369, 264] width 5 height 5
drag, startPoint x: 250, startPoint y: 281, endPoint x: 274, endPoint y: 281, distance: 23.3
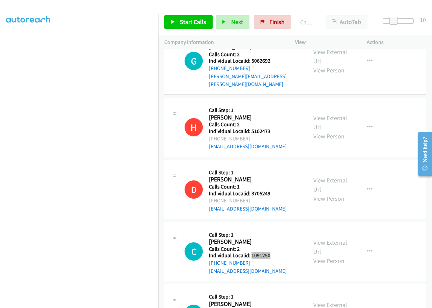
scroll to position [6209, 0]
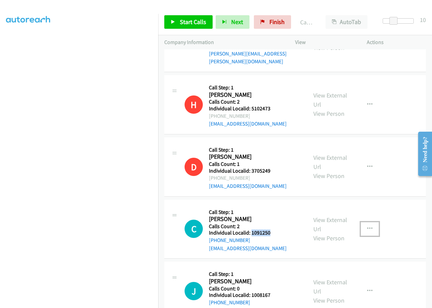
click at [367, 226] on icon "button" at bounding box center [369, 228] width 5 height 5
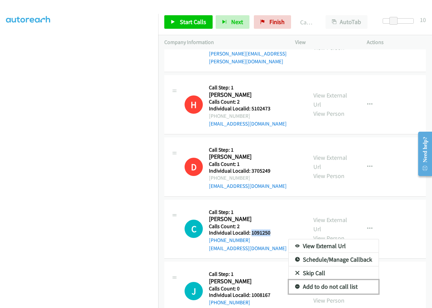
click at [296, 280] on link "Add to do not call list" at bounding box center [334, 287] width 90 height 14
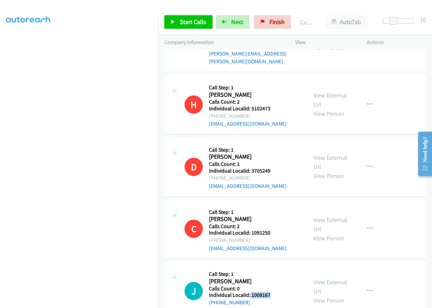
drag, startPoint x: 250, startPoint y: 183, endPoint x: 275, endPoint y: 183, distance: 25.4
click at [275, 268] on div "J Callback Scheduled Call Step: 1 John Mc Cawley America/Chicago Calls Count: 0…" at bounding box center [243, 291] width 117 height 47
drag, startPoint x: 251, startPoint y: 246, endPoint x: 273, endPoint y: 244, distance: 21.7
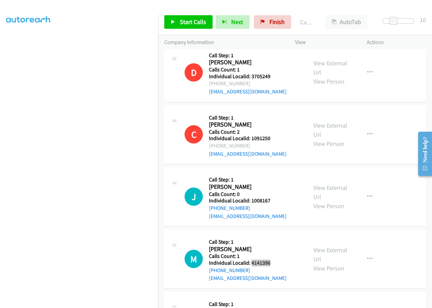
scroll to position [6319, 0]
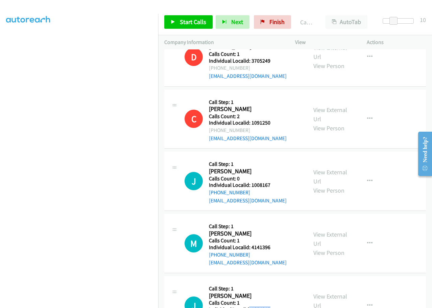
drag, startPoint x: 249, startPoint y: 198, endPoint x: 273, endPoint y: 197, distance: 24.4
click at [273, 282] on div "J Callback Scheduled Call Step: 1 Joseph Corder America/New_York Calls Count: 1…" at bounding box center [243, 305] width 117 height 47
click at [363, 236] on button "button" at bounding box center [370, 243] width 18 height 14
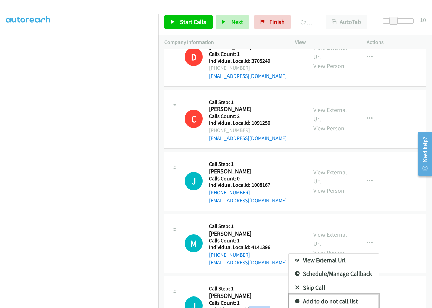
click at [299, 294] on link "Add to do not call list" at bounding box center [334, 301] width 90 height 14
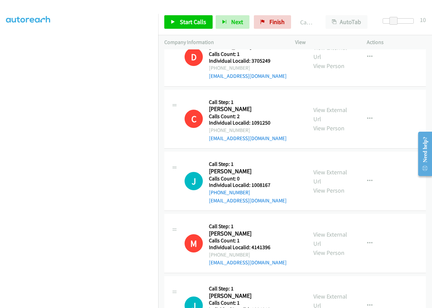
drag, startPoint x: 249, startPoint y: 260, endPoint x: 271, endPoint y: 259, distance: 22.0
click at [367, 303] on icon "button" at bounding box center [369, 305] width 5 height 5
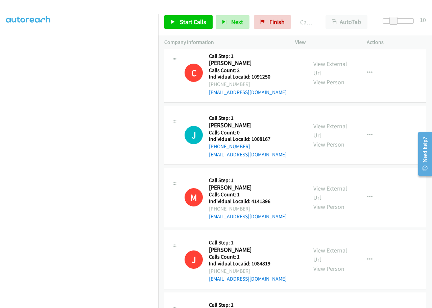
scroll to position [6369, 0]
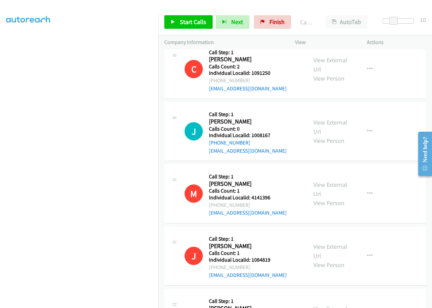
drag, startPoint x: 251, startPoint y: 271, endPoint x: 271, endPoint y: 271, distance: 19.6
click at [196, 24] on span "Start Calls" at bounding box center [193, 22] width 26 height 8
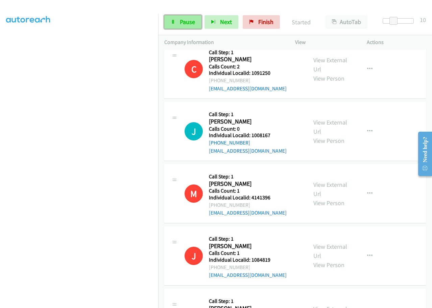
click at [183, 21] on span "Pause" at bounding box center [187, 22] width 15 height 8
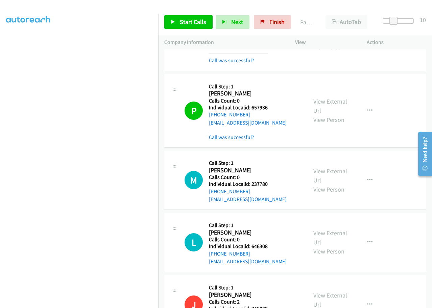
scroll to position [5507, 0]
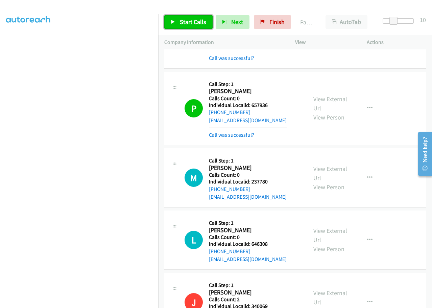
click at [177, 18] on link "Start Calls" at bounding box center [188, 22] width 48 height 14
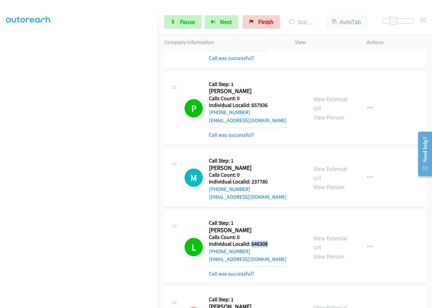
drag, startPoint x: 252, startPoint y: 140, endPoint x: 271, endPoint y: 139, distance: 19.3
click at [271, 216] on div "L Callback Scheduled Call Step: 1 Lou Rodio America/Chicago Calls Count: 0 Indi…" at bounding box center [243, 246] width 117 height 61
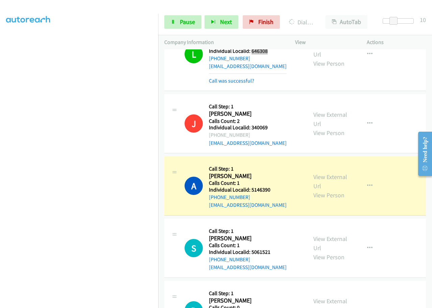
scroll to position [5701, 0]
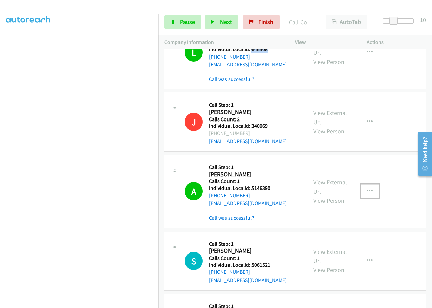
click at [370, 184] on button "button" at bounding box center [370, 191] width 18 height 14
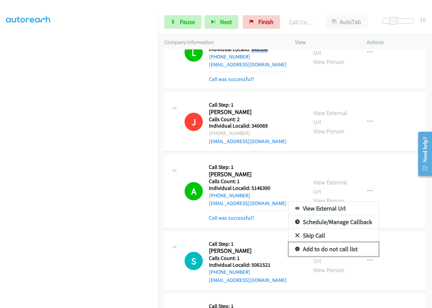
click at [295, 247] on icon at bounding box center [297, 249] width 5 height 5
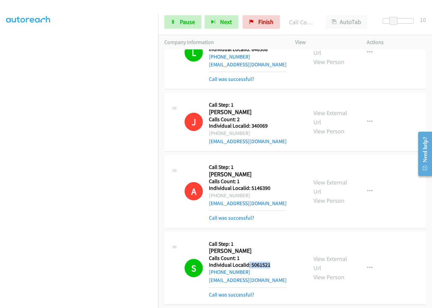
drag, startPoint x: 248, startPoint y: 159, endPoint x: 271, endPoint y: 159, distance: 23.0
click at [271, 237] on div "S Callback Scheduled Call Step: 1 Shane Pixton America/New_York Calls Count: 1 …" at bounding box center [243, 267] width 117 height 61
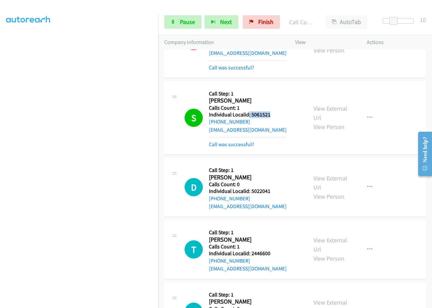
scroll to position [5853, 0]
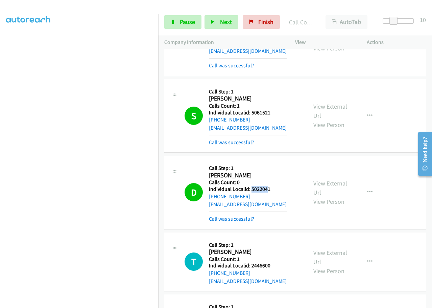
drag, startPoint x: 251, startPoint y: 86, endPoint x: 268, endPoint y: 85, distance: 16.3
click at [268, 186] on h5 "Individual Localid: 5022041" at bounding box center [248, 189] width 78 height 7
drag, startPoint x: 278, startPoint y: 90, endPoint x: 271, endPoint y: 88, distance: 7.4
click at [278, 162] on div "D Callback Scheduled Call Step: 1 Derek Pinske America/Chicago Calls Count: 0 I…" at bounding box center [243, 192] width 117 height 61
drag, startPoint x: 252, startPoint y: 85, endPoint x: 274, endPoint y: 85, distance: 22.0
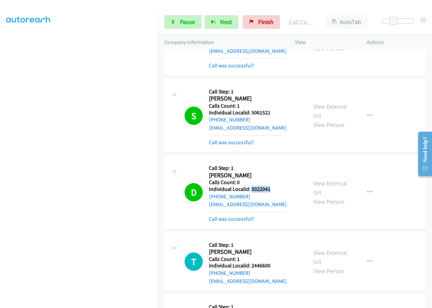
click at [274, 162] on div "D Callback Scheduled Call Step: 1 Derek Pinske America/Chicago Calls Count: 0 I…" at bounding box center [243, 192] width 117 height 61
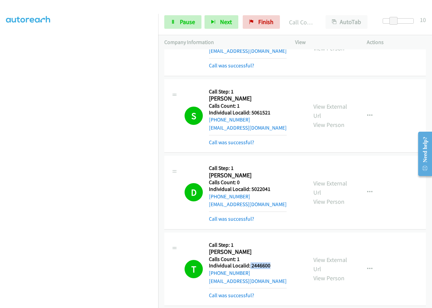
drag, startPoint x: 250, startPoint y: 161, endPoint x: 262, endPoint y: 162, distance: 12.9
click at [273, 238] on div "T Callback Scheduled Call Step: 1 Tyler Tiede America/Chicago Calls Count: 1 In…" at bounding box center [243, 268] width 117 height 61
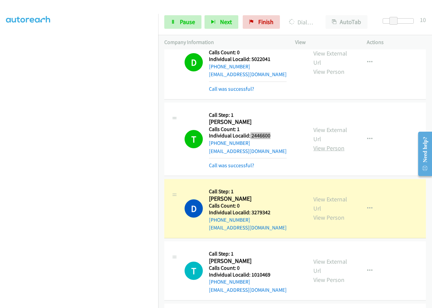
scroll to position [6014, 0]
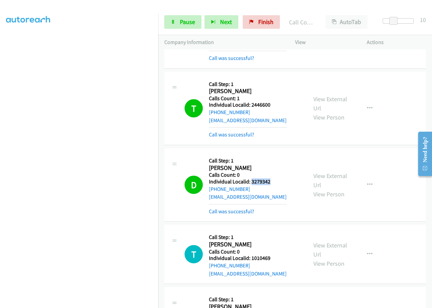
drag, startPoint x: 253, startPoint y: 77, endPoint x: 274, endPoint y: 78, distance: 20.3
click at [274, 154] on div "D Callback Scheduled Call Step: 1 Debra Abraham America/Chicago Calls Count: 0 …" at bounding box center [243, 184] width 117 height 61
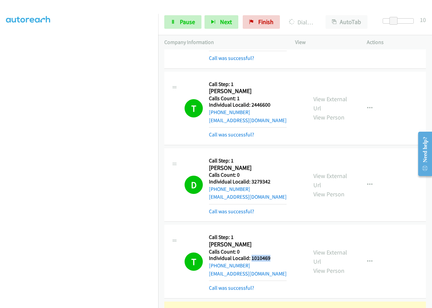
drag, startPoint x: 251, startPoint y: 153, endPoint x: 273, endPoint y: 154, distance: 21.7
click at [273, 231] on div "T Callback Scheduled Call Step: 1 Tyler Lewis America/New_York Calls Count: 0 I…" at bounding box center [243, 261] width 117 height 61
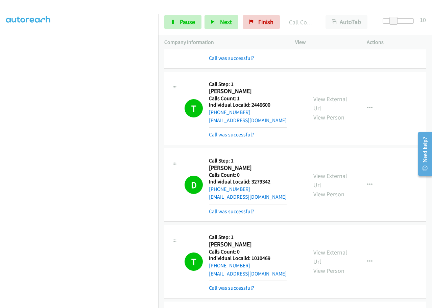
drag, startPoint x: 251, startPoint y: 230, endPoint x: 271, endPoint y: 230, distance: 20.3
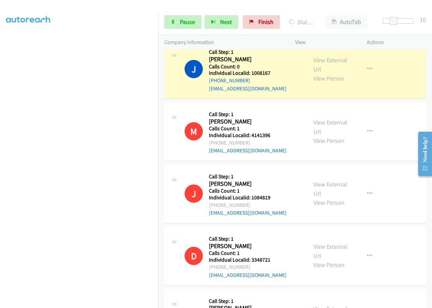
scroll to position [6561, 0]
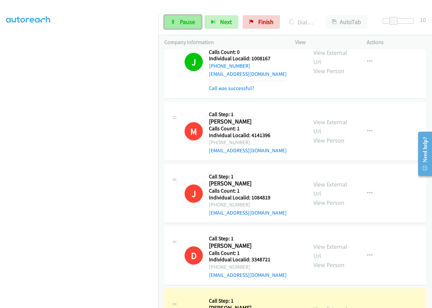
click at [180, 21] on span "Pause" at bounding box center [187, 22] width 15 height 8
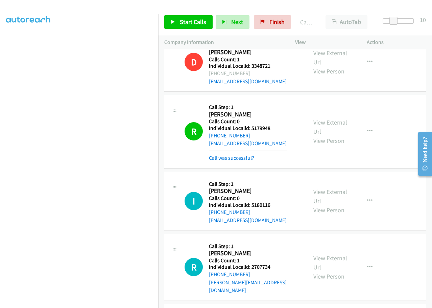
scroll to position [6756, 0]
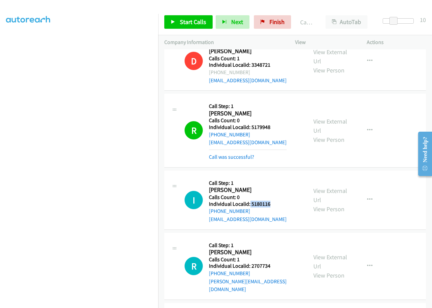
drag, startPoint x: 250, startPoint y: 93, endPoint x: 274, endPoint y: 91, distance: 24.4
click at [274, 177] on div "I Callback Scheduled Call Step: 1 Ian Baker America/Los_Angeles Calls Count: 0 …" at bounding box center [243, 200] width 117 height 47
drag, startPoint x: 251, startPoint y: 153, endPoint x: 275, endPoint y: 152, distance: 24.0
click at [275, 262] on h5 "Individual Localid: 2707734" at bounding box center [255, 265] width 92 height 7
drag, startPoint x: 252, startPoint y: 216, endPoint x: 263, endPoint y: 216, distance: 11.2
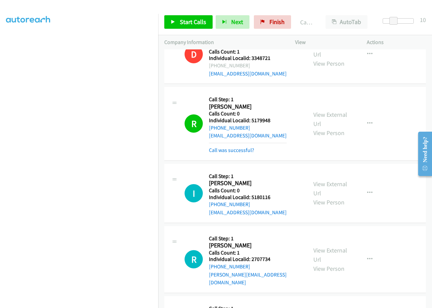
scroll to position [6764, 0]
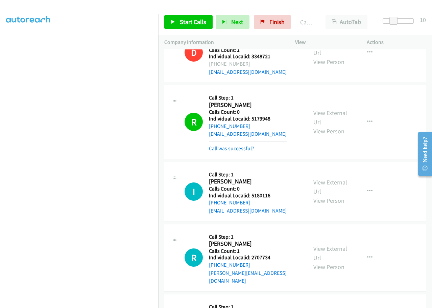
drag, startPoint x: 261, startPoint y: 268, endPoint x: 273, endPoint y: 269, distance: 11.8
drag, startPoint x: 252, startPoint y: 271, endPoint x: 270, endPoint y: 269, distance: 18.7
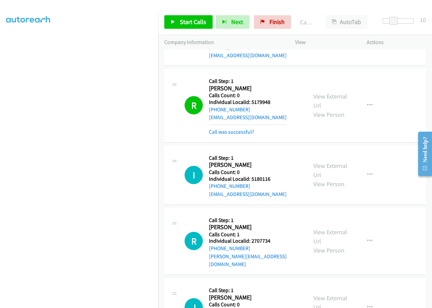
scroll to position [6832, 0]
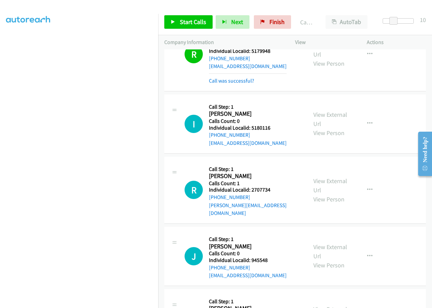
drag, startPoint x: 251, startPoint y: 264, endPoint x: 272, endPoint y: 264, distance: 20.6
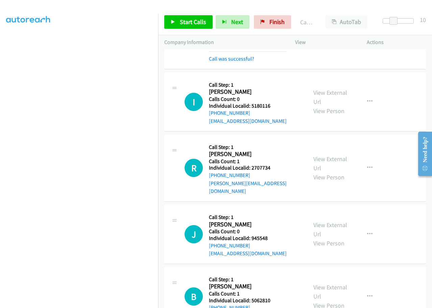
scroll to position [6916, 0]
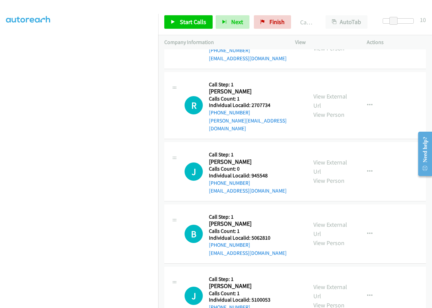
drag, startPoint x: 253, startPoint y: 242, endPoint x: 284, endPoint y: 242, distance: 31.5
click at [369, 227] on button "button" at bounding box center [370, 234] width 18 height 14
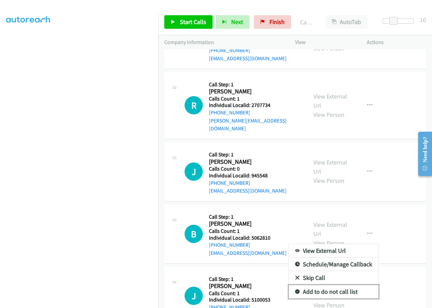
click at [295, 290] on icon at bounding box center [297, 292] width 5 height 5
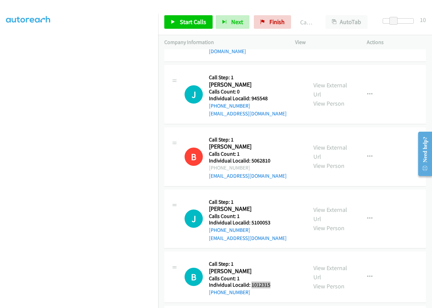
scroll to position [7001, 0]
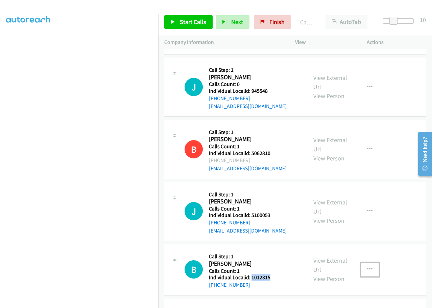
click at [367, 267] on icon "button" at bounding box center [369, 269] width 5 height 5
drag, startPoint x: 250, startPoint y: 210, endPoint x: 278, endPoint y: 210, distance: 27.4
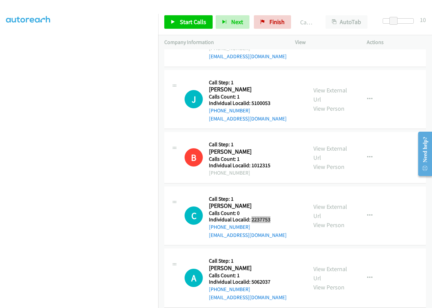
scroll to position [7153, 0]
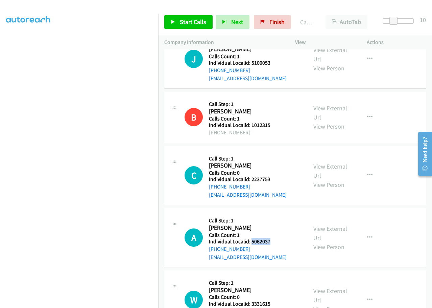
drag, startPoint x: 253, startPoint y: 122, endPoint x: 273, endPoint y: 120, distance: 19.7
click at [273, 214] on div "A Callback Scheduled Call Step: 1 Amir Kurdy America/Phoenix Calls Count: 1 Ind…" at bounding box center [243, 237] width 117 height 47
drag, startPoint x: 250, startPoint y: 182, endPoint x: 273, endPoint y: 182, distance: 23.0
click at [273, 276] on div "W Callback Scheduled Call Step: 1 William Werner America/Los_Angeles Calls Coun…" at bounding box center [243, 299] width 117 height 47
drag, startPoint x: 252, startPoint y: 245, endPoint x: 278, endPoint y: 242, distance: 25.9
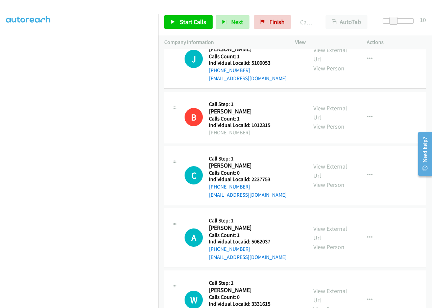
drag, startPoint x: 251, startPoint y: 247, endPoint x: 268, endPoint y: 246, distance: 17.3
click at [373, 231] on button "button" at bounding box center [370, 238] width 18 height 14
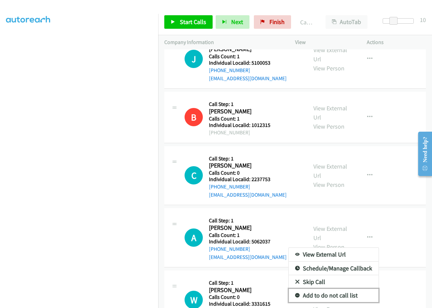
click at [295, 293] on icon at bounding box center [297, 295] width 5 height 5
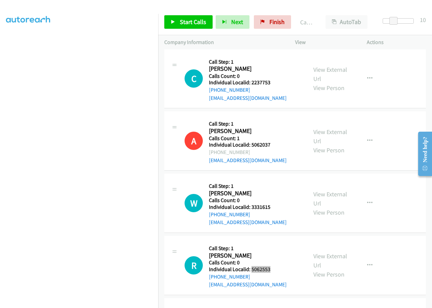
scroll to position [7263, 0]
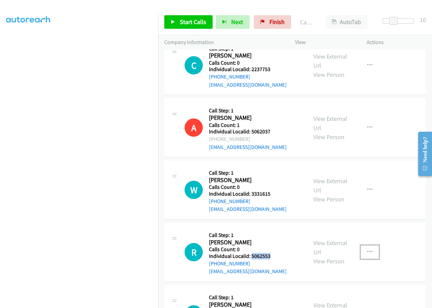
click at [369, 249] on icon "button" at bounding box center [369, 251] width 5 height 5
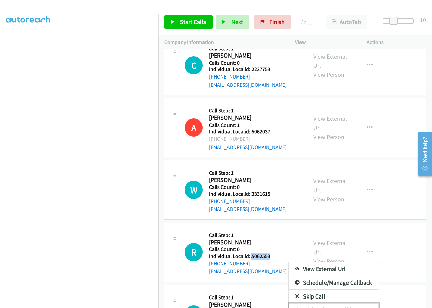
click at [295, 307] on icon at bounding box center [297, 310] width 5 height 5
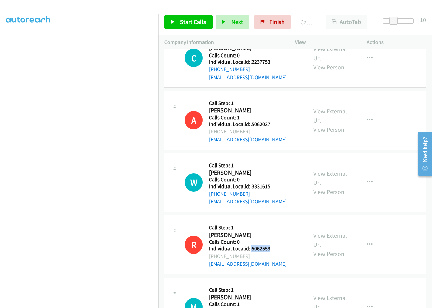
scroll to position [7297, 0]
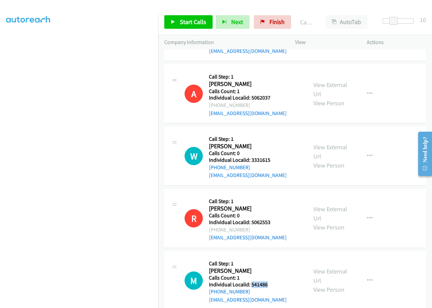
drag, startPoint x: 256, startPoint y: 165, endPoint x: 267, endPoint y: 165, distance: 10.1
click at [270, 281] on h5 "Individual Localid: 541486" at bounding box center [248, 284] width 78 height 7
drag, startPoint x: 252, startPoint y: 227, endPoint x: 268, endPoint y: 226, distance: 16.0
click at [362, 274] on button "button" at bounding box center [370, 281] width 18 height 14
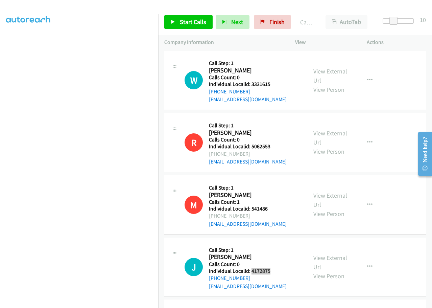
scroll to position [7373, 0]
drag, startPoint x: 251, startPoint y: 213, endPoint x: 271, endPoint y: 213, distance: 20.3
click at [362, 259] on button "button" at bounding box center [370, 266] width 18 height 14
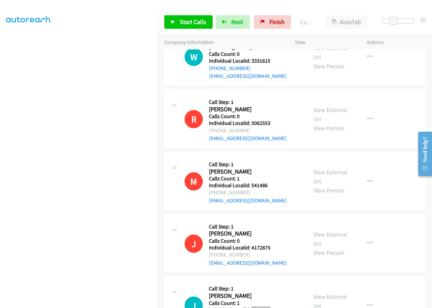
scroll to position [7441, 0]
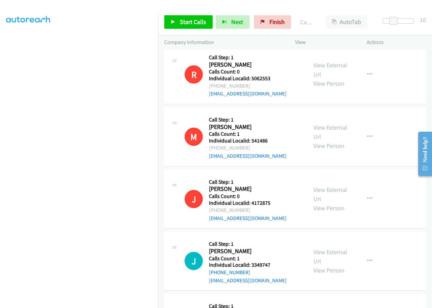
drag, startPoint x: 259, startPoint y: 208, endPoint x: 269, endPoint y: 207, distance: 9.9
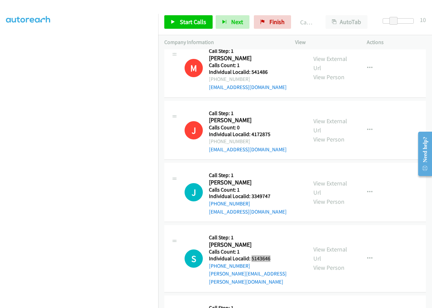
scroll to position [7525, 0]
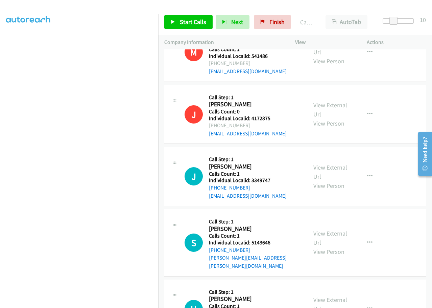
drag, startPoint x: 257, startPoint y: 185, endPoint x: 274, endPoint y: 184, distance: 17.3
click at [274, 285] on div "H Callback Scheduled Call Step: 1 Heather Schook America/Los_Angeles Calls Coun…" at bounding box center [243, 308] width 117 height 47
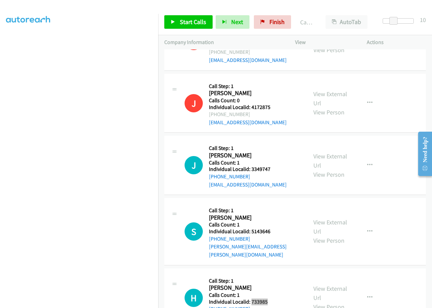
scroll to position [7568, 0]
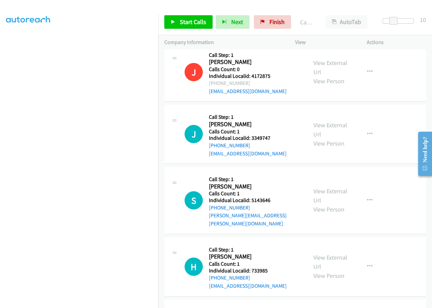
drag, startPoint x: 251, startPoint y: 205, endPoint x: 273, endPoint y: 204, distance: 22.0
click at [362, 259] on button "button" at bounding box center [370, 266] width 18 height 14
drag, startPoint x: 251, startPoint y: 268, endPoint x: 273, endPoint y: 267, distance: 22.3
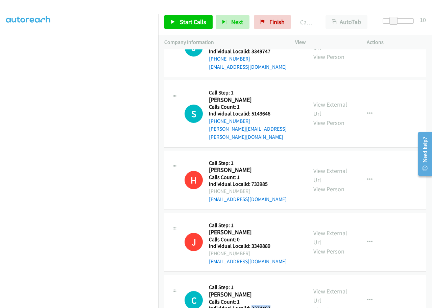
scroll to position [7679, 0]
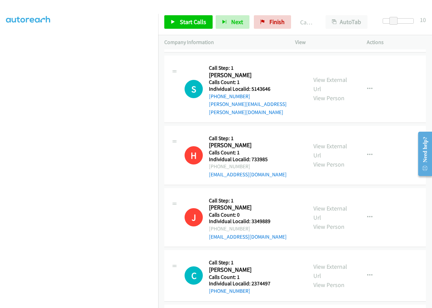
drag, startPoint x: 252, startPoint y: 211, endPoint x: 274, endPoint y: 210, distance: 22.0
click at [370, 269] on button "button" at bounding box center [370, 276] width 18 height 14
drag, startPoint x: 251, startPoint y: 272, endPoint x: 273, endPoint y: 270, distance: 22.4
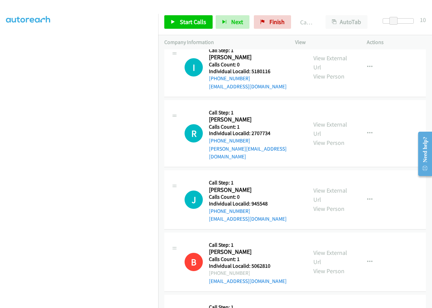
scroll to position [6884, 0]
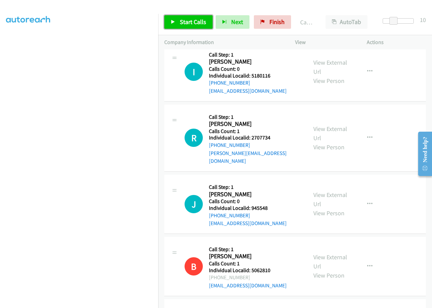
click at [190, 22] on span "Start Calls" at bounding box center [193, 22] width 26 height 8
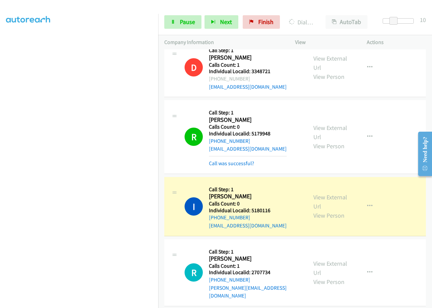
scroll to position [6757, 0]
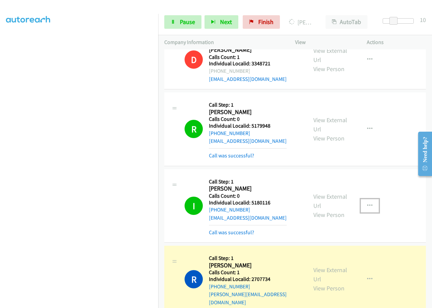
click at [367, 203] on icon "button" at bounding box center [369, 205] width 5 height 5
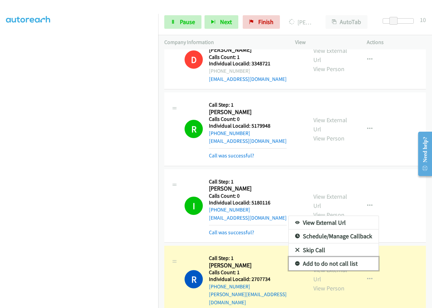
click at [295, 261] on icon at bounding box center [297, 263] width 5 height 5
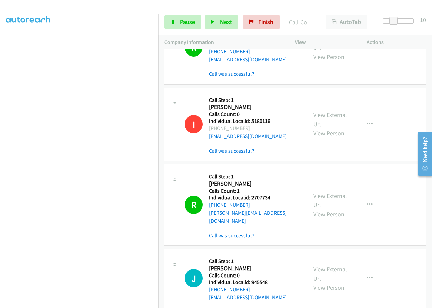
scroll to position [6824, 0]
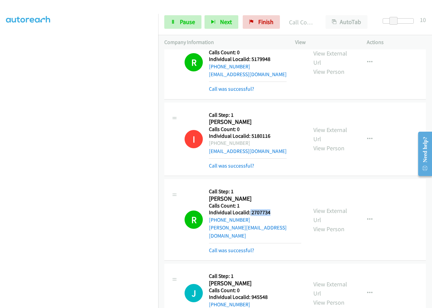
drag, startPoint x: 250, startPoint y: 100, endPoint x: 264, endPoint y: 99, distance: 13.9
click at [274, 209] on h5 "Individual Localid: 2707734" at bounding box center [255, 212] width 92 height 7
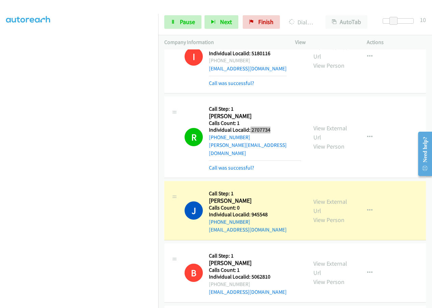
scroll to position [6917, 0]
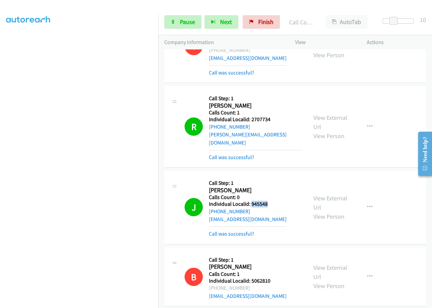
drag, startPoint x: 252, startPoint y: 84, endPoint x: 270, endPoint y: 84, distance: 17.9
click at [270, 177] on div "J Callback Scheduled Call Step: 1 Jerry Brunet America/Los_Angeles Calls Count:…" at bounding box center [243, 207] width 117 height 61
drag, startPoint x: 252, startPoint y: 222, endPoint x: 272, endPoint y: 223, distance: 20.0
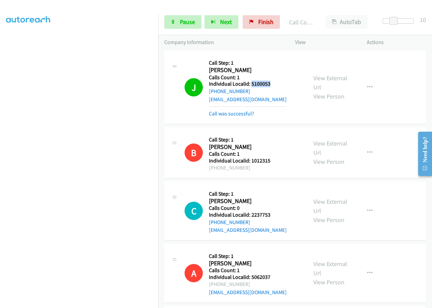
scroll to position [7179, 0]
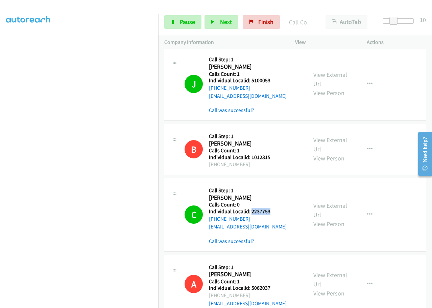
drag, startPoint x: 251, startPoint y: 92, endPoint x: 275, endPoint y: 91, distance: 23.4
click at [275, 184] on div "C Callback Scheduled Call Step: 1 Charles Sanchez America/Denver Calls Count: 0…" at bounding box center [243, 214] width 117 height 61
drag, startPoint x: 250, startPoint y: 230, endPoint x: 274, endPoint y: 230, distance: 23.7
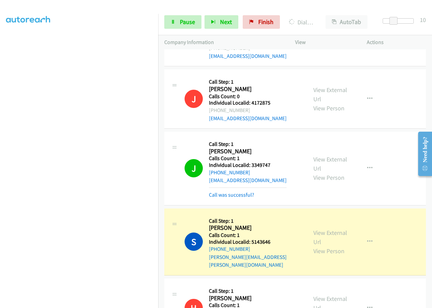
scroll to position [7610, 0]
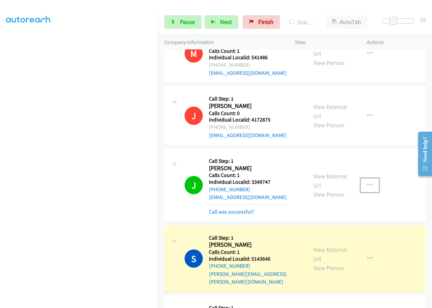
click at [367, 182] on icon "button" at bounding box center [369, 184] width 5 height 5
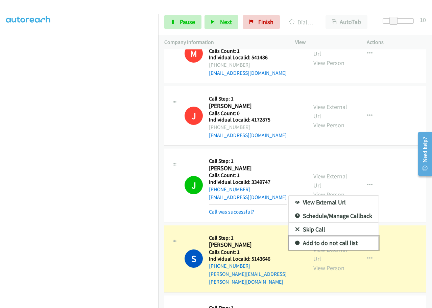
click at [296, 236] on link "Add to do not call list" at bounding box center [334, 243] width 90 height 14
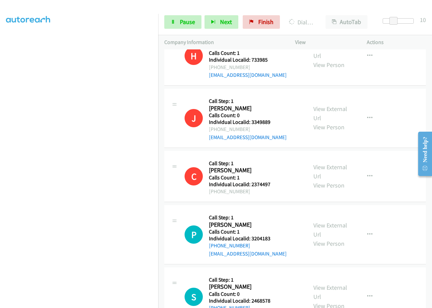
scroll to position [7915, 0]
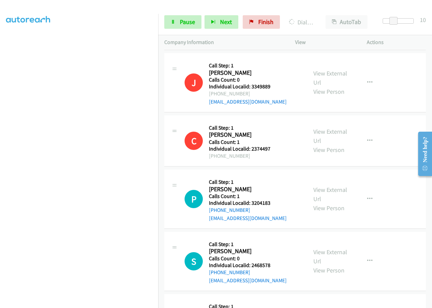
drag, startPoint x: 250, startPoint y: 199, endPoint x: 269, endPoint y: 197, distance: 19.1
drag, startPoint x: 250, startPoint y: 262, endPoint x: 271, endPoint y: 260, distance: 21.4
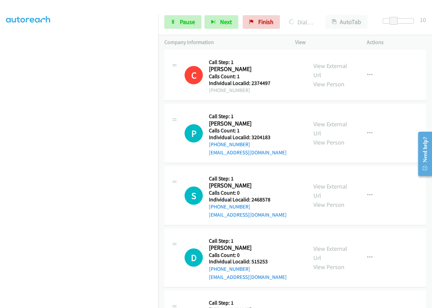
scroll to position [7982, 0]
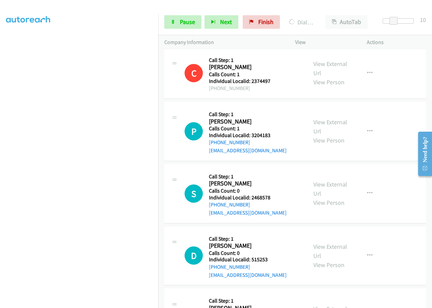
drag, startPoint x: 250, startPoint y: 254, endPoint x: 269, endPoint y: 254, distance: 18.9
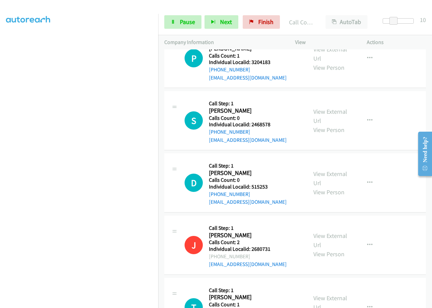
scroll to position [8115, 0]
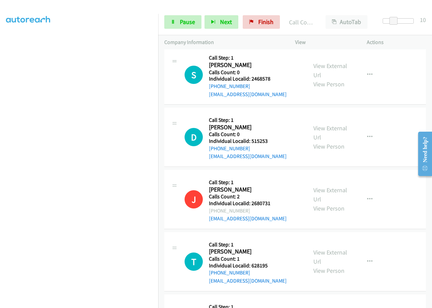
drag, startPoint x: 251, startPoint y: 200, endPoint x: 271, endPoint y: 199, distance: 20.0
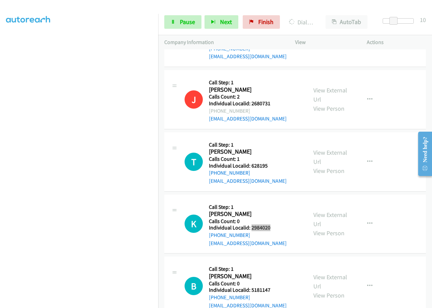
scroll to position [8217, 0]
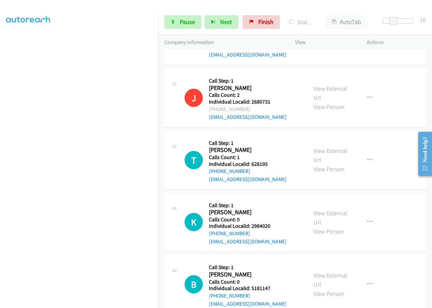
drag, startPoint x: 251, startPoint y: 224, endPoint x: 270, endPoint y: 223, distance: 18.3
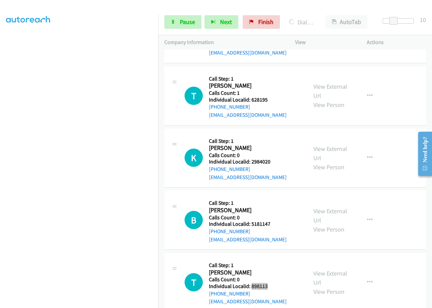
scroll to position [8284, 0]
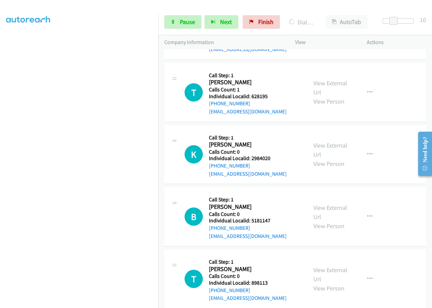
drag, startPoint x: 251, startPoint y: 218, endPoint x: 273, endPoint y: 216, distance: 21.7
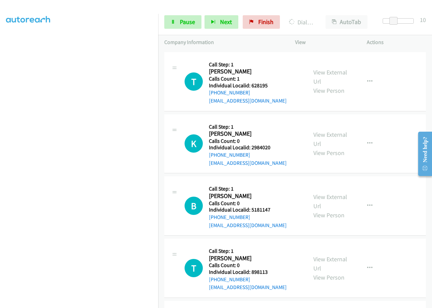
scroll to position [8310, 0]
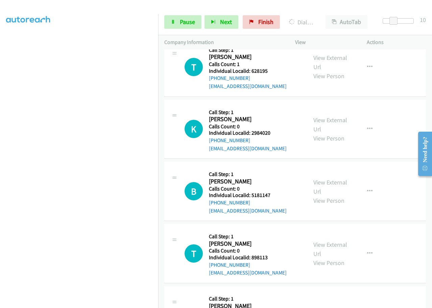
drag, startPoint x: 250, startPoint y: 254, endPoint x: 269, endPoint y: 253, distance: 18.9
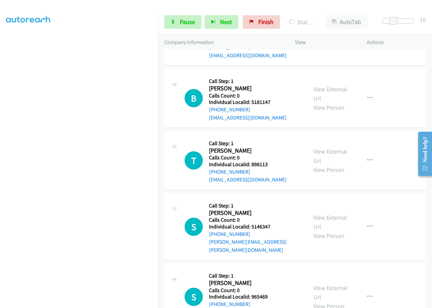
scroll to position [8417, 0]
click at [363, 290] on button "button" at bounding box center [370, 297] width 18 height 14
drag, startPoint x: 251, startPoint y: 222, endPoint x: 273, endPoint y: 220, distance: 22.1
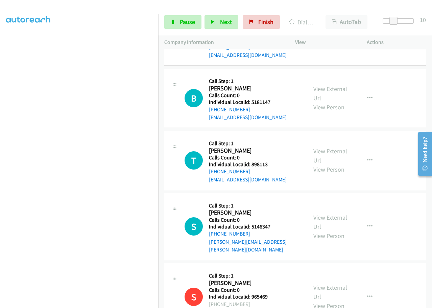
scroll to position [8432, 0]
drag, startPoint x: 254, startPoint y: 284, endPoint x: 271, endPoint y: 284, distance: 17.3
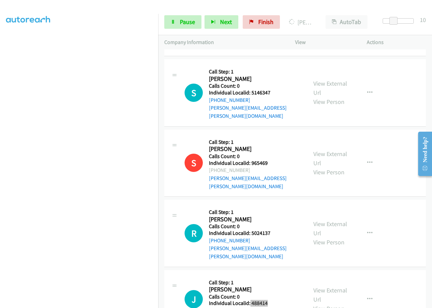
scroll to position [8567, 0]
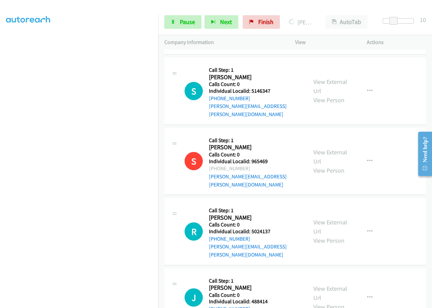
drag, startPoint x: 252, startPoint y: 214, endPoint x: 268, endPoint y: 213, distance: 15.6
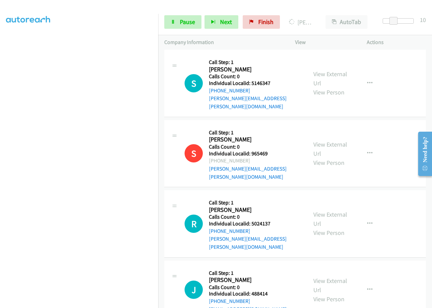
scroll to position [8584, 0]
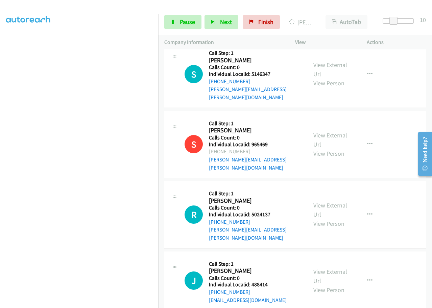
drag, startPoint x: 251, startPoint y: 257, endPoint x: 274, endPoint y: 255, distance: 22.8
click at [181, 24] on span "Pause" at bounding box center [187, 22] width 15 height 8
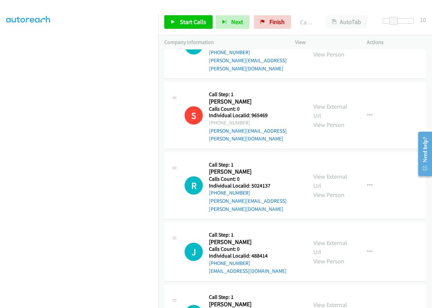
scroll to position [8632, 0]
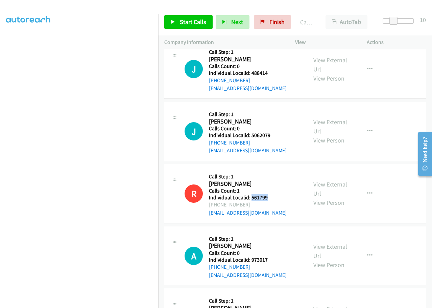
scroll to position [8819, 0]
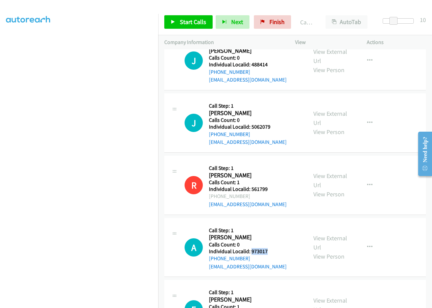
drag, startPoint x: 251, startPoint y: 99, endPoint x: 271, endPoint y: 98, distance: 20.0
click at [271, 224] on div "A Callback Scheduled Call Step: 1 Andrew Hawkins America/Chicago Calls Count: 0…" at bounding box center [243, 247] width 117 height 47
drag, startPoint x: 251, startPoint y: 160, endPoint x: 269, endPoint y: 160, distance: 17.9
click at [269, 286] on div "E Callback Scheduled Call Step: 1 Elisabeth Winslow America/New_York Calls Coun…" at bounding box center [243, 309] width 117 height 47
click at [367, 244] on icon "button" at bounding box center [369, 246] width 5 height 5
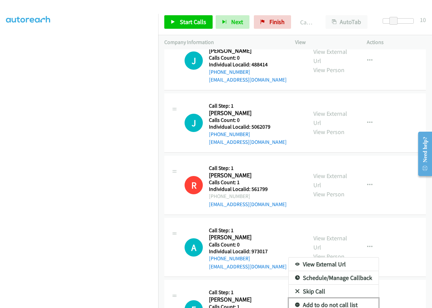
click at [295, 303] on icon at bounding box center [297, 305] width 5 height 5
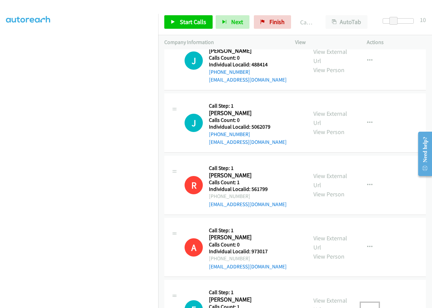
click at [367, 306] on icon "button" at bounding box center [369, 308] width 5 height 5
drag, startPoint x: 250, startPoint y: 224, endPoint x: 263, endPoint y: 225, distance: 12.6
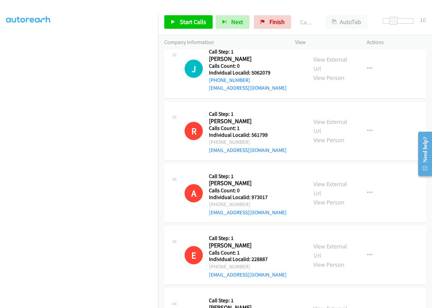
scroll to position [8886, 0]
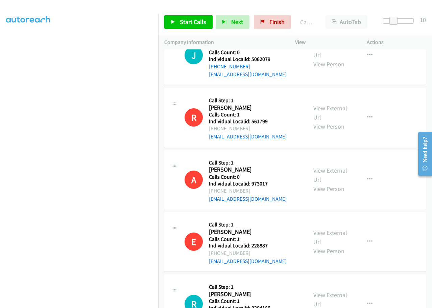
drag, startPoint x: 251, startPoint y: 218, endPoint x: 272, endPoint y: 218, distance: 21.0
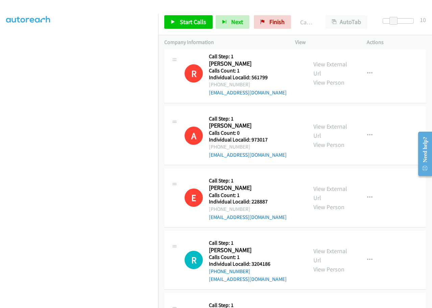
scroll to position [8962, 0]
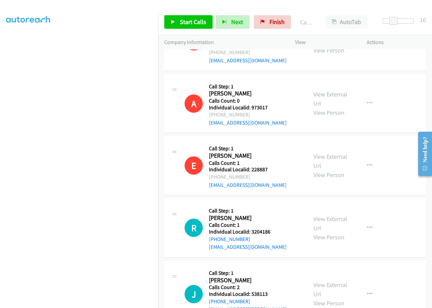
drag, startPoint x: 250, startPoint y: 205, endPoint x: 270, endPoint y: 204, distance: 20.0
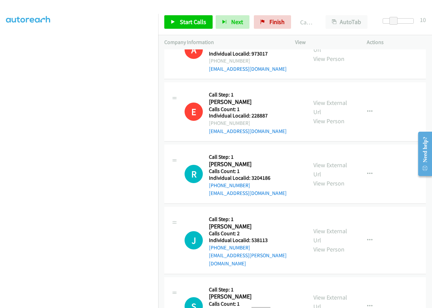
scroll to position [9019, 0]
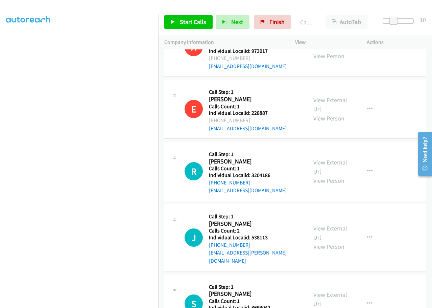
drag, startPoint x: 251, startPoint y: 211, endPoint x: 269, endPoint y: 208, distance: 18.1
click at [371, 297] on button "button" at bounding box center [370, 304] width 18 height 14
drag, startPoint x: 249, startPoint y: 271, endPoint x: 280, endPoint y: 269, distance: 30.8
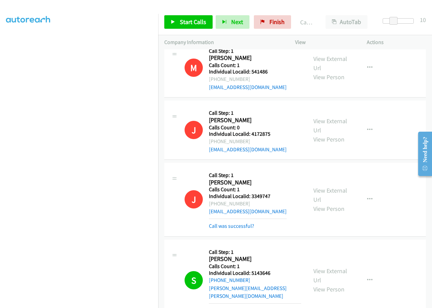
scroll to position [7615, 0]
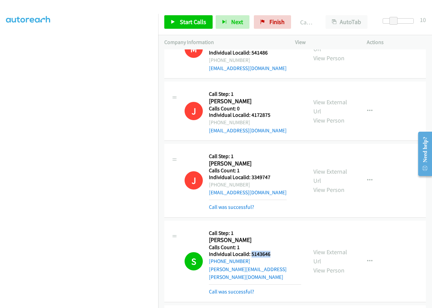
drag, startPoint x: 250, startPoint y: 135, endPoint x: 278, endPoint y: 132, distance: 27.9
click at [278, 251] on h5 "Individual Localid: 5143646" at bounding box center [255, 254] width 92 height 7
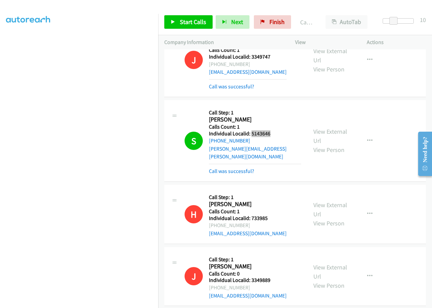
scroll to position [7776, 0]
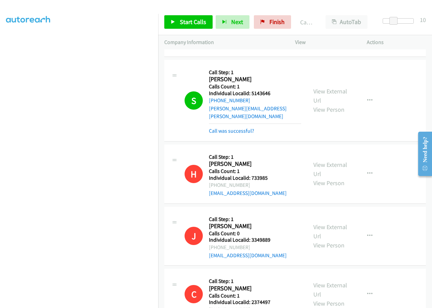
drag, startPoint x: 256, startPoint y: 229, endPoint x: 273, endPoint y: 228, distance: 17.3
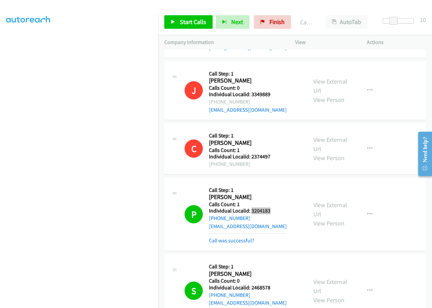
scroll to position [7928, 0]
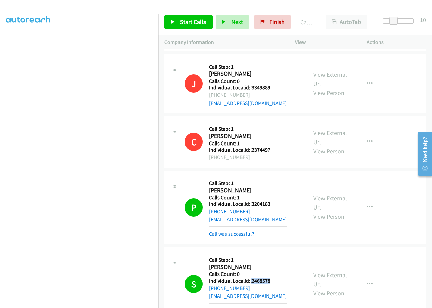
drag, startPoint x: 251, startPoint y: 153, endPoint x: 271, endPoint y: 152, distance: 20.0
click at [271, 253] on div "S Callback Scheduled Call Step: 1 Shane London America/Chicago Calls Count: 0 I…" at bounding box center [243, 283] width 117 height 61
drag, startPoint x: 252, startPoint y: 229, endPoint x: 268, endPoint y: 229, distance: 16.3
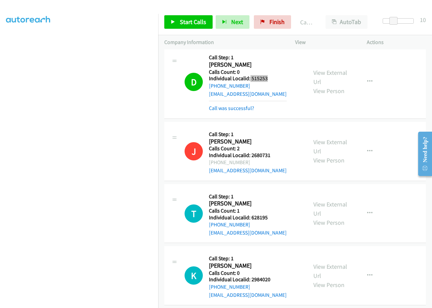
scroll to position [8207, 0]
click at [175, 21] on icon at bounding box center [173, 22] width 5 height 5
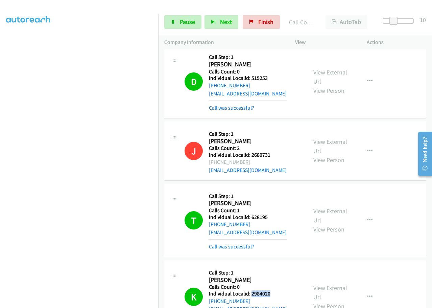
drag, startPoint x: 252, startPoint y: 165, endPoint x: 271, endPoint y: 164, distance: 19.0
click at [271, 266] on div "K Callback Scheduled Call Step: 1 Kevin Christensen America/Los_Angeles Calls C…" at bounding box center [243, 296] width 117 height 61
drag, startPoint x: 251, startPoint y: 242, endPoint x: 272, endPoint y: 241, distance: 21.0
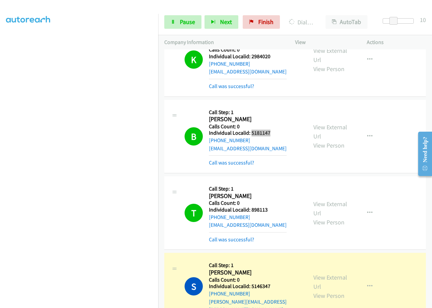
scroll to position [8444, 0]
drag, startPoint x: 251, startPoint y: 81, endPoint x: 271, endPoint y: 81, distance: 20.0
click at [271, 207] on h5 "Individual Localid: 898113" at bounding box center [248, 210] width 78 height 7
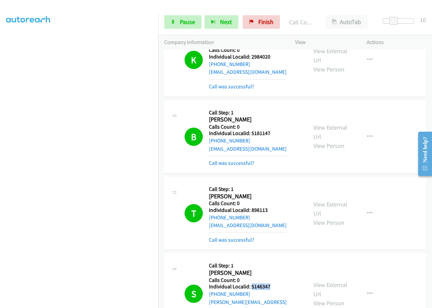
drag, startPoint x: 251, startPoint y: 158, endPoint x: 271, endPoint y: 156, distance: 19.7
click at [271, 283] on h5 "Individual Localid: 5146347" at bounding box center [255, 286] width 92 height 7
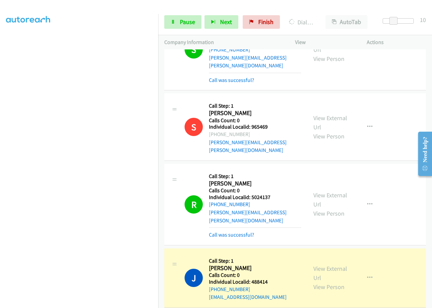
scroll to position [8669, 0]
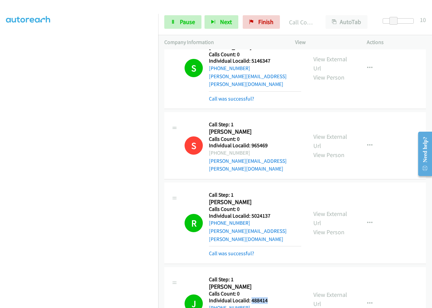
drag, startPoint x: 251, startPoint y: 149, endPoint x: 267, endPoint y: 148, distance: 15.6
click at [267, 273] on div "J Callback Scheduled Call Step: 1 John Thierfelder America/New_York Calls Count…" at bounding box center [243, 303] width 117 height 61
drag, startPoint x: 253, startPoint y: 73, endPoint x: 273, endPoint y: 71, distance: 20.4
click at [273, 188] on div "R Callback Scheduled Call Step: 1 Richard Kilby America/Chicago Calls Count: 0 …" at bounding box center [243, 222] width 117 height 69
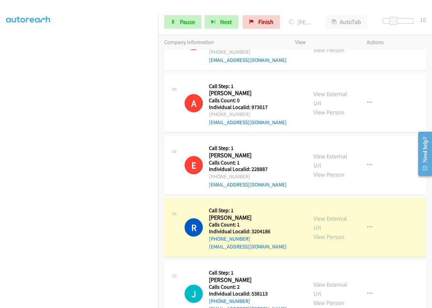
scroll to position [9084, 0]
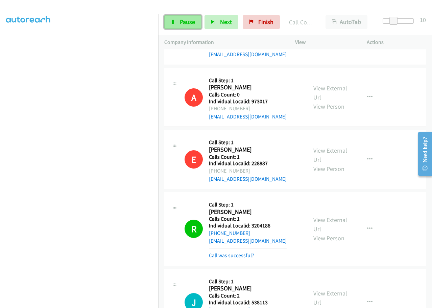
click at [181, 22] on span "Pause" at bounding box center [187, 22] width 15 height 8
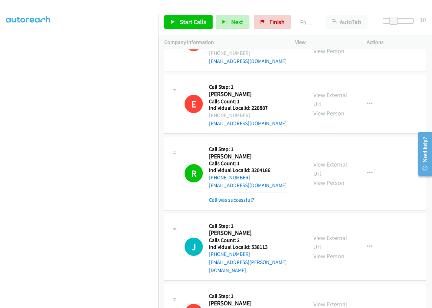
scroll to position [9143, 0]
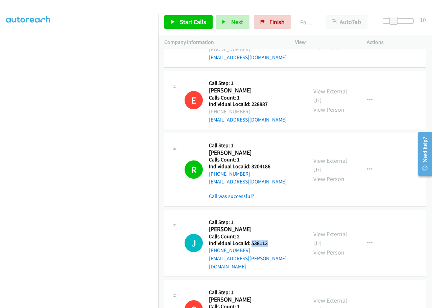
drag, startPoint x: 252, startPoint y: 91, endPoint x: 272, endPoint y: 91, distance: 19.6
click at [272, 216] on div "J Callback Scheduled Call Step: 1 John Higgins America/Denver Calls Count: 2 In…" at bounding box center [243, 243] width 117 height 54
drag, startPoint x: 251, startPoint y: 215, endPoint x: 271, endPoint y: 215, distance: 19.6
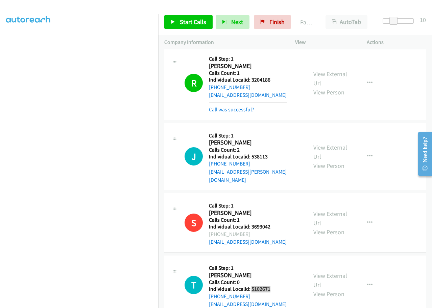
scroll to position [9244, 0]
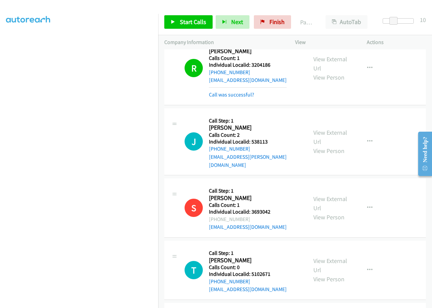
drag, startPoint x: 251, startPoint y: 238, endPoint x: 273, endPoint y: 237, distance: 22.0
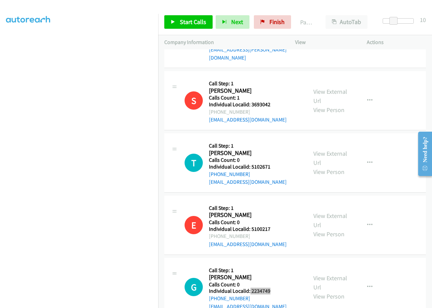
scroll to position [9354, 0]
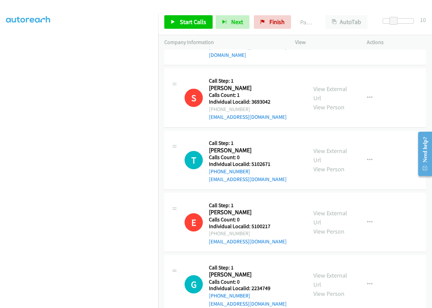
drag, startPoint x: 251, startPoint y: 190, endPoint x: 271, endPoint y: 190, distance: 19.6
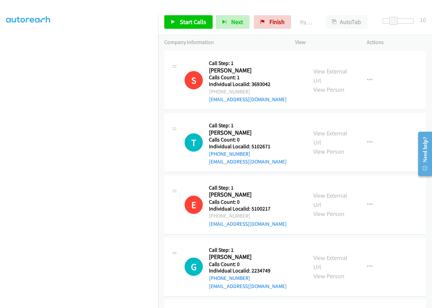
scroll to position [9422, 0]
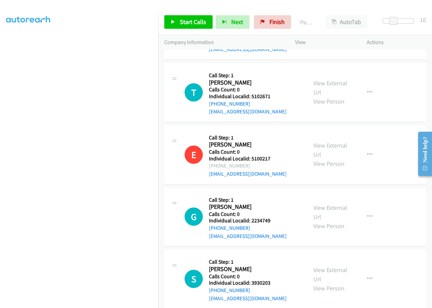
drag, startPoint x: 250, startPoint y: 186, endPoint x: 273, endPoint y: 186, distance: 22.7
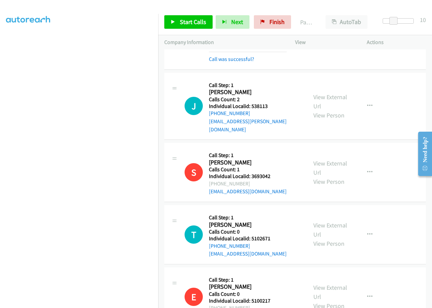
scroll to position [9278, 0]
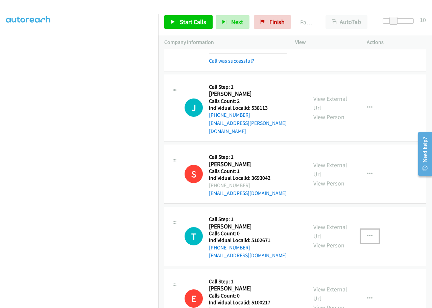
click at [374, 229] on button "button" at bounding box center [370, 236] width 18 height 14
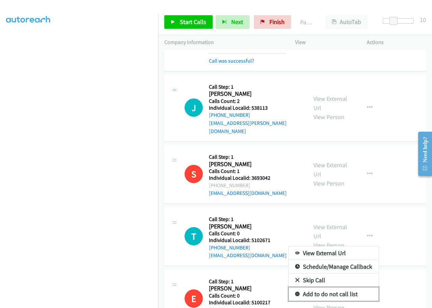
click at [295, 292] on icon at bounding box center [297, 294] width 5 height 5
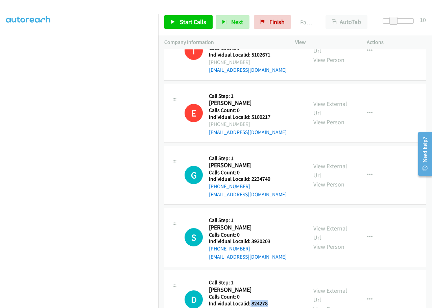
scroll to position [9473, 0]
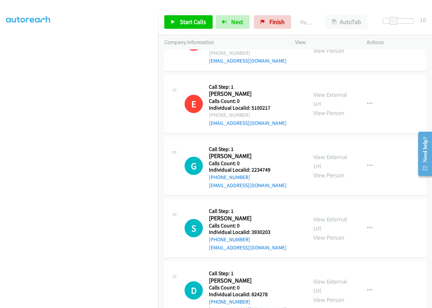
drag, startPoint x: 248, startPoint y: 196, endPoint x: 269, endPoint y: 195, distance: 21.3
drag, startPoint x: 251, startPoint y: 259, endPoint x: 271, endPoint y: 259, distance: 20.0
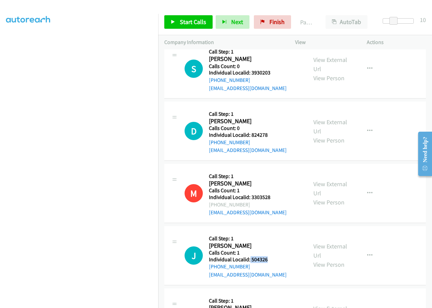
scroll to position [9633, 0]
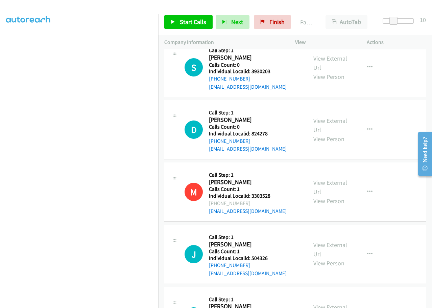
drag, startPoint x: 251, startPoint y: 160, endPoint x: 272, endPoint y: 160, distance: 21.0
click at [367, 251] on icon "button" at bounding box center [369, 253] width 5 height 5
click at [296, 305] on link "Add to do not call list" at bounding box center [334, 312] width 90 height 14
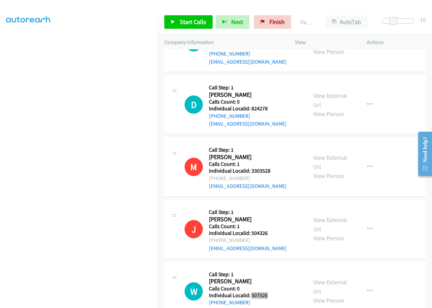
scroll to position [9659, 0]
drag, startPoint x: 252, startPoint y: 197, endPoint x: 271, endPoint y: 197, distance: 18.9
click at [361, 284] on button "button" at bounding box center [370, 291] width 18 height 14
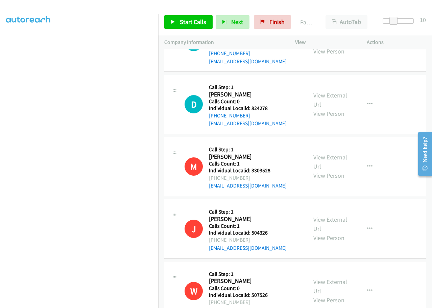
drag, startPoint x: 250, startPoint y: 259, endPoint x: 272, endPoint y: 259, distance: 22.3
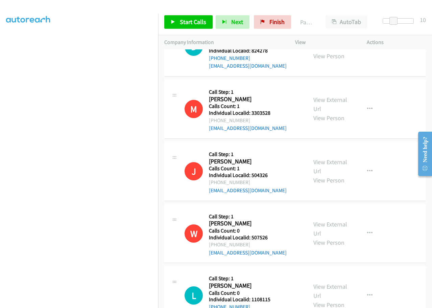
scroll to position [9726, 0]
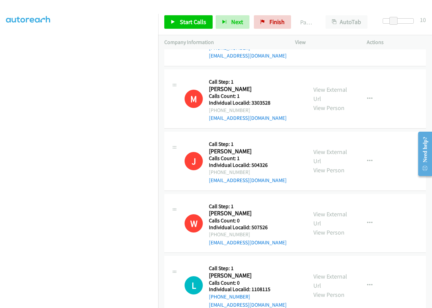
drag, startPoint x: 250, startPoint y: 254, endPoint x: 274, endPoint y: 254, distance: 23.7
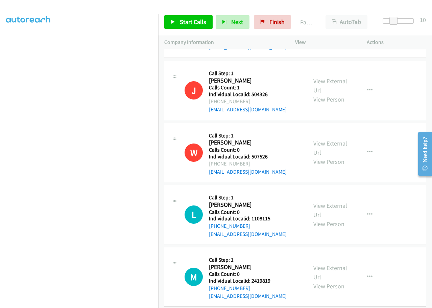
scroll to position [9811, 0]
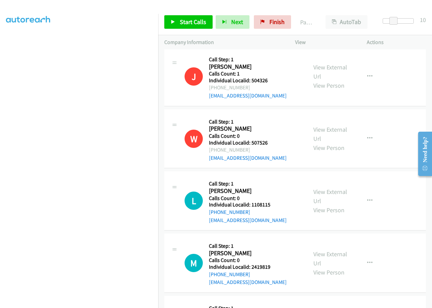
drag, startPoint x: 250, startPoint y: 232, endPoint x: 268, endPoint y: 232, distance: 18.6
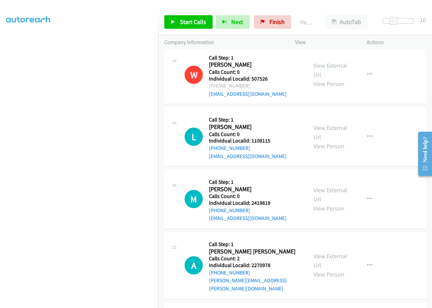
scroll to position [9879, 0]
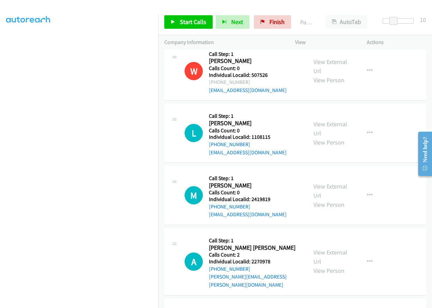
drag, startPoint x: 256, startPoint y: 225, endPoint x: 268, endPoint y: 226, distance: 11.9
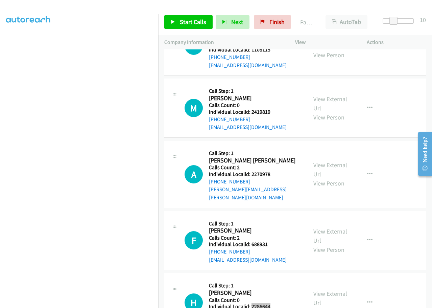
scroll to position [9980, 0]
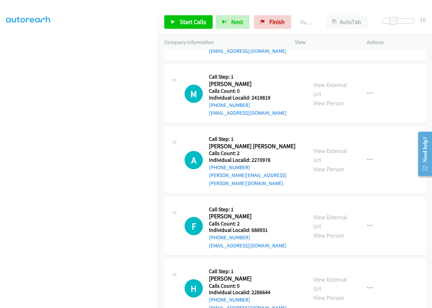
drag, startPoint x: 252, startPoint y: 187, endPoint x: 270, endPoint y: 187, distance: 18.3
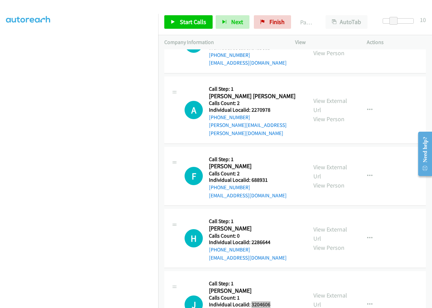
scroll to position [10031, 0]
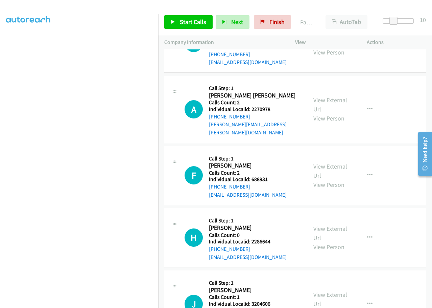
drag, startPoint x: 253, startPoint y: 196, endPoint x: 272, endPoint y: 199, distance: 18.8
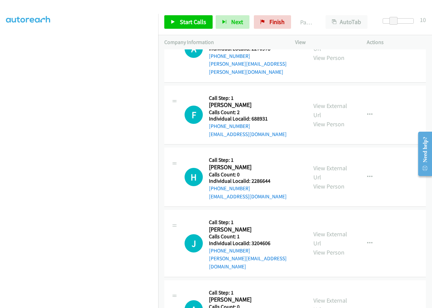
scroll to position [10107, 0]
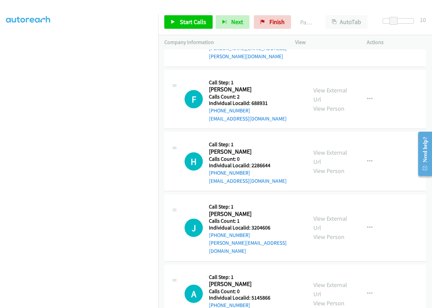
drag, startPoint x: 250, startPoint y: 187, endPoint x: 269, endPoint y: 185, distance: 19.3
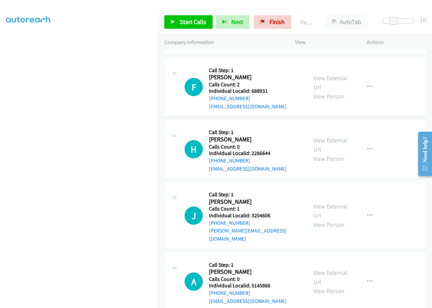
scroll to position [10192, 0]
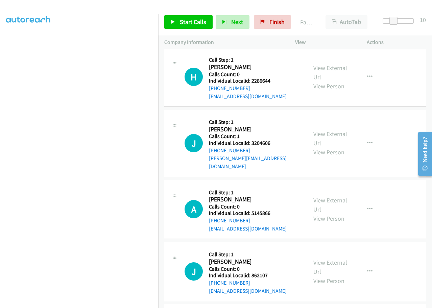
drag, startPoint x: 251, startPoint y: 161, endPoint x: 270, endPoint y: 161, distance: 18.9
click at [274, 21] on span "Finish" at bounding box center [277, 22] width 15 height 8
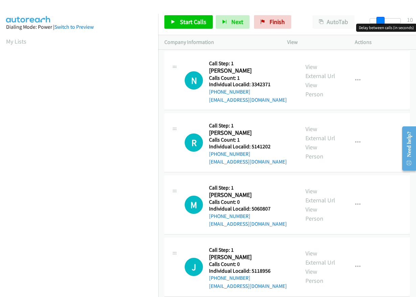
drag, startPoint x: 371, startPoint y: 21, endPoint x: 381, endPoint y: 20, distance: 9.8
click at [381, 20] on span at bounding box center [380, 21] width 8 height 8
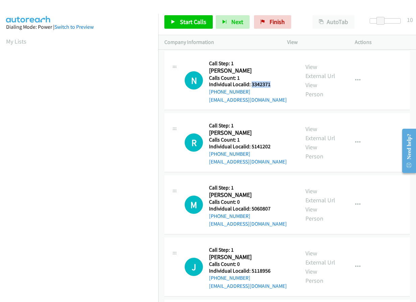
drag, startPoint x: 250, startPoint y: 83, endPoint x: 271, endPoint y: 84, distance: 21.0
click at [271, 84] on h5 "Individual Localid: 3342371" at bounding box center [248, 84] width 78 height 7
copy h5 "3342371"
drag, startPoint x: 251, startPoint y: 146, endPoint x: 273, endPoint y: 143, distance: 22.6
click at [273, 143] on div "Callback Scheduled Call Step: 1 [PERSON_NAME] America/New_York Calls Count: 1 I…" at bounding box center [248, 142] width 78 height 47
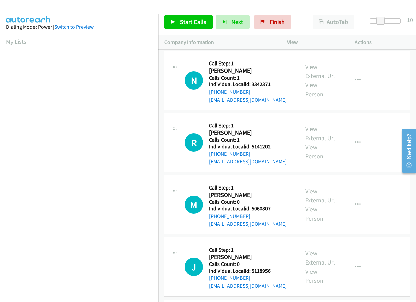
click at [272, 144] on h5 "Individual Localid: 5141202" at bounding box center [248, 146] width 78 height 7
drag, startPoint x: 251, startPoint y: 147, endPoint x: 275, endPoint y: 146, distance: 24.4
click at [275, 146] on h5 "Individual Localid: 5141202" at bounding box center [248, 146] width 78 height 7
copy h5 "5141202"
drag, startPoint x: 251, startPoint y: 207, endPoint x: 278, endPoint y: 207, distance: 26.4
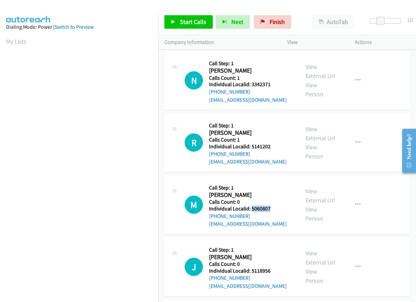
click at [278, 207] on h5 "Individual Localid: 5060807" at bounding box center [248, 209] width 78 height 7
copy h5 "5060807"
drag, startPoint x: 250, startPoint y: 271, endPoint x: 273, endPoint y: 271, distance: 23.3
click at [273, 271] on h5 "Individual Localid: 5118956" at bounding box center [248, 271] width 78 height 7
copy h5 "5118956"
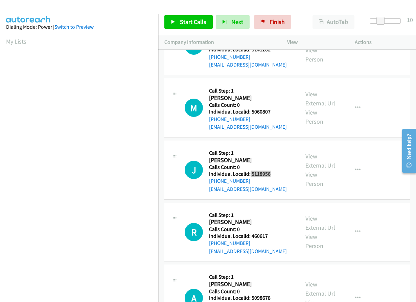
scroll to position [110, 0]
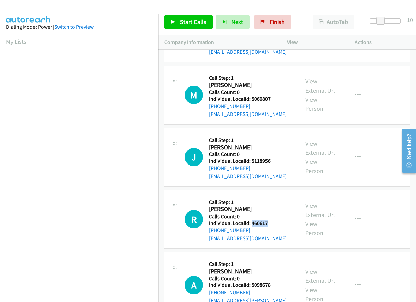
drag, startPoint x: 251, startPoint y: 225, endPoint x: 265, endPoint y: 224, distance: 14.2
click at [268, 224] on h5 "Individual Localid: 460617" at bounding box center [248, 223] width 78 height 7
copy h5 "460617"
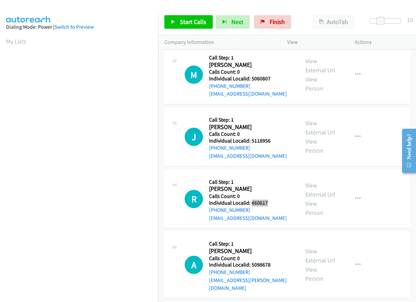
scroll to position [178, 0]
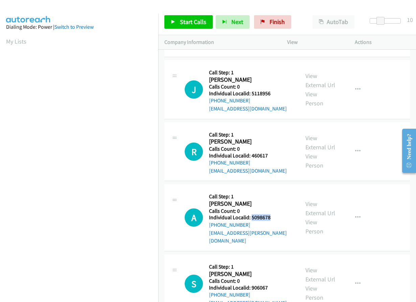
drag, startPoint x: 255, startPoint y: 218, endPoint x: 271, endPoint y: 219, distance: 15.6
click at [271, 219] on h5 "Individual Localid: 5098678" at bounding box center [251, 217] width 84 height 7
copy h5 "5098678"
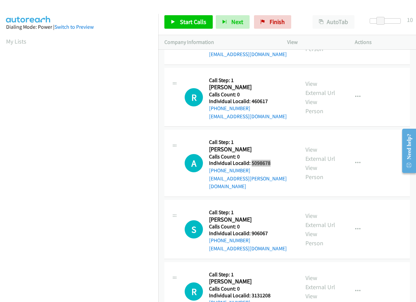
scroll to position [254, 0]
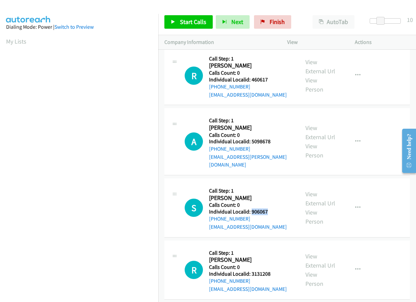
drag, startPoint x: 251, startPoint y: 204, endPoint x: 270, endPoint y: 204, distance: 18.9
click at [270, 209] on h5 "Individual Localid: 906067" at bounding box center [248, 212] width 78 height 7
copy h5 "906067"
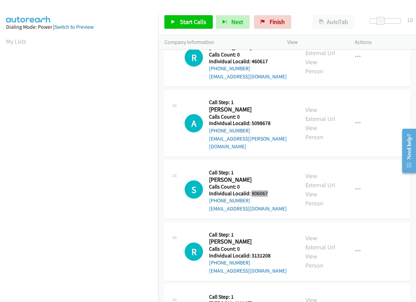
scroll to position [338, 0]
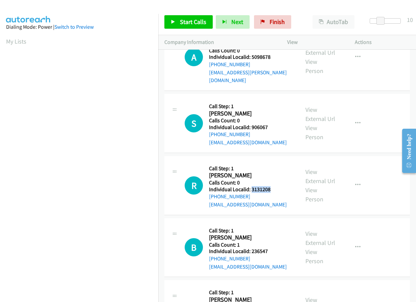
drag, startPoint x: 251, startPoint y: 182, endPoint x: 267, endPoint y: 181, distance: 15.6
click at [272, 186] on h5 "Individual Localid: 3131208" at bounding box center [248, 189] width 78 height 7
copy h5 "3131208"
drag, startPoint x: 249, startPoint y: 245, endPoint x: 269, endPoint y: 244, distance: 20.3
click at [269, 248] on h5 "Individual Localid: 236547" at bounding box center [248, 251] width 78 height 7
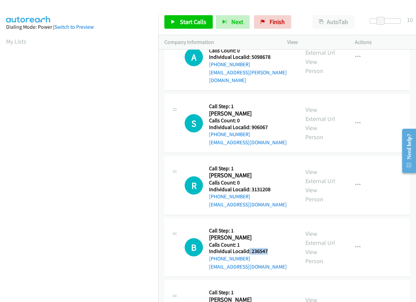
copy h5 ": 236547"
drag, startPoint x: 252, startPoint y: 182, endPoint x: 273, endPoint y: 182, distance: 20.6
click at [273, 186] on h5 "Individual Localid: 3131208" at bounding box center [248, 189] width 78 height 7
copy h5 "3131208"
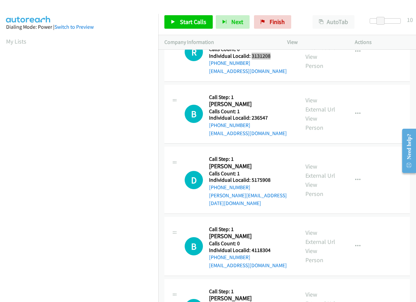
scroll to position [482, 0]
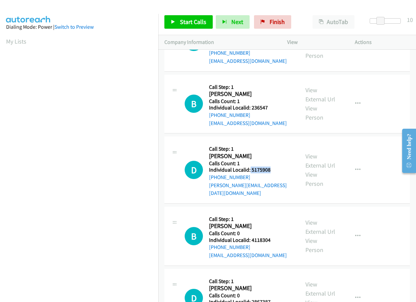
drag, startPoint x: 249, startPoint y: 162, endPoint x: 276, endPoint y: 164, distance: 26.8
click at [276, 167] on h5 "Individual Localid: 5175908" at bounding box center [251, 170] width 84 height 7
drag, startPoint x: 250, startPoint y: 223, endPoint x: 275, endPoint y: 224, distance: 25.0
click at [275, 237] on h5 "Individual Localid: 4118304" at bounding box center [248, 240] width 78 height 7
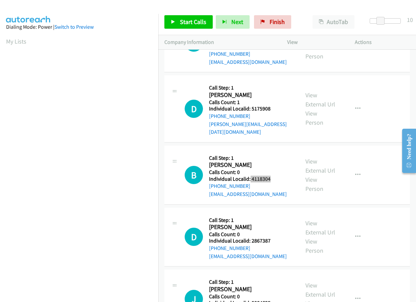
scroll to position [567, 0]
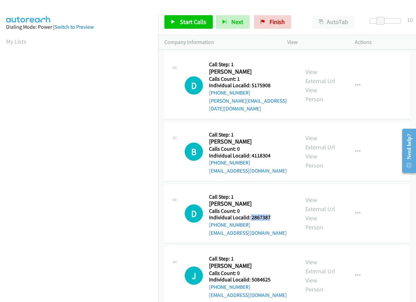
drag, startPoint x: 250, startPoint y: 202, endPoint x: 272, endPoint y: 203, distance: 21.7
click at [272, 214] on h5 "Individual Localid: 2867387" at bounding box center [248, 217] width 78 height 7
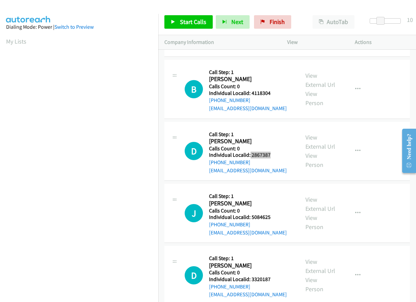
scroll to position [634, 0]
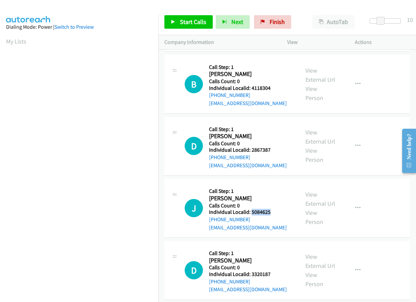
drag, startPoint x: 255, startPoint y: 196, endPoint x: 275, endPoint y: 196, distance: 19.3
click at [275, 209] on h5 "Individual Localid: 5084625" at bounding box center [248, 212] width 78 height 7
drag, startPoint x: 254, startPoint y: 258, endPoint x: 271, endPoint y: 257, distance: 17.6
click at [271, 271] on h5 "Individual Localid: 3320187" at bounding box center [248, 274] width 78 height 7
click at [257, 250] on h5 "Call Step: 1" at bounding box center [248, 253] width 78 height 7
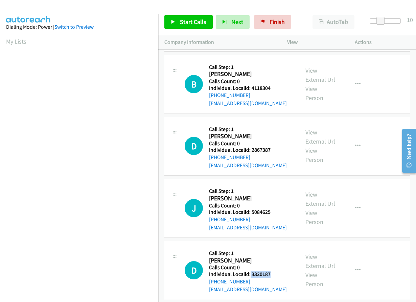
drag, startPoint x: 250, startPoint y: 257, endPoint x: 272, endPoint y: 257, distance: 22.7
click at [272, 271] on h5 "Individual Localid: 3320187" at bounding box center [248, 274] width 78 height 7
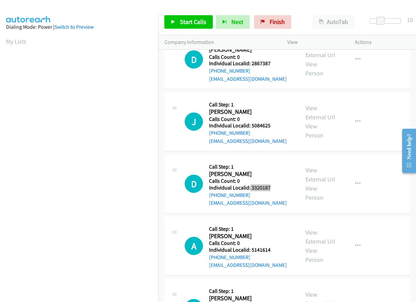
scroll to position [744, 0]
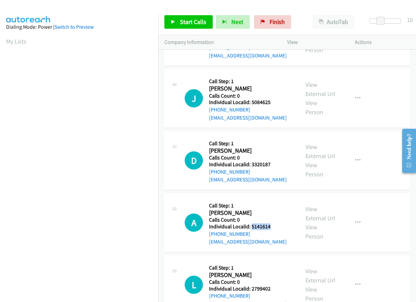
drag, startPoint x: 250, startPoint y: 210, endPoint x: 272, endPoint y: 210, distance: 21.3
click at [272, 224] on h5 "Individual Localid: 5141614" at bounding box center [248, 227] width 78 height 7
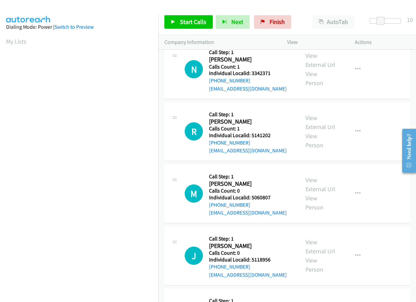
scroll to position [0, 0]
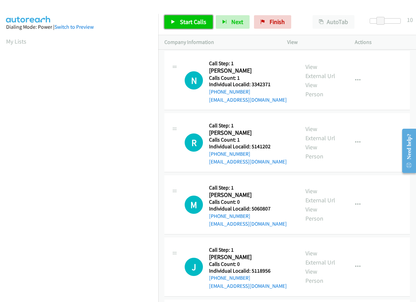
click at [185, 24] on span "Start Calls" at bounding box center [193, 22] width 26 height 8
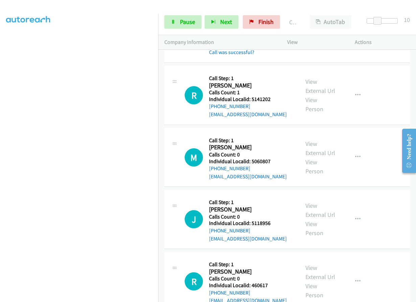
scroll to position [68, 0]
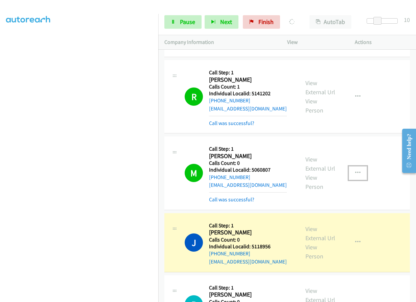
click at [358, 171] on button "button" at bounding box center [358, 173] width 18 height 14
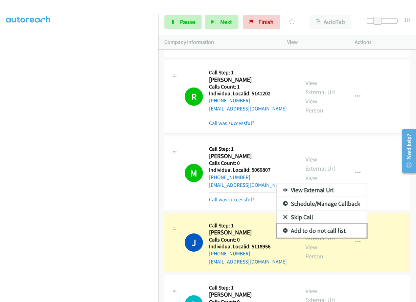
click at [284, 230] on link "Add to do not call list" at bounding box center [322, 231] width 90 height 14
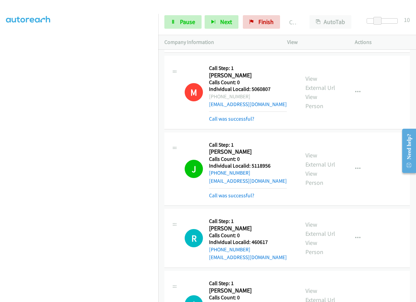
scroll to position [152, 0]
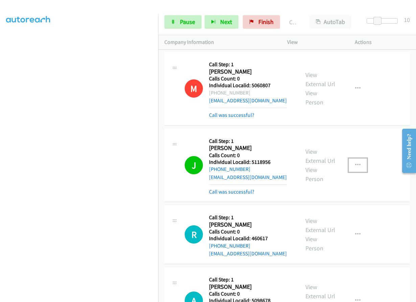
click at [355, 165] on icon "button" at bounding box center [357, 165] width 5 height 5
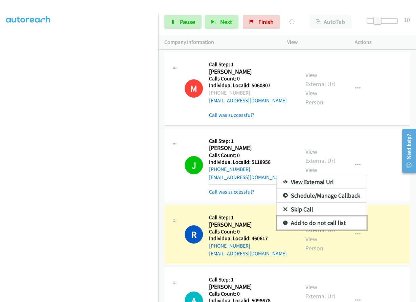
click at [283, 223] on icon at bounding box center [285, 223] width 5 height 5
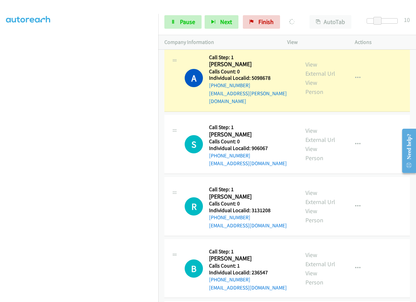
scroll to position [381, 0]
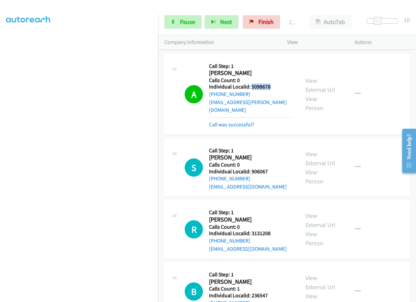
drag, startPoint x: 254, startPoint y: 86, endPoint x: 272, endPoint y: 86, distance: 18.6
click at [272, 86] on h5 "Individual Localid: 5098678" at bounding box center [251, 87] width 84 height 7
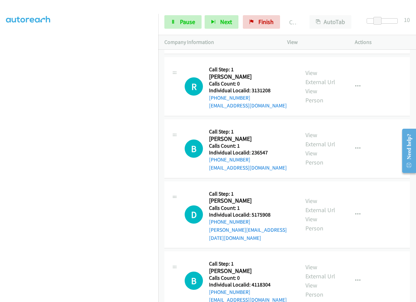
scroll to position [541, 0]
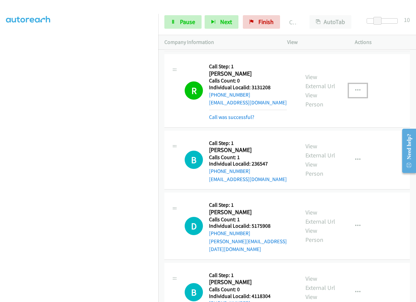
click at [353, 84] on button "button" at bounding box center [358, 91] width 18 height 14
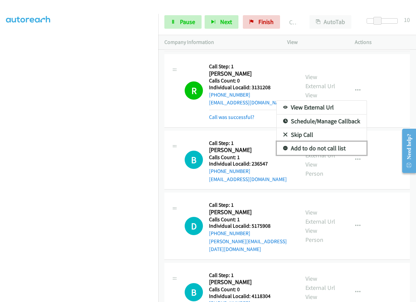
click at [283, 146] on icon at bounding box center [285, 148] width 5 height 5
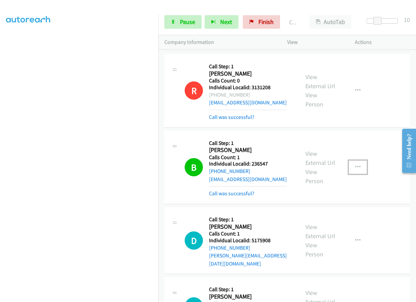
click at [355, 165] on icon "button" at bounding box center [357, 167] width 5 height 5
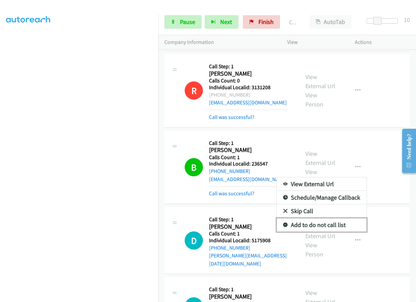
click at [284, 219] on link "Add to do not call list" at bounding box center [322, 226] width 90 height 14
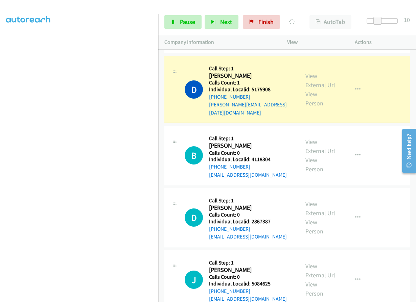
scroll to position [693, 0]
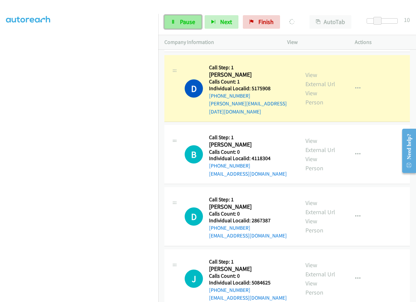
click at [186, 28] on link "Pause" at bounding box center [182, 22] width 37 height 14
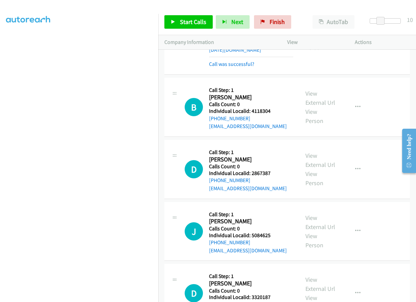
scroll to position [761, 0]
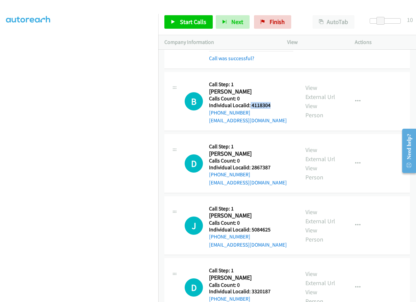
drag, startPoint x: 252, startPoint y: 88, endPoint x: 270, endPoint y: 89, distance: 18.3
click at [270, 102] on h5 "Individual Localid: 4118304" at bounding box center [248, 105] width 78 height 7
drag, startPoint x: 252, startPoint y: 151, endPoint x: 271, endPoint y: 150, distance: 19.3
click at [271, 164] on h5 "Individual Localid: 2867387" at bounding box center [248, 167] width 78 height 7
drag, startPoint x: 249, startPoint y: 213, endPoint x: 270, endPoint y: 213, distance: 21.3
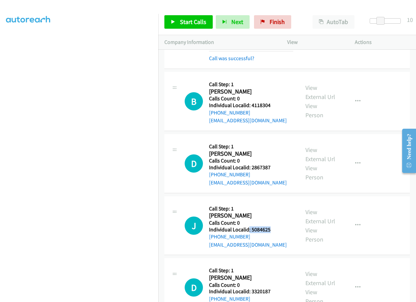
click at [270, 227] on h5 "Individual Localid: 5084625" at bounding box center [248, 230] width 78 height 7
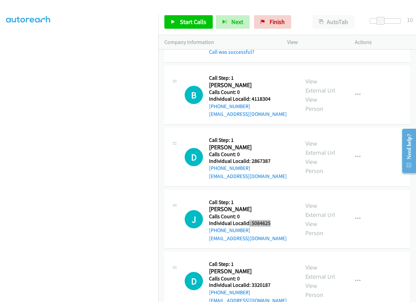
scroll to position [778, 0]
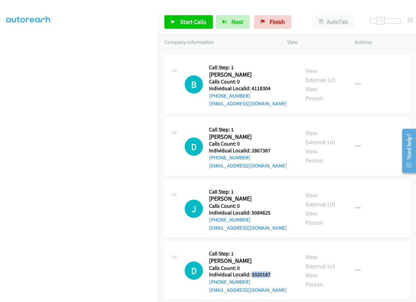
drag, startPoint x: 251, startPoint y: 257, endPoint x: 271, endPoint y: 257, distance: 20.0
click at [271, 272] on h5 "Individual Localid: 3320187" at bounding box center [248, 275] width 78 height 7
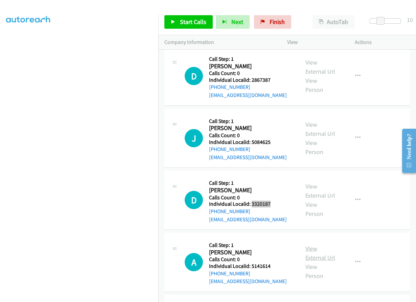
scroll to position [888, 0]
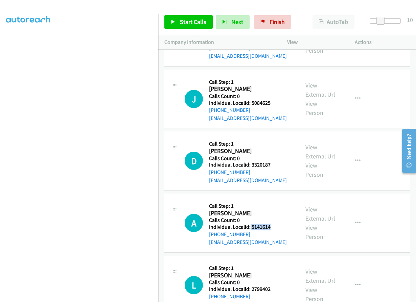
drag, startPoint x: 250, startPoint y: 211, endPoint x: 270, endPoint y: 211, distance: 20.3
click at [270, 224] on h5 "Individual Localid: 5141614" at bounding box center [248, 227] width 78 height 7
drag, startPoint x: 252, startPoint y: 275, endPoint x: 271, endPoint y: 274, distance: 19.3
click at [271, 286] on h5 "Individual Localid: 2799402" at bounding box center [248, 289] width 78 height 7
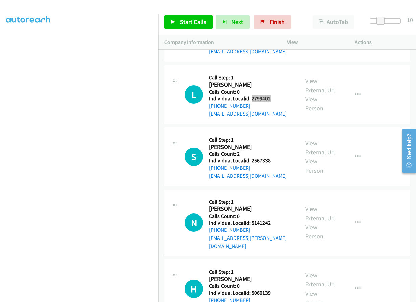
scroll to position [1082, 0]
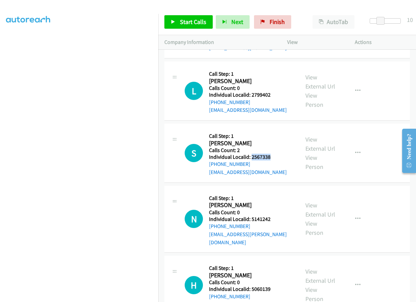
drag, startPoint x: 251, startPoint y: 140, endPoint x: 274, endPoint y: 142, distance: 23.4
click at [274, 154] on h5 "Individual Localid: 2567338" at bounding box center [248, 157] width 78 height 7
drag, startPoint x: 253, startPoint y: 203, endPoint x: 274, endPoint y: 202, distance: 20.6
click at [274, 216] on h5 "Individual Localid: 5141242" at bounding box center [251, 219] width 84 height 7
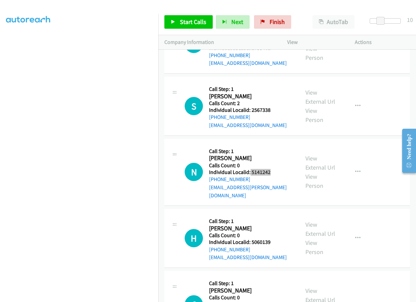
scroll to position [1218, 0]
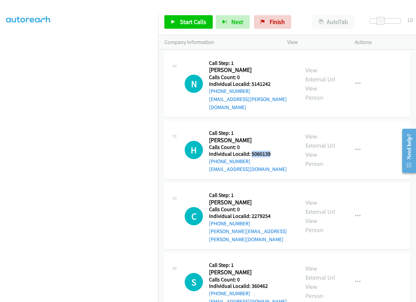
drag, startPoint x: 251, startPoint y: 131, endPoint x: 273, endPoint y: 131, distance: 22.7
click at [273, 151] on h5 "Individual Localid: 5060139" at bounding box center [248, 154] width 78 height 7
drag, startPoint x: 249, startPoint y: 193, endPoint x: 272, endPoint y: 192, distance: 23.0
click at [272, 213] on h5 "Individual Localid: 2279254" at bounding box center [251, 216] width 84 height 7
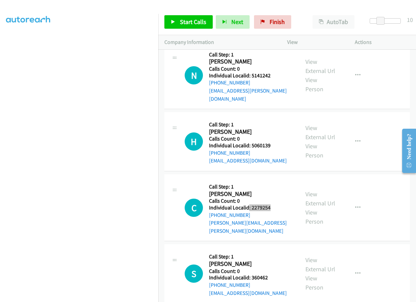
scroll to position [1235, 0]
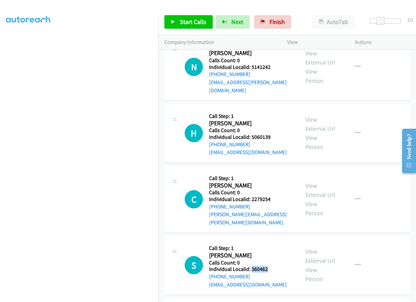
drag, startPoint x: 251, startPoint y: 238, endPoint x: 270, endPoint y: 238, distance: 18.9
click at [270, 266] on h5 "Individual Localid: 360462" at bounding box center [248, 269] width 78 height 7
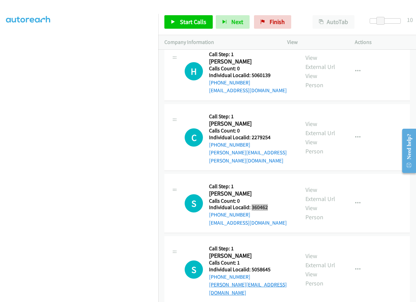
scroll to position [1302, 0]
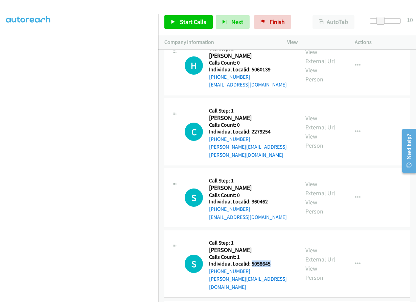
drag, startPoint x: 252, startPoint y: 233, endPoint x: 271, endPoint y: 232, distance: 18.6
click at [271, 261] on h5 "Individual Localid: 5058645" at bounding box center [251, 264] width 84 height 7
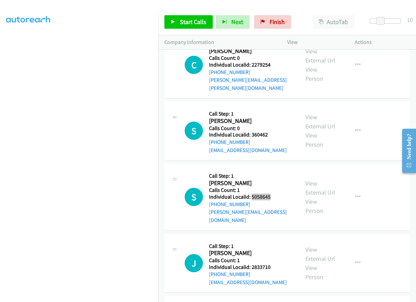
scroll to position [1370, 0]
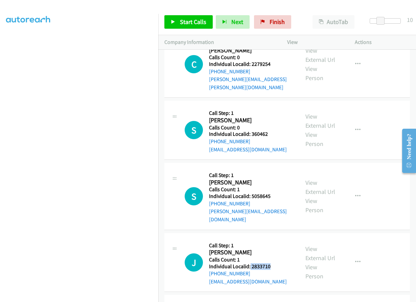
drag, startPoint x: 250, startPoint y: 227, endPoint x: 274, endPoint y: 227, distance: 24.4
click at [274, 264] on h5 "Individual Localid: 2833710" at bounding box center [248, 267] width 78 height 7
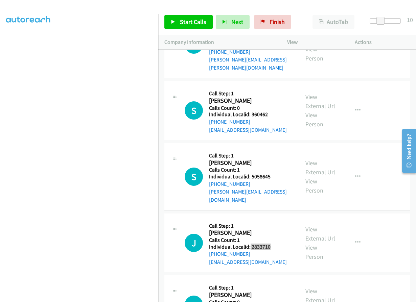
scroll to position [1446, 0]
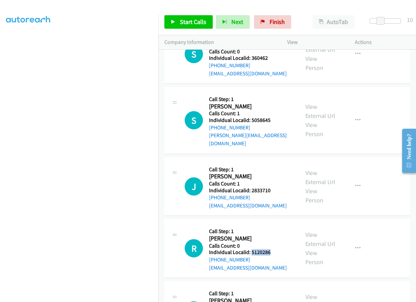
drag, startPoint x: 253, startPoint y: 214, endPoint x: 271, endPoint y: 213, distance: 18.3
click at [273, 249] on h5 "Individual Localid: 5120286" at bounding box center [248, 252] width 78 height 7
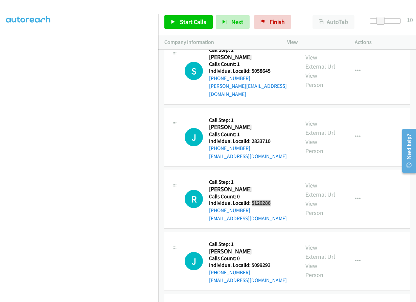
scroll to position [1497, 0]
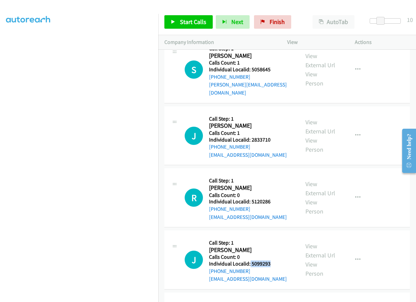
drag, startPoint x: 249, startPoint y: 224, endPoint x: 271, endPoint y: 222, distance: 22.1
click at [271, 261] on h5 "Individual Localid: 5099293" at bounding box center [248, 264] width 78 height 7
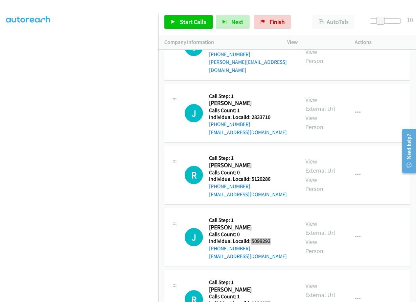
scroll to position [1590, 0]
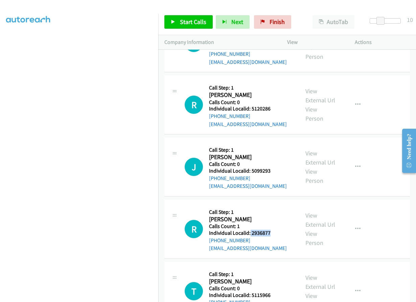
drag, startPoint x: 250, startPoint y: 194, endPoint x: 271, endPoint y: 193, distance: 21.3
click at [271, 230] on h5 "Individual Localid: 2936877" at bounding box center [248, 233] width 78 height 7
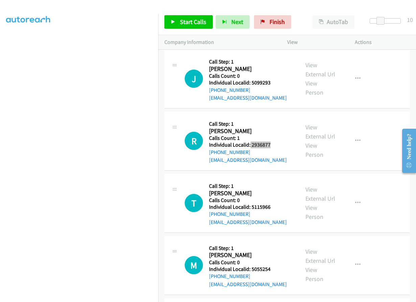
scroll to position [1708, 0]
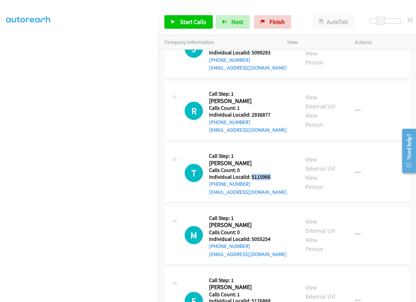
drag, startPoint x: 251, startPoint y: 137, endPoint x: 272, endPoint y: 137, distance: 20.3
click at [272, 174] on h5 "Individual Localid: 5115966" at bounding box center [248, 177] width 78 height 7
click at [178, 21] on link "Start Calls" at bounding box center [188, 22] width 48 height 14
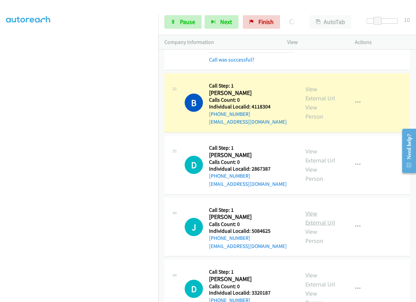
scroll to position [761, 0]
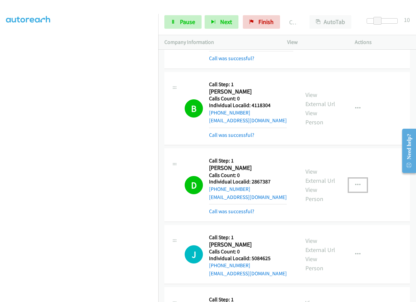
click at [357, 179] on button "button" at bounding box center [358, 186] width 18 height 14
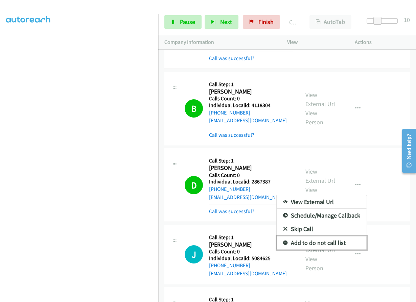
click at [283, 241] on icon at bounding box center [285, 243] width 5 height 5
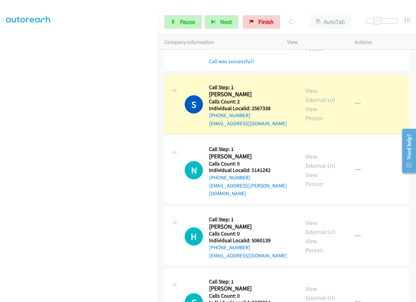
scroll to position [1226, 0]
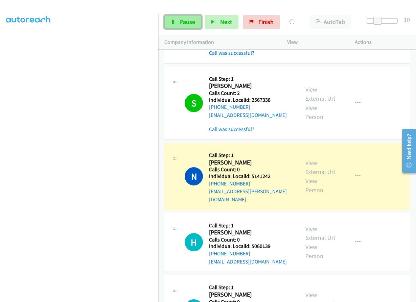
click at [183, 18] on span "Pause" at bounding box center [187, 22] width 15 height 8
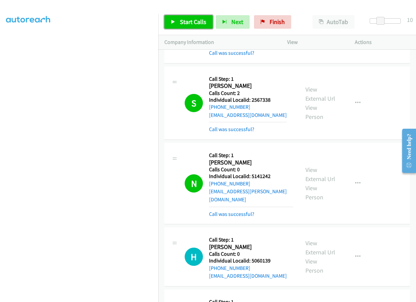
click at [190, 25] on span "Start Calls" at bounding box center [193, 22] width 26 height 8
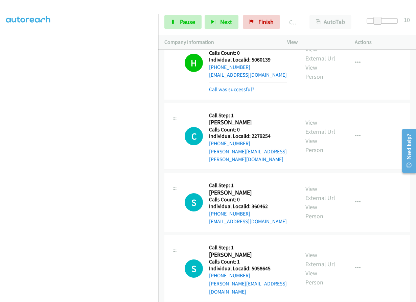
scroll to position [1446, 0]
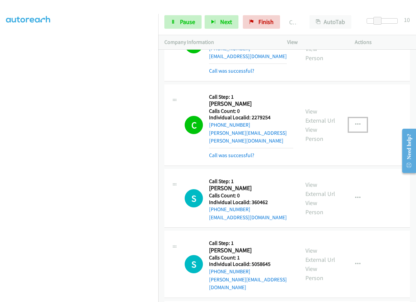
click at [358, 118] on button "button" at bounding box center [358, 125] width 18 height 14
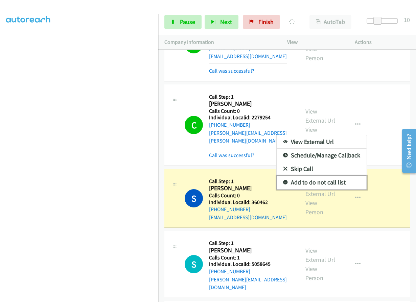
click at [283, 181] on icon at bounding box center [285, 183] width 5 height 5
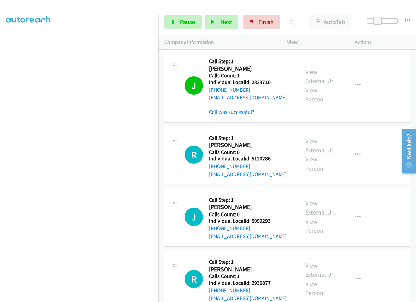
scroll to position [1751, 0]
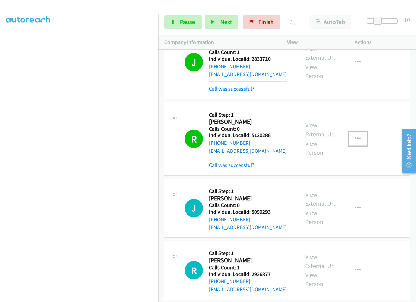
click at [355, 136] on icon "button" at bounding box center [357, 138] width 5 height 5
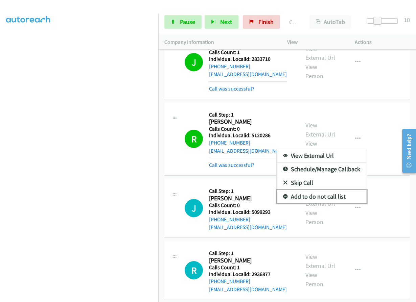
click at [283, 195] on icon at bounding box center [285, 197] width 5 height 5
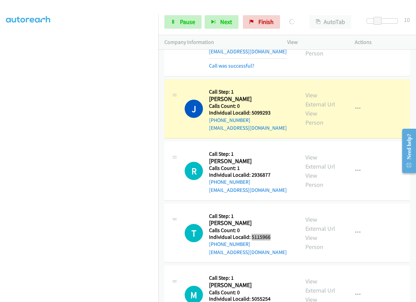
scroll to position [1852, 0]
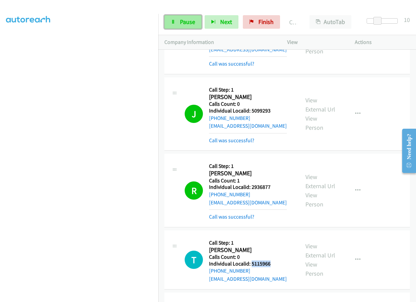
click at [187, 22] on span "Pause" at bounding box center [187, 22] width 15 height 8
